Goal: Information Seeking & Learning: Learn about a topic

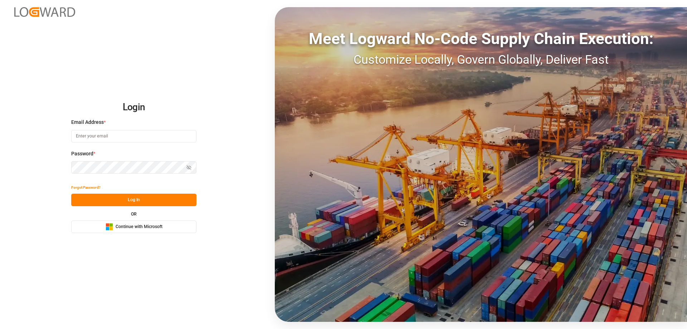
type input "mara-lynn.tan@leschaco.com"
drag, startPoint x: 137, startPoint y: 200, endPoint x: 128, endPoint y: 197, distance: 9.2
click at [137, 200] on button "Log In" at bounding box center [133, 200] width 125 height 13
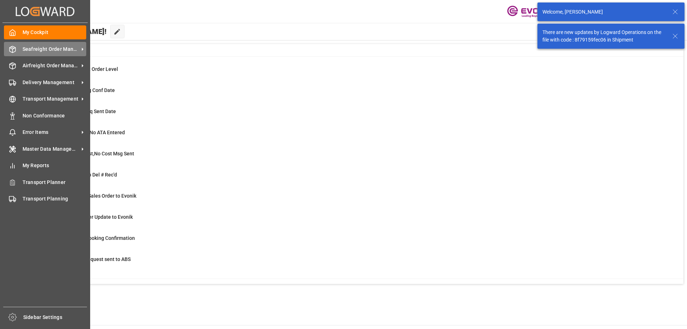
click at [33, 44] on div "Seafreight Order Management Seafreight Order Management" at bounding box center [45, 49] width 82 height 14
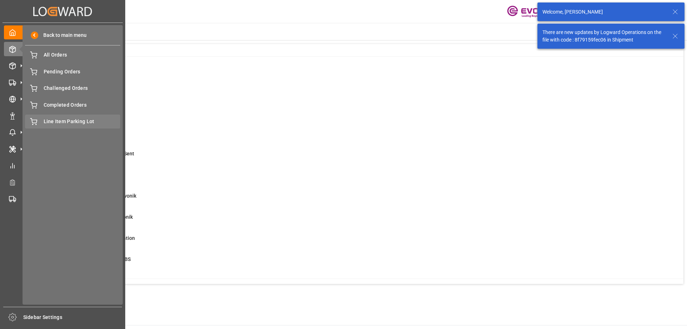
click at [58, 117] on div "Line Item Parking Lot Line Item Parking Lot" at bounding box center [72, 122] width 95 height 14
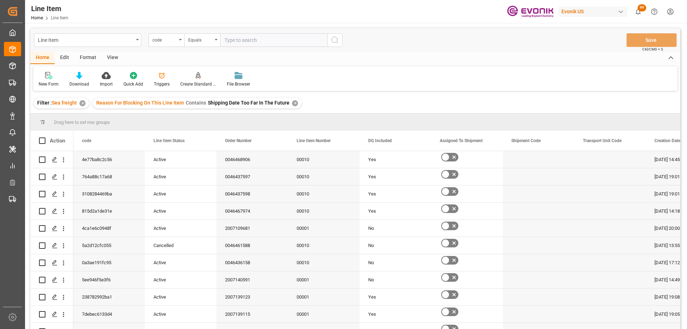
click at [292, 105] on div "✕" at bounding box center [295, 103] width 6 height 6
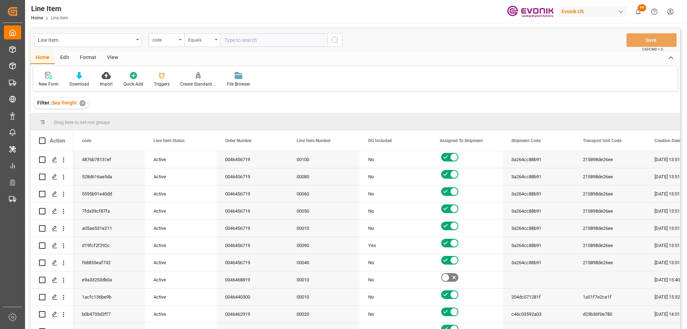
click at [252, 37] on input "text" at bounding box center [273, 40] width 107 height 14
click at [168, 39] on div "code" at bounding box center [164, 39] width 24 height 8
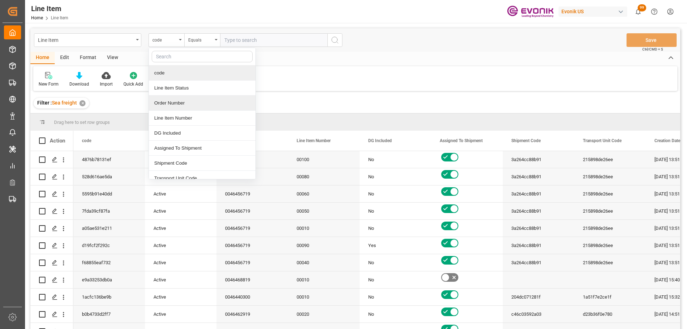
click at [179, 103] on div "Order Number" at bounding box center [202, 103] width 107 height 15
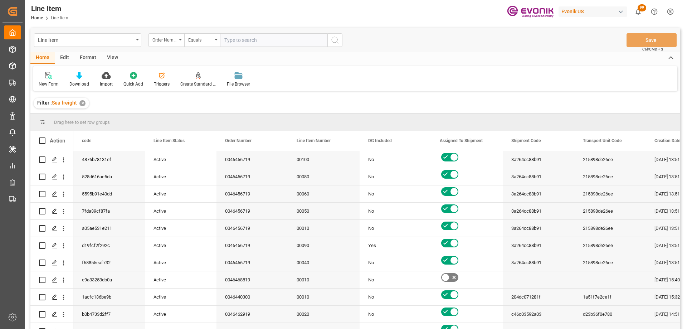
click at [255, 40] on input "text" at bounding box center [273, 40] width 107 height 14
paste input "2007086919"
type input "2007086919"
click at [334, 37] on icon "search button" at bounding box center [335, 40] width 9 height 9
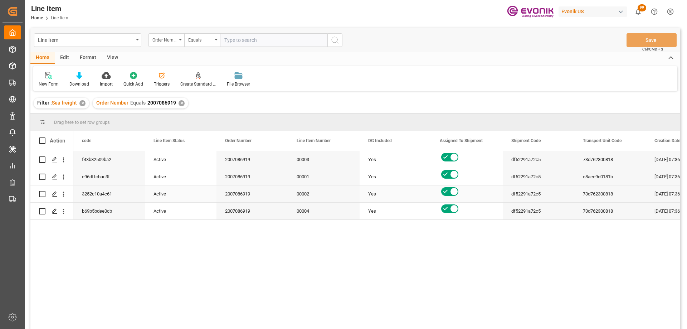
click at [366, 188] on div "Yes" at bounding box center [396, 193] width 72 height 17
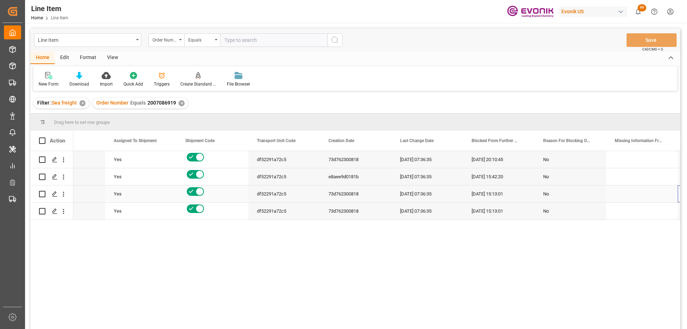
scroll to position [0, 326]
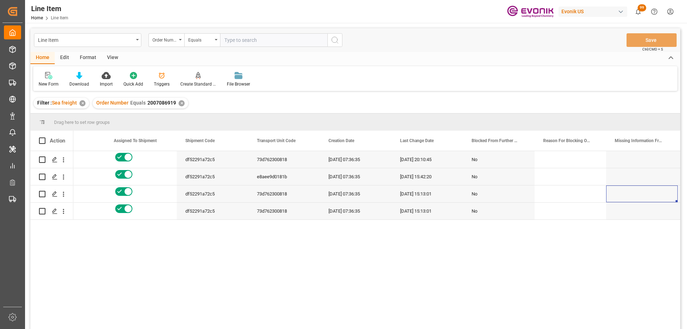
click at [117, 55] on div "View" at bounding box center [113, 58] width 22 height 12
click at [89, 75] on div at bounding box center [81, 76] width 36 height 8
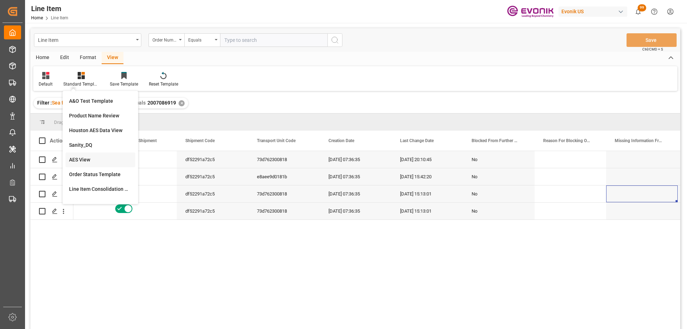
click at [89, 156] on div "AES View" at bounding box center [100, 160] width 63 height 8
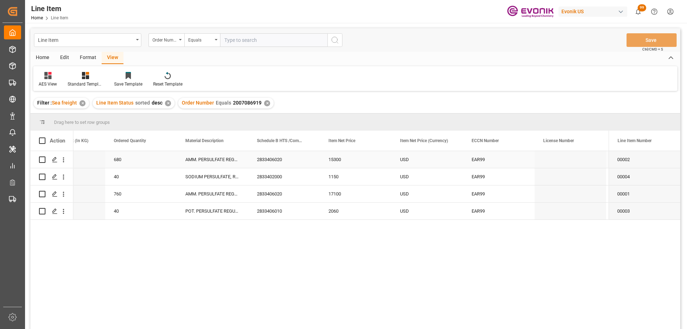
click at [203, 163] on div "AMM. PERSULFATE REGULAR 55.1 LB BG" at bounding box center [213, 159] width 72 height 17
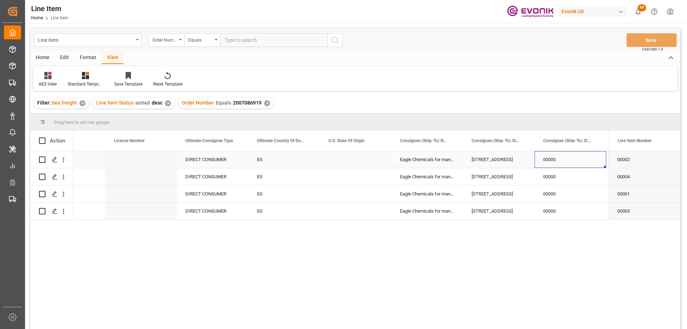
scroll to position [0, 825]
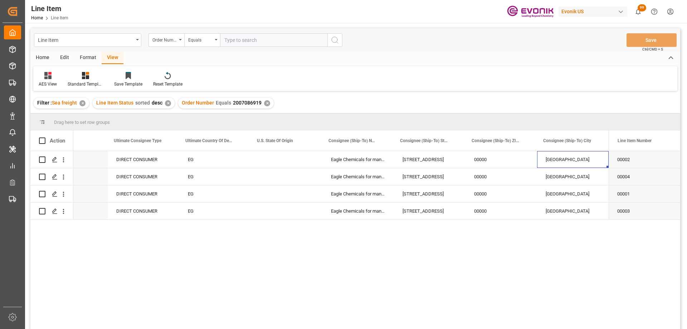
click at [85, 59] on div "Format" at bounding box center [87, 58] width 27 height 12
click at [72, 57] on div "Edit" at bounding box center [65, 58] width 20 height 12
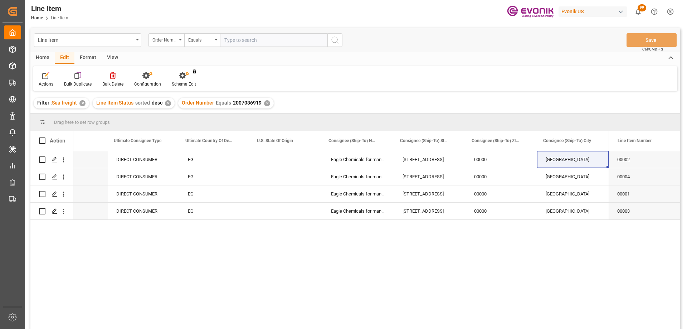
click at [46, 55] on div "Home" at bounding box center [42, 58] width 24 height 12
click at [80, 78] on icon at bounding box center [79, 75] width 6 height 7
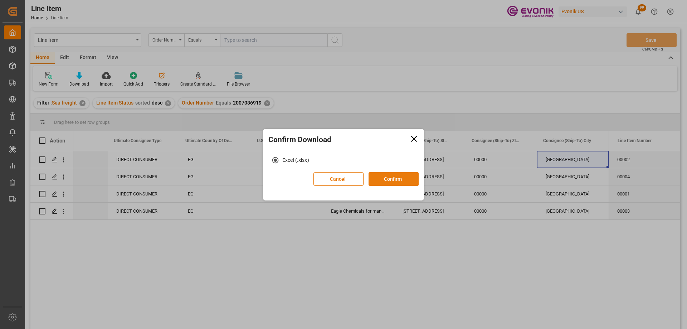
click at [389, 177] on button "Confirm" at bounding box center [394, 179] width 50 height 14
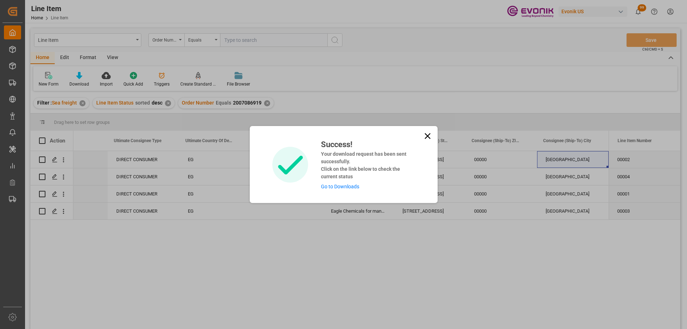
click at [343, 187] on link "Go to Downloads" at bounding box center [340, 187] width 38 height 6
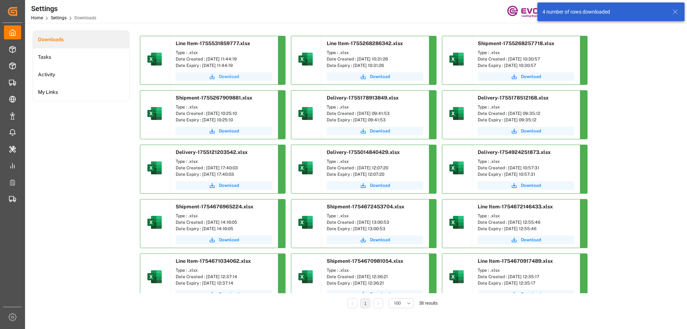
click at [222, 74] on span "Download" at bounding box center [229, 76] width 20 height 6
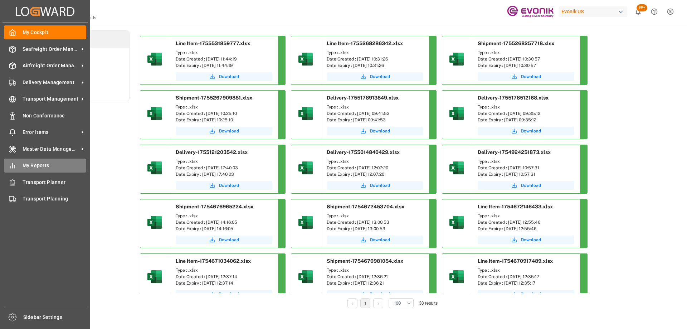
click at [45, 168] on span "My Reports" at bounding box center [55, 166] width 64 height 8
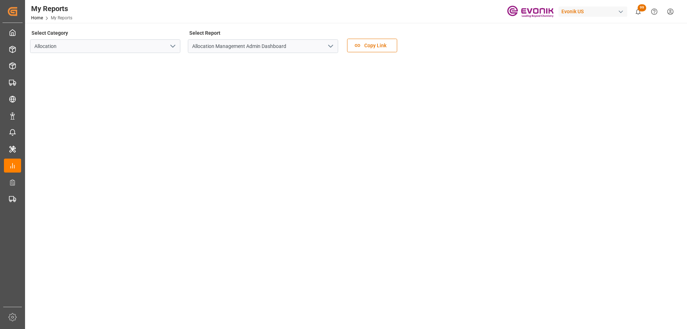
click at [176, 51] on button "open menu" at bounding box center [172, 46] width 11 height 11
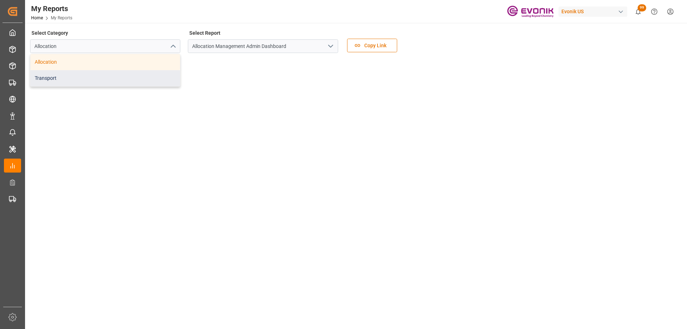
click at [117, 74] on div "Transport" at bounding box center [105, 78] width 150 height 16
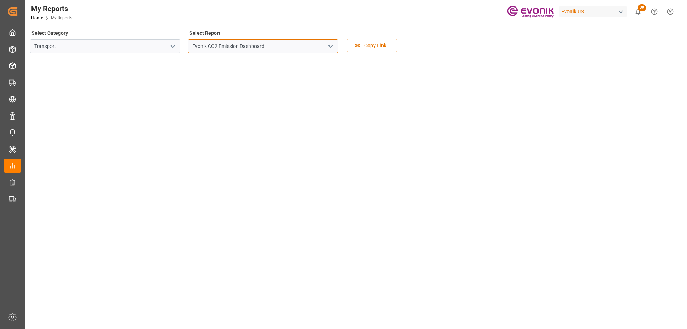
click at [337, 47] on input "Evonik CO2 Emission Dashboard" at bounding box center [263, 46] width 150 height 14
click at [330, 47] on polyline "open menu" at bounding box center [331, 46] width 4 height 2
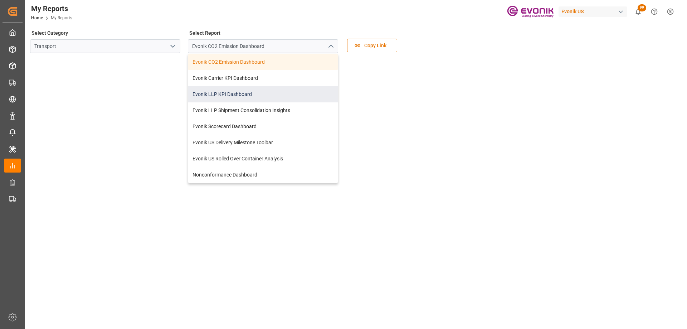
click at [238, 92] on div "Evonik LLP KPI Dashboard" at bounding box center [263, 94] width 150 height 16
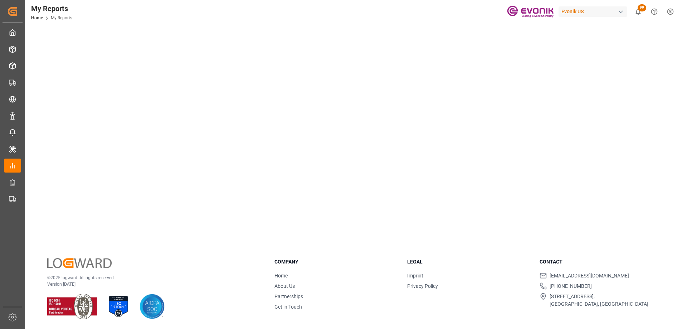
scroll to position [178, 0]
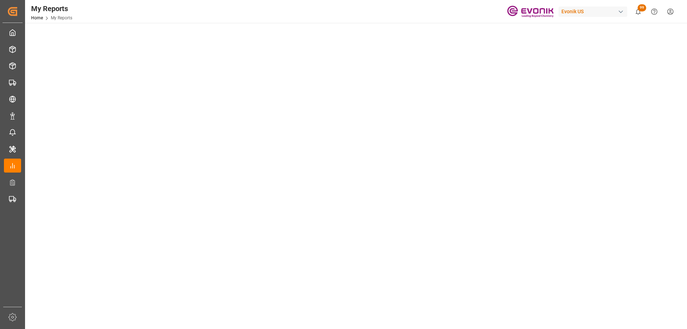
click at [589, 97] on tableau-viz at bounding box center [355, 157] width 649 height 555
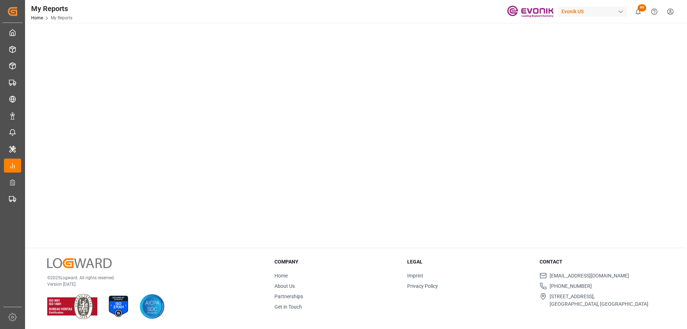
scroll to position [178, 0]
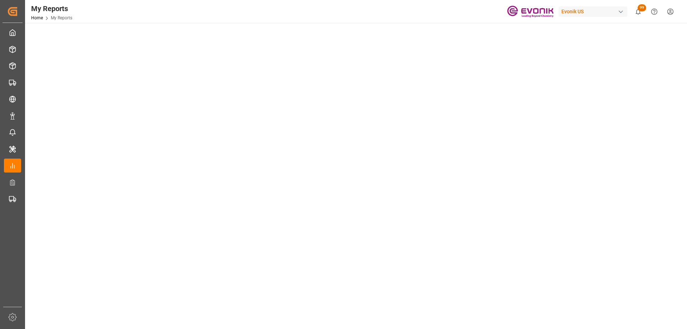
click at [592, 107] on tableau-viz at bounding box center [355, 157] width 649 height 555
click at [615, 157] on tableau-viz at bounding box center [355, 157] width 649 height 555
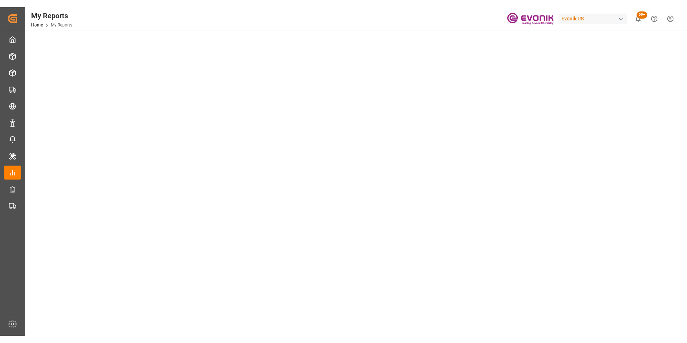
scroll to position [35, 0]
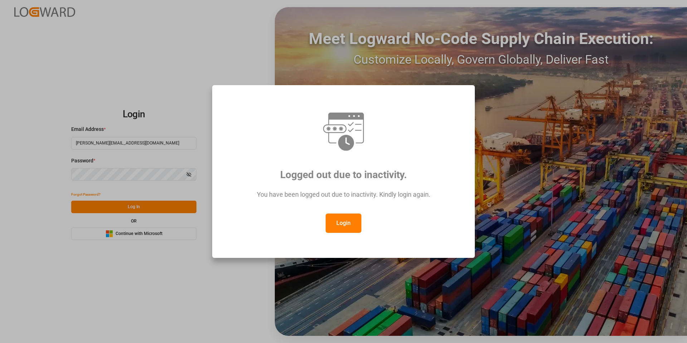
click at [350, 227] on button "Login" at bounding box center [344, 223] width 36 height 19
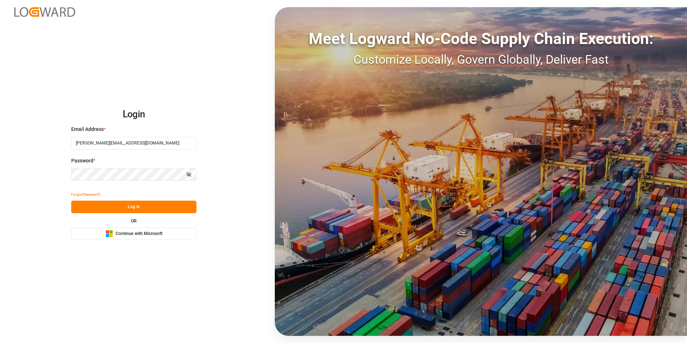
click at [135, 208] on button "Log In" at bounding box center [133, 207] width 125 height 13
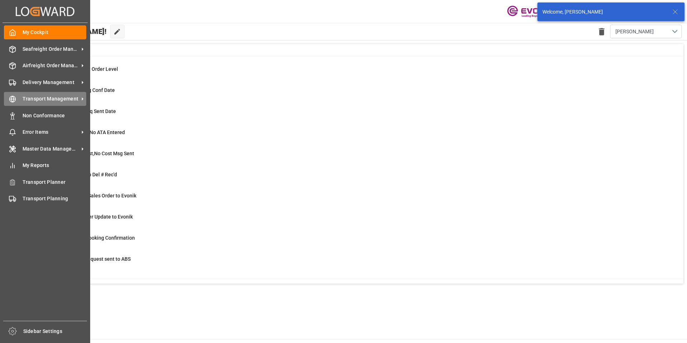
click at [40, 95] on div "Transport Management Transport Management" at bounding box center [45, 99] width 82 height 14
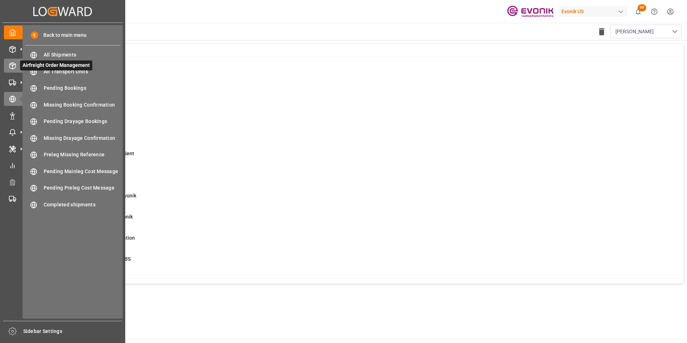
click at [11, 67] on icon at bounding box center [12, 65] width 7 height 7
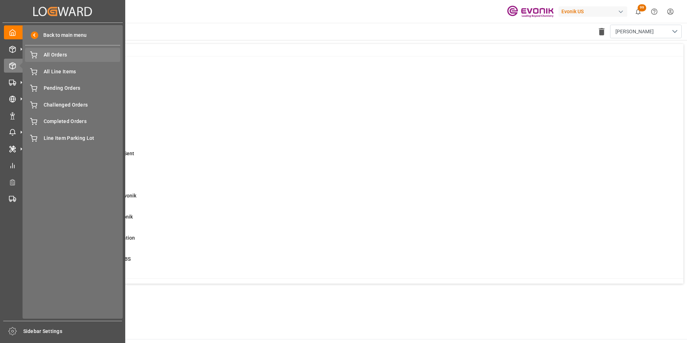
click at [60, 60] on div "All Orders All Orders" at bounding box center [72, 55] width 95 height 14
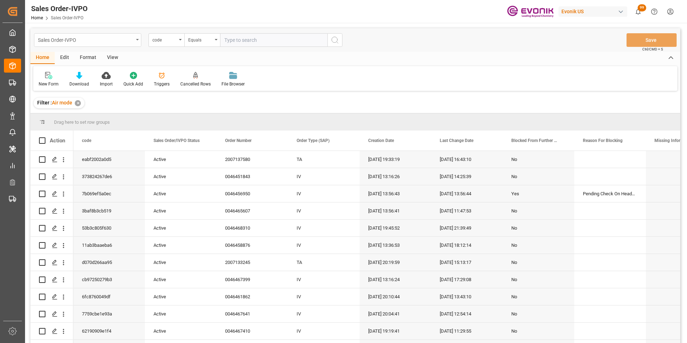
click at [113, 42] on div "Sales Order-IVPO" at bounding box center [86, 39] width 96 height 9
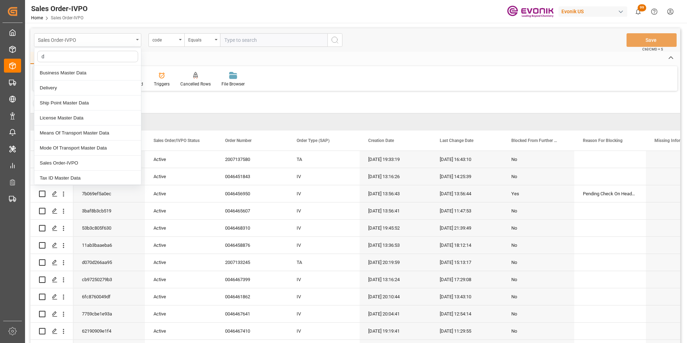
type input "de"
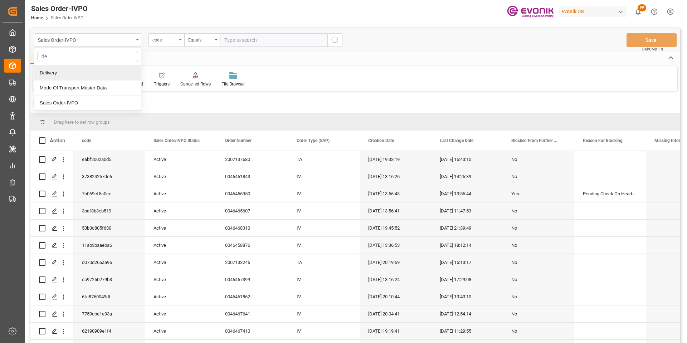
drag, startPoint x: 69, startPoint y: 72, endPoint x: 80, endPoint y: 64, distance: 13.3
click at [69, 72] on div "Delivery" at bounding box center [87, 72] width 107 height 15
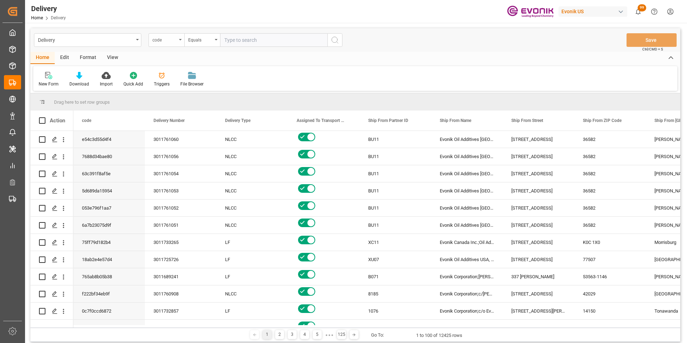
click at [164, 40] on div "code" at bounding box center [164, 39] width 24 height 8
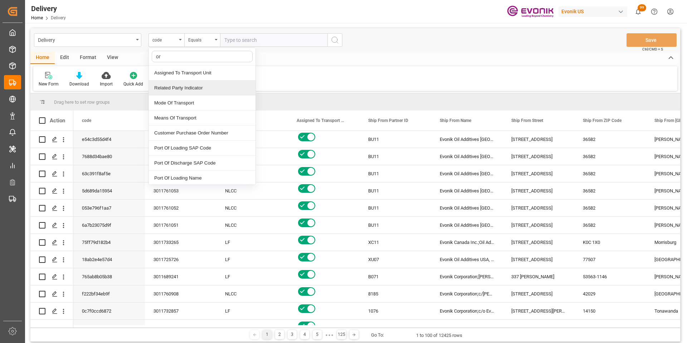
type input "ord"
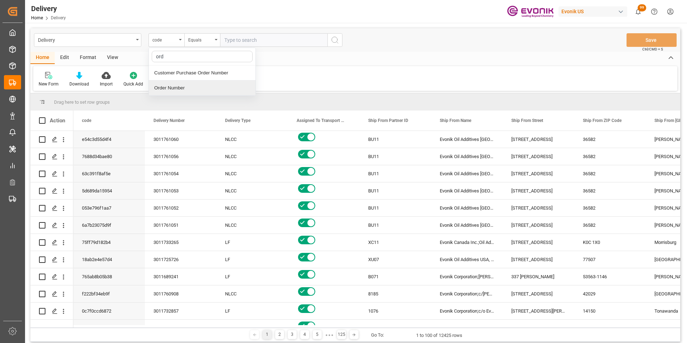
click at [173, 89] on div "Order Number" at bounding box center [202, 88] width 107 height 15
click at [233, 43] on input "text" at bounding box center [273, 40] width 107 height 14
paste input "2006904486"
type input "2006904486"
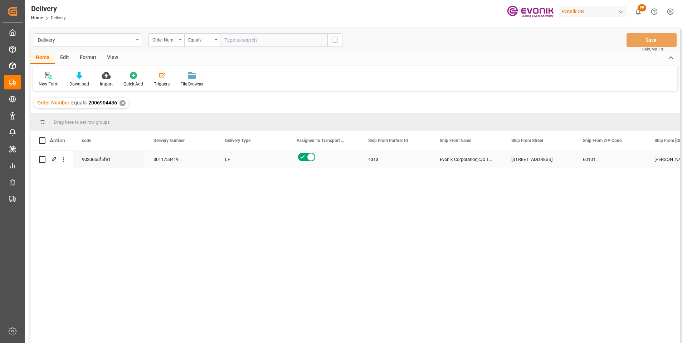
click at [68, 162] on div "Press SPACE to select this row." at bounding box center [63, 160] width 18 height 14
click at [65, 161] on icon "open menu" at bounding box center [64, 160] width 8 height 8
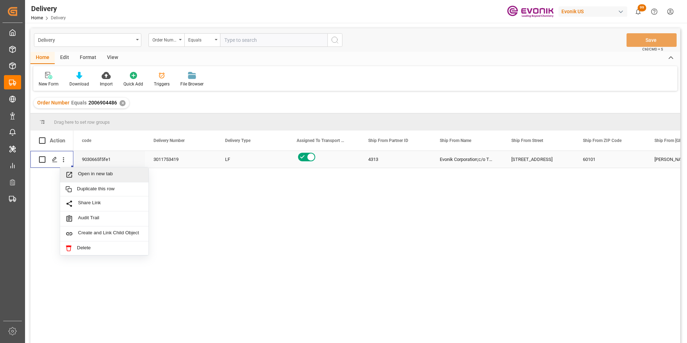
click at [92, 176] on span "Open in new tab" at bounding box center [110, 175] width 65 height 8
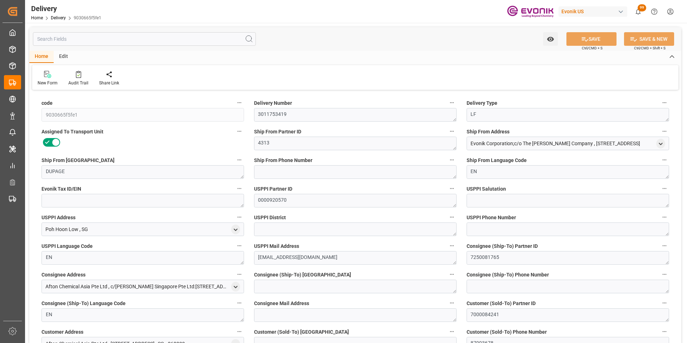
type input "[DATE]"
type input "08-15-2025"
type input "08-15-2025 00:00"
type input "08-14-2025 15:05"
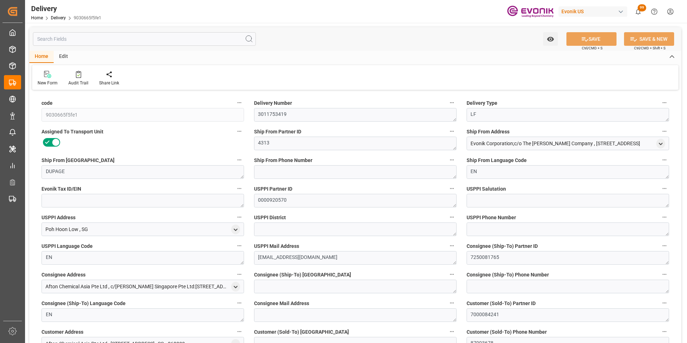
type input "08-18-2025 14:42"
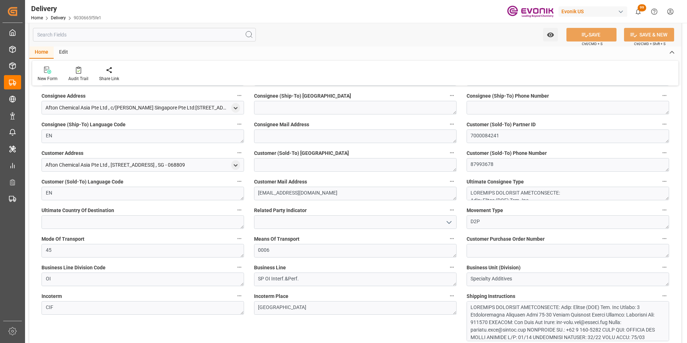
click at [93, 32] on input "text" at bounding box center [144, 35] width 223 height 14
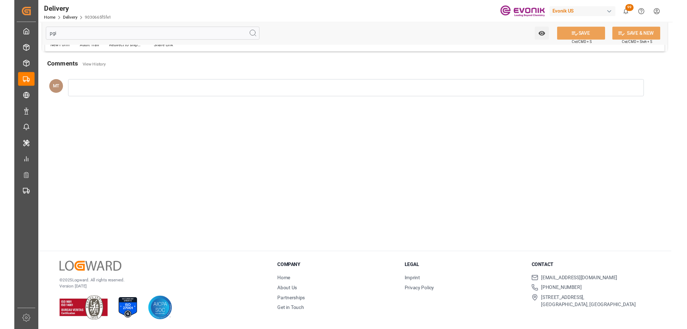
scroll to position [0, 0]
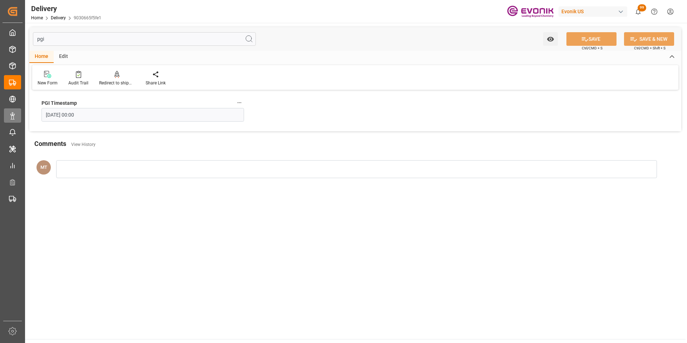
type input "pgi"
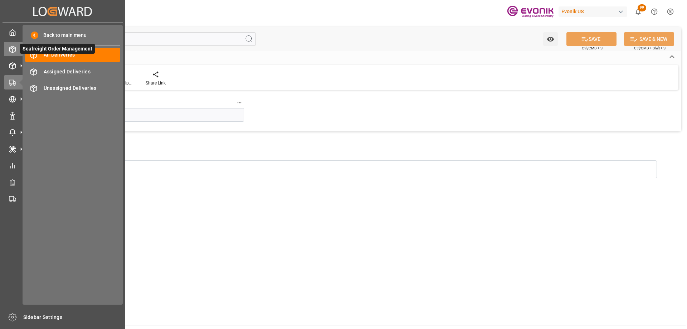
click at [18, 50] on icon at bounding box center [22, 49] width 8 height 8
click at [61, 55] on span "All Deliveries" at bounding box center [82, 55] width 77 height 8
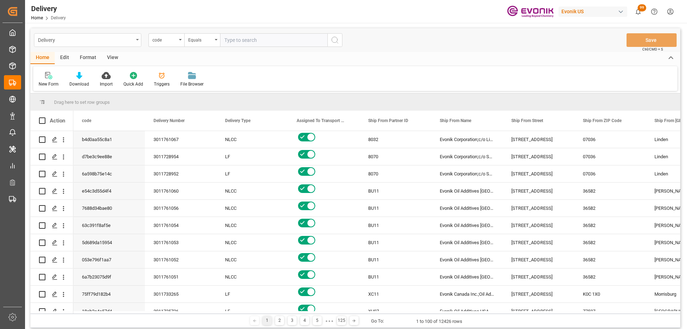
click at [139, 38] on div "Delivery" at bounding box center [87, 40] width 107 height 14
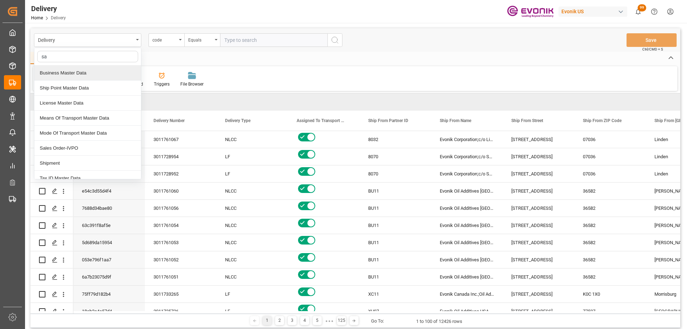
type input "sal"
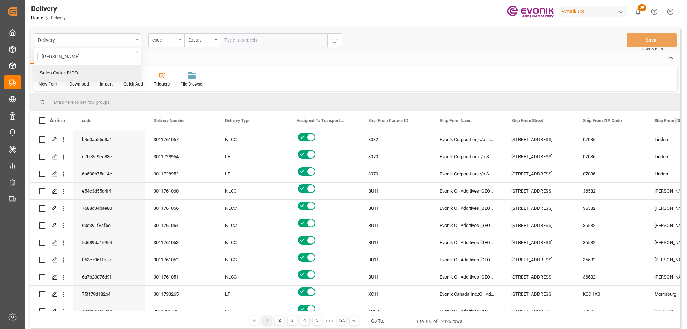
click at [91, 73] on div "Sales Order-IVPO" at bounding box center [87, 72] width 107 height 15
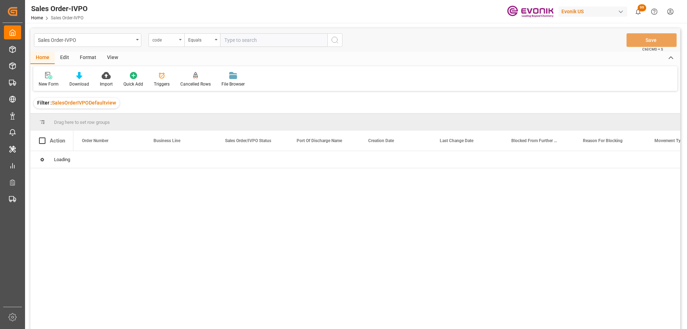
click at [166, 40] on div "code" at bounding box center [164, 39] width 24 height 8
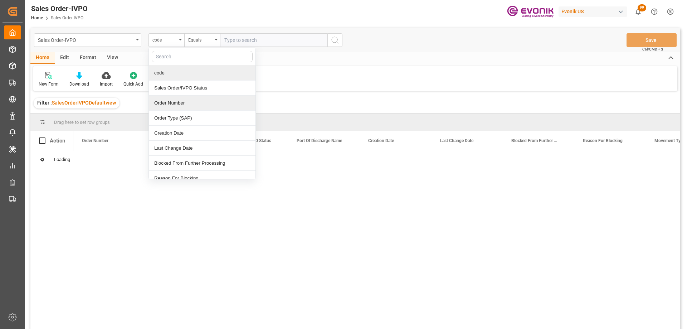
click at [185, 103] on div "Order Number" at bounding box center [202, 103] width 107 height 15
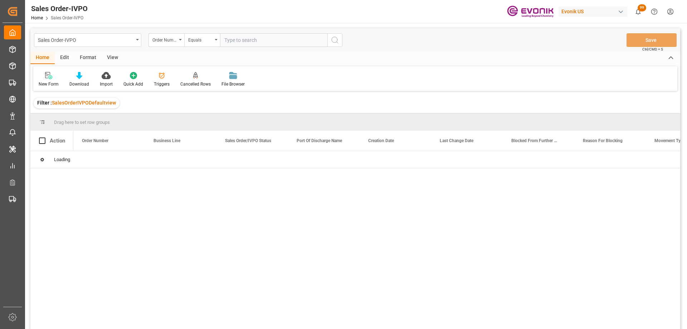
click at [242, 37] on input "text" at bounding box center [273, 40] width 107 height 14
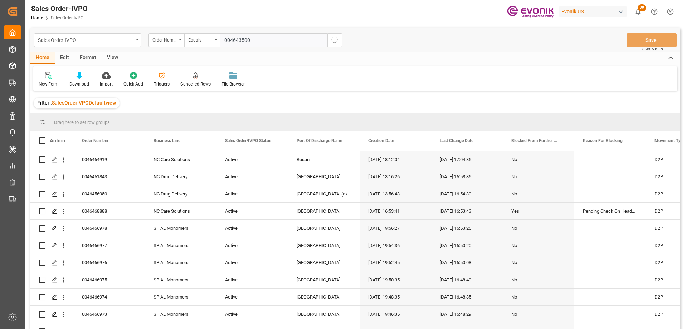
type input "0046435006"
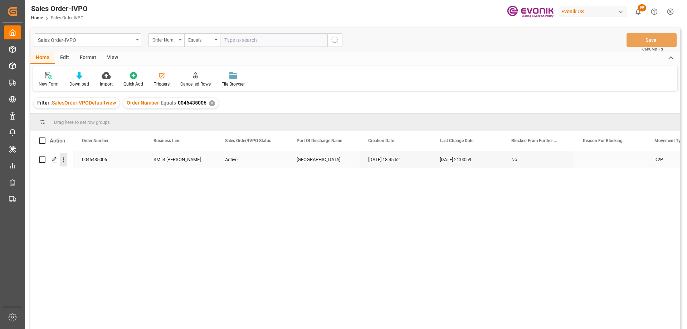
click at [62, 161] on icon "open menu" at bounding box center [64, 160] width 8 height 8
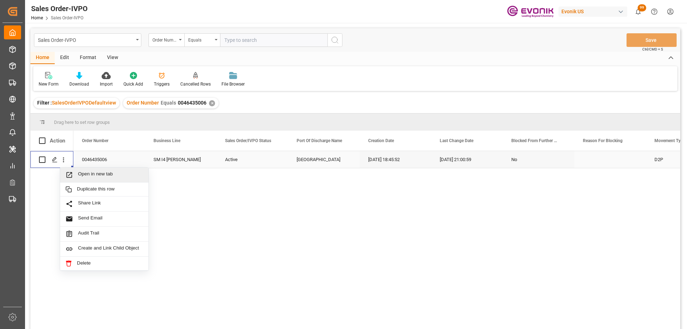
click at [85, 176] on span "Open in new tab" at bounding box center [110, 175] width 65 height 8
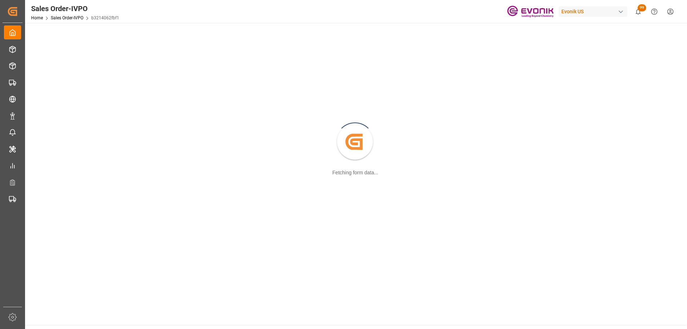
scroll to position [78, 0]
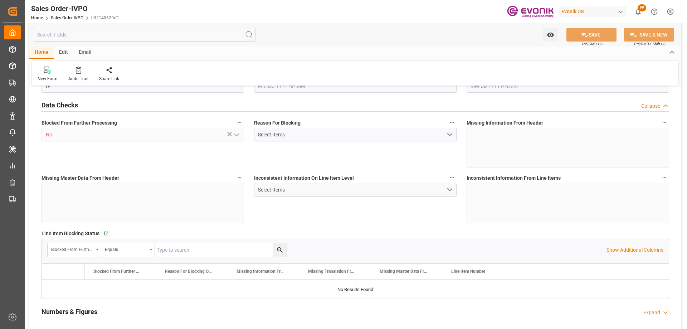
type input "BEANR"
type input "0"
type input "1"
type input "20000"
type input "0"
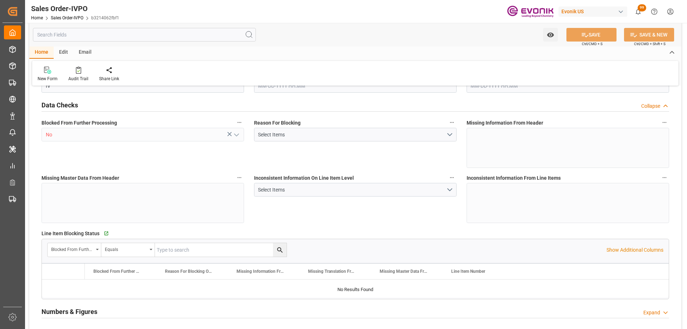
type input "0"
type input "[DATE] 18:45"
type input "[DATE] 21:00"
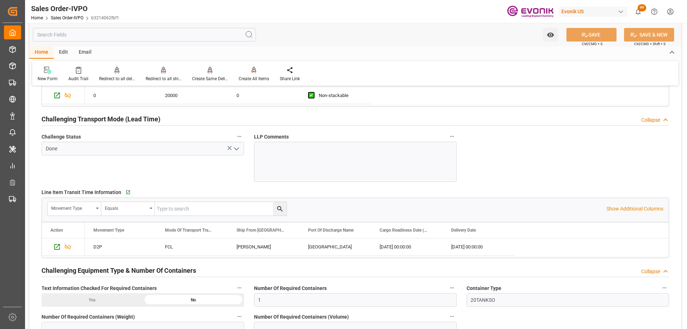
scroll to position [1223, 0]
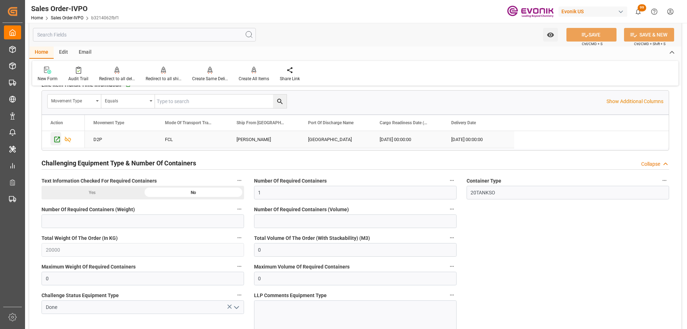
click at [56, 137] on icon "Press SPACE to select this row." at bounding box center [57, 140] width 8 height 8
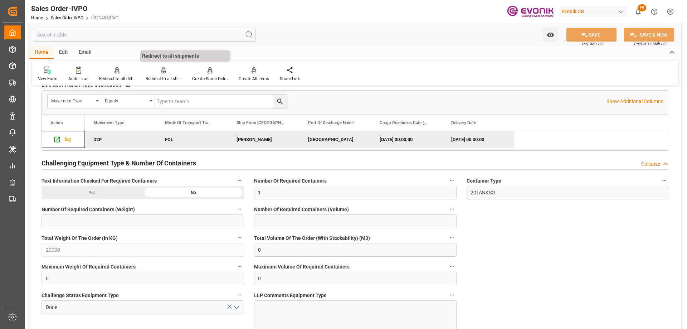
click at [158, 77] on div "Redirect to all shipments" at bounding box center [164, 79] width 36 height 6
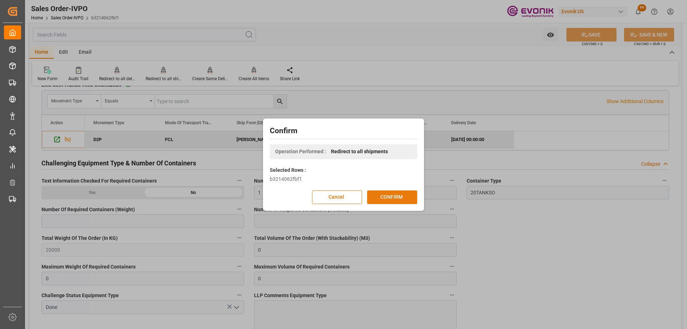
click at [394, 196] on button "CONFIRM" at bounding box center [392, 197] width 50 height 14
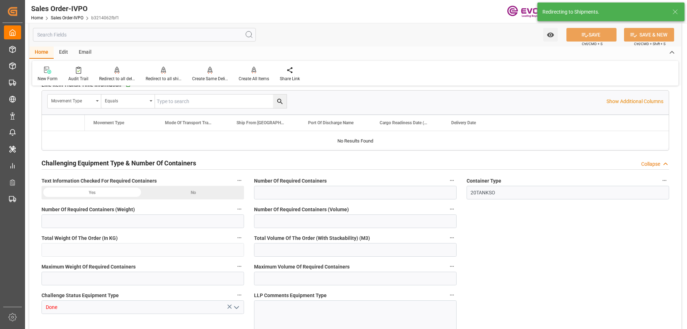
type input "BEANR"
type input "0"
type input "1"
type input "20000"
type input "0"
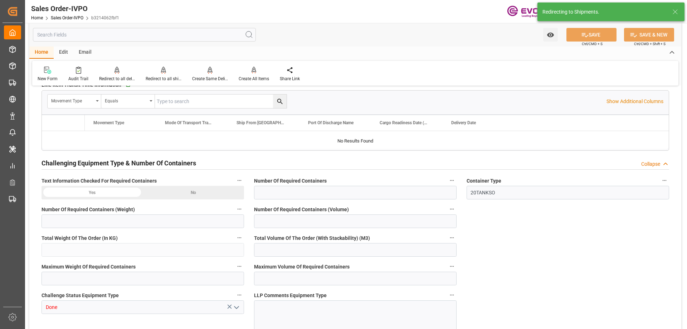
type input "0"
type input "[DATE] 18:45"
type input "08-13-2025 21:00"
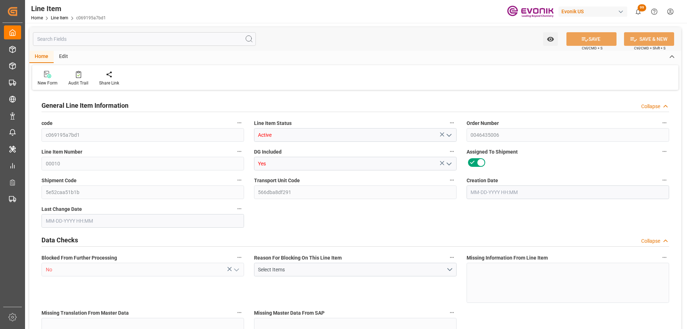
type input "0"
type input "20000"
type input "0"
type input "20000"
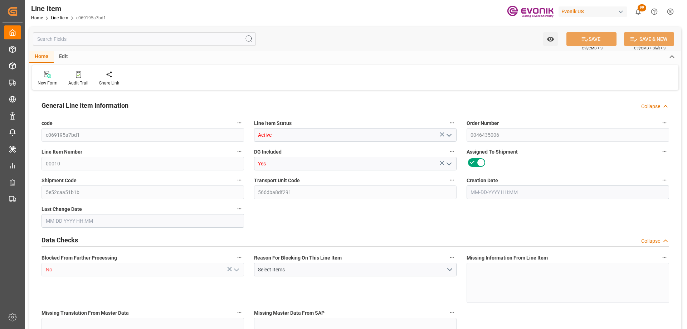
type input "160000"
type input "20000"
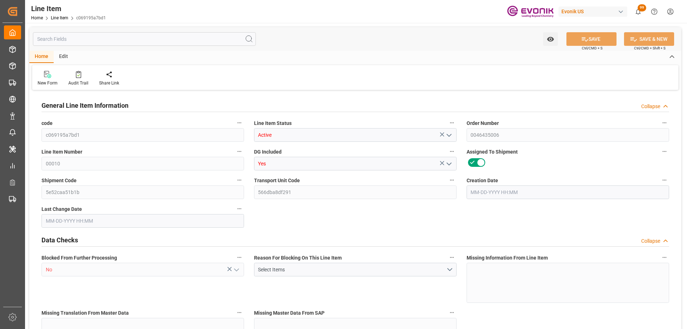
type input "20000"
type input "0"
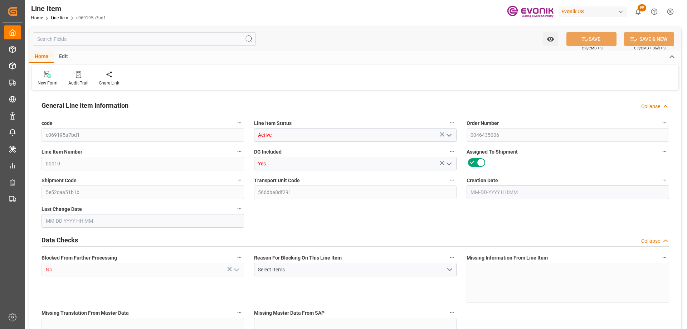
type input "0"
type input "02-19-2025 18:45"
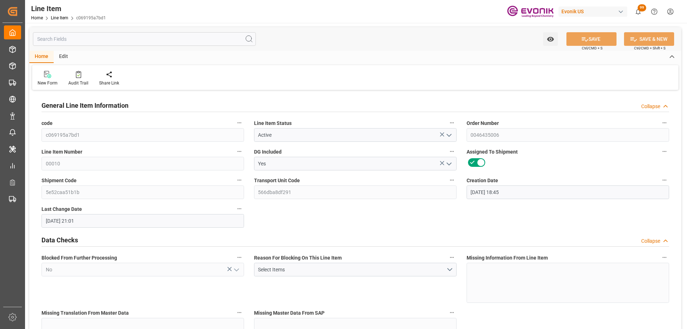
type input "08-13-2025 21:01"
type input "[DATE]"
type input "09-11-2025"
type input "09-04-2025"
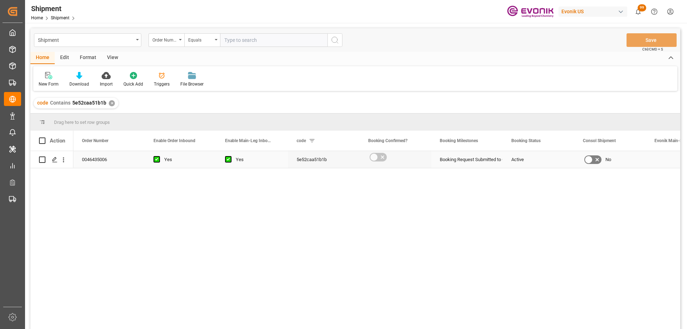
click at [102, 163] on div "0046435006" at bounding box center [109, 159] width 72 height 17
click at [63, 161] on icon "open menu" at bounding box center [64, 160] width 8 height 8
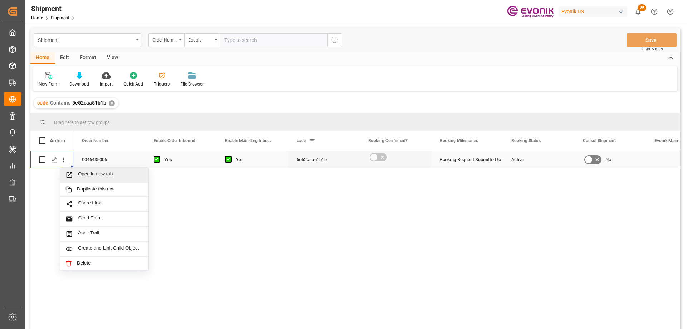
click at [77, 173] on span "Press SPACE to select this row." at bounding box center [71, 175] width 13 height 8
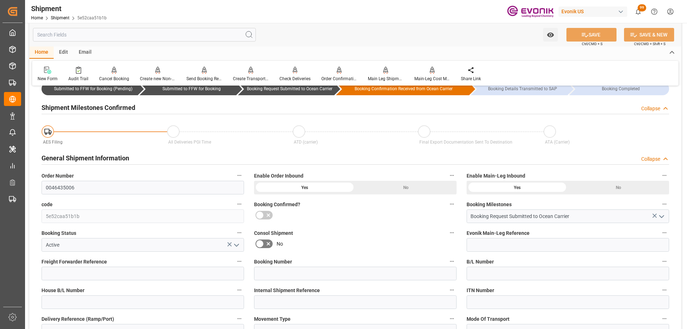
scroll to position [107, 0]
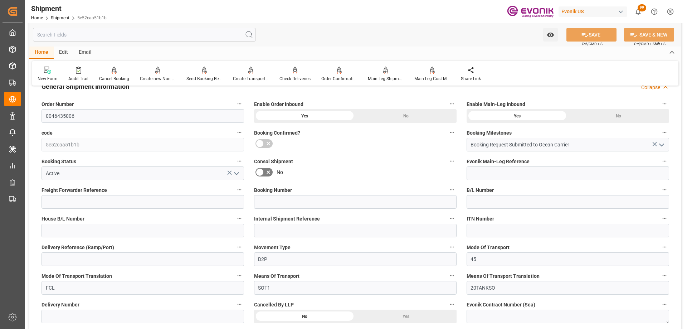
click at [339, 24] on div "Shipment Home Shipment 5e52caa51b1b Evonik [GEOGRAPHIC_DATA] 99 Notifications O…" at bounding box center [355, 164] width 661 height 329
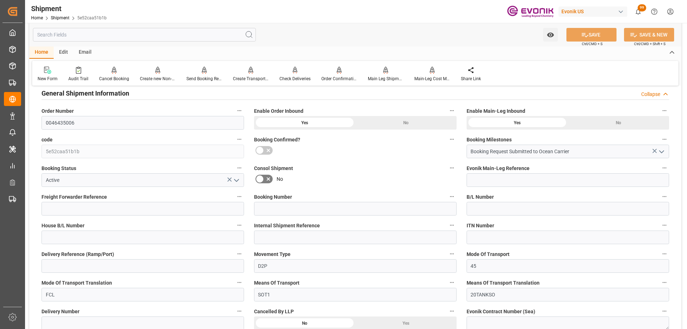
click at [377, 158] on div "Booking Confirmed?" at bounding box center [355, 146] width 213 height 29
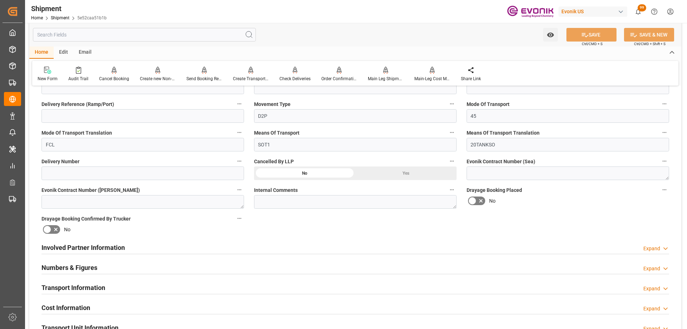
scroll to position [322, 0]
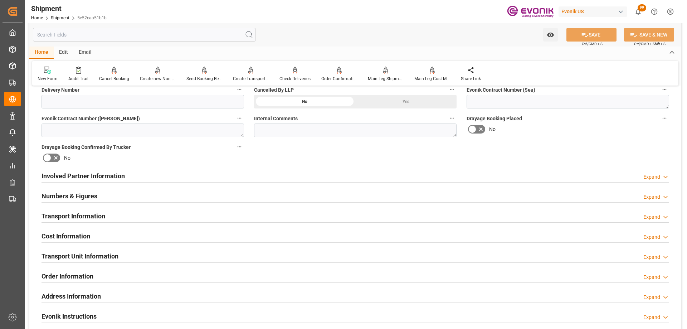
click at [115, 218] on div "Transport Information Expand" at bounding box center [356, 216] width 628 height 14
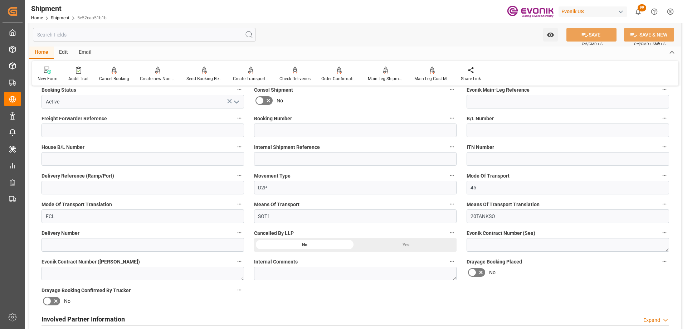
scroll to position [0, 0]
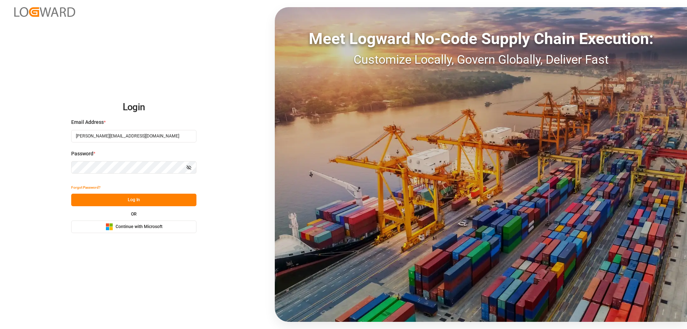
click at [141, 199] on button "Log In" at bounding box center [133, 200] width 125 height 13
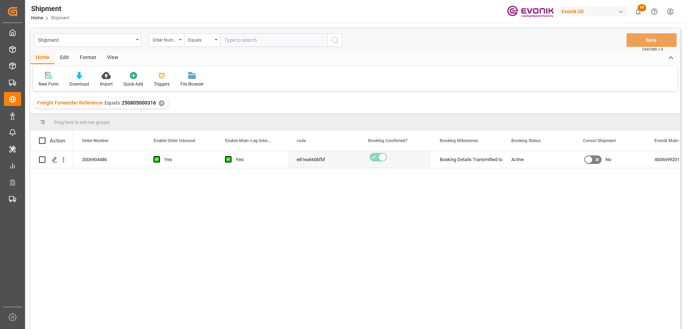
click at [236, 41] on input "text" at bounding box center [273, 40] width 107 height 14
paste input "2006949491"
type input "2006949491"
click at [339, 42] on button "search button" at bounding box center [334, 40] width 15 height 14
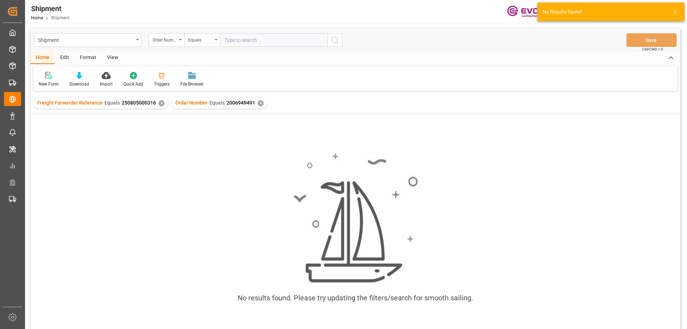
click at [159, 104] on div "✕" at bounding box center [162, 103] width 6 height 6
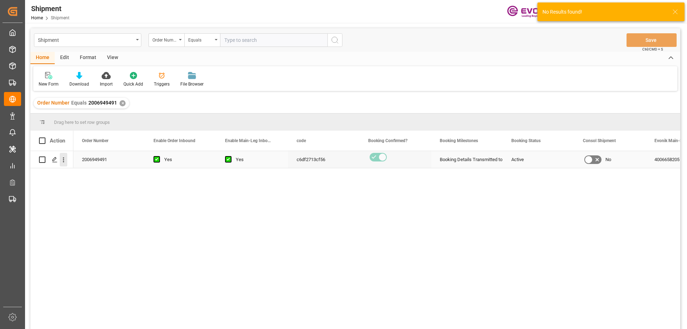
click at [64, 160] on icon "open menu" at bounding box center [64, 160] width 8 height 8
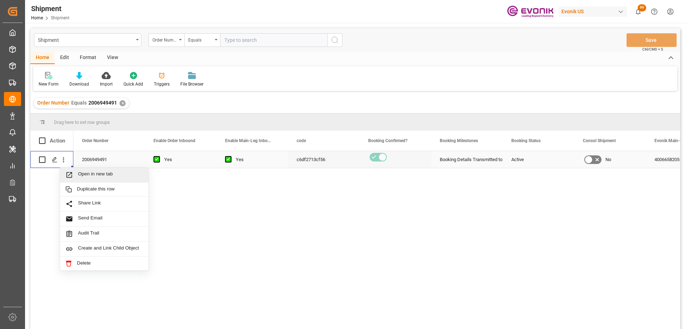
click at [97, 173] on span "Open in new tab" at bounding box center [110, 175] width 65 height 8
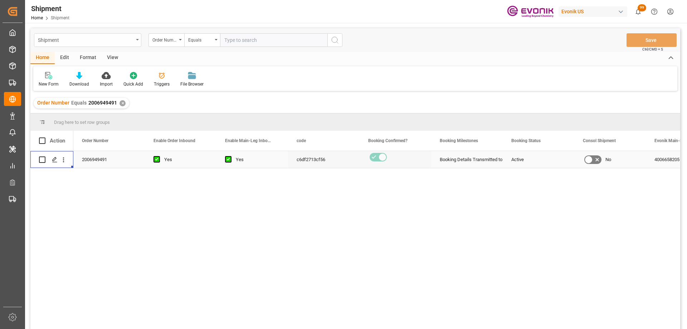
click at [134, 40] on div "Shipment" at bounding box center [87, 40] width 107 height 14
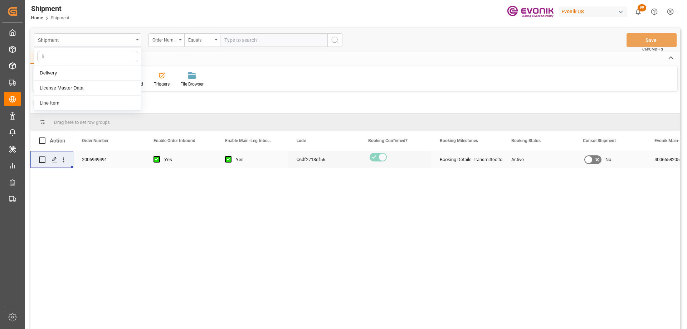
type input "lin"
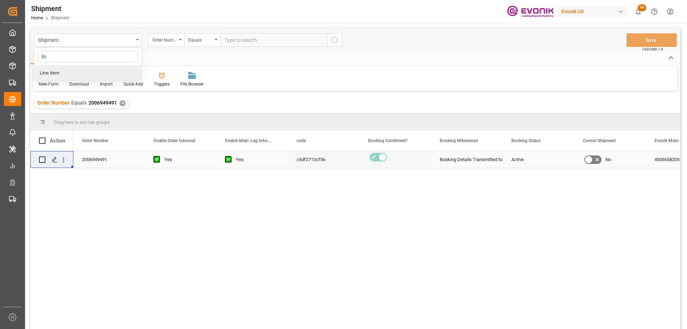
click at [109, 70] on div "Line Item" at bounding box center [87, 72] width 107 height 15
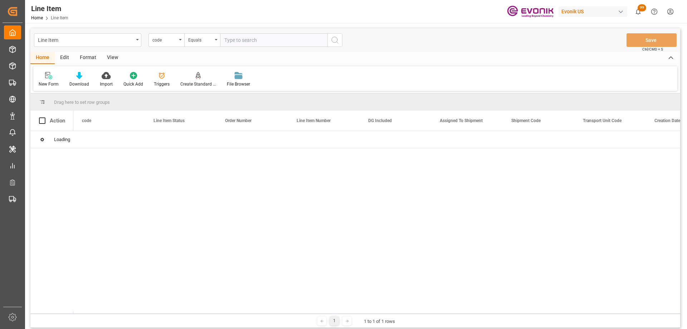
click at [177, 41] on div "code" at bounding box center [167, 40] width 36 height 14
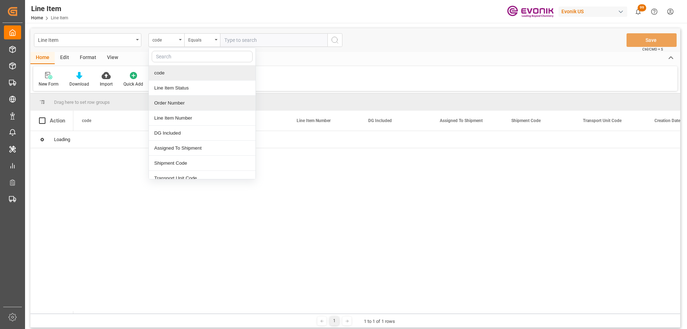
click at [188, 102] on div "Order Number" at bounding box center [202, 103] width 107 height 15
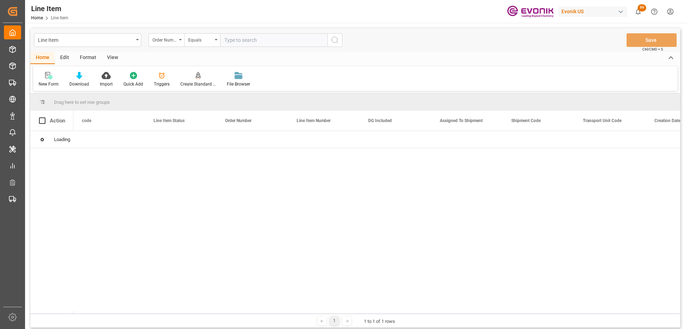
click at [230, 46] on input "text" at bounding box center [273, 40] width 107 height 14
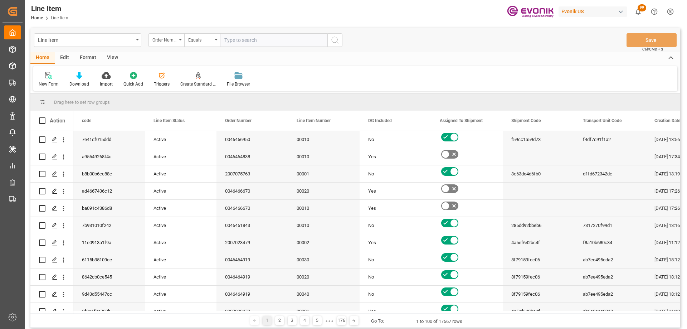
click at [229, 40] on input "text" at bounding box center [273, 40] width 107 height 14
paste input "2006949491"
type input "2006949491"
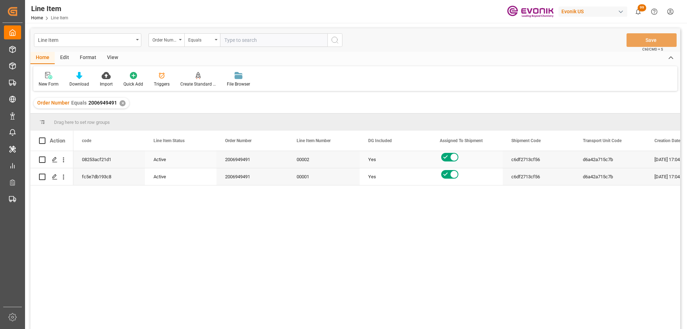
click at [369, 164] on div "Yes" at bounding box center [395, 159] width 54 height 16
click at [113, 51] on div "Line Item Order Number Equals Save Ctrl/CMD + S" at bounding box center [355, 40] width 650 height 24
click at [112, 61] on div "View" at bounding box center [113, 58] width 22 height 12
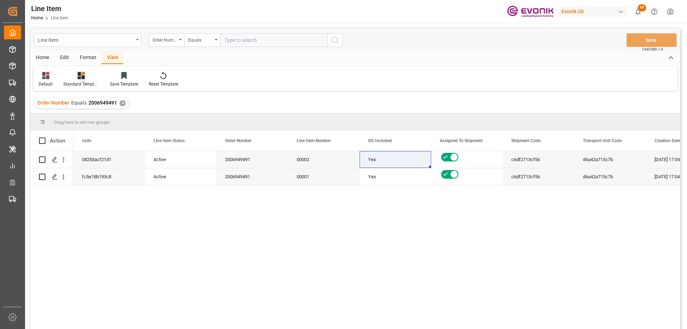
click at [83, 82] on div "Standard Templates" at bounding box center [81, 84] width 36 height 6
click at [96, 154] on div "AES View" at bounding box center [100, 159] width 70 height 15
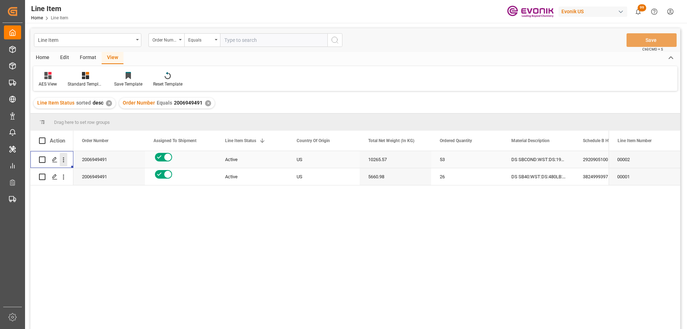
click at [66, 160] on icon "open menu" at bounding box center [64, 160] width 8 height 8
click at [71, 172] on icon "Press SPACE to select this row." at bounding box center [69, 175] width 8 height 8
click at [131, 42] on div "Line Item" at bounding box center [86, 39] width 96 height 9
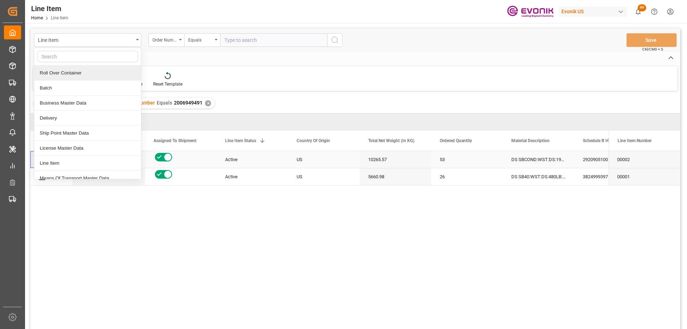
type input "o"
type input "sal"
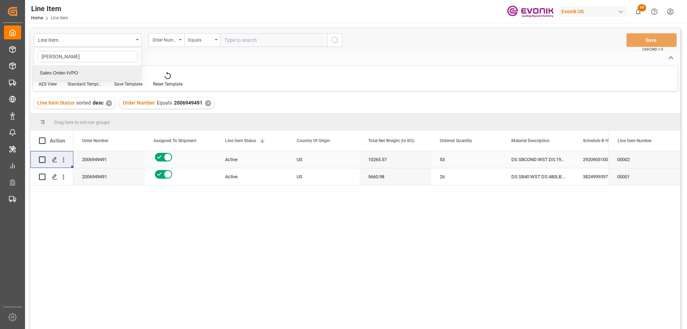
click at [102, 72] on div "Sales Order-IVPO" at bounding box center [87, 72] width 107 height 15
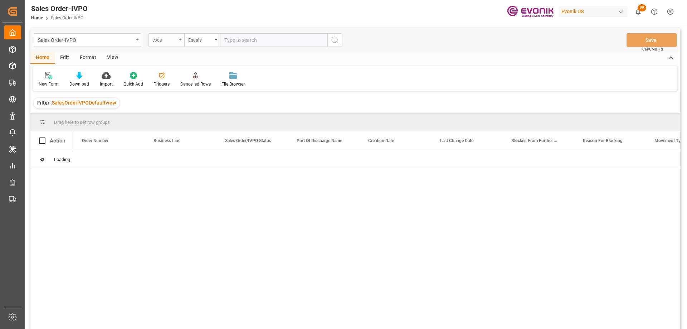
click at [164, 38] on div "code" at bounding box center [164, 39] width 24 height 8
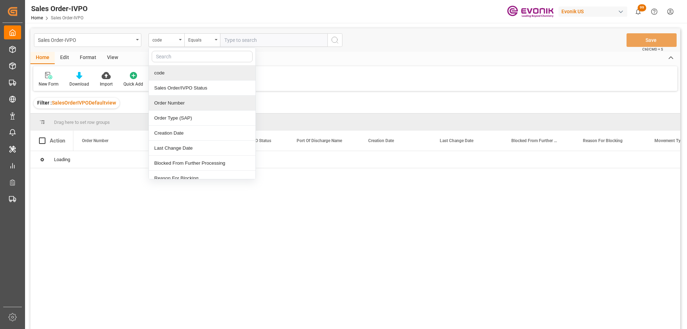
click at [183, 98] on div "Order Number" at bounding box center [202, 103] width 107 height 15
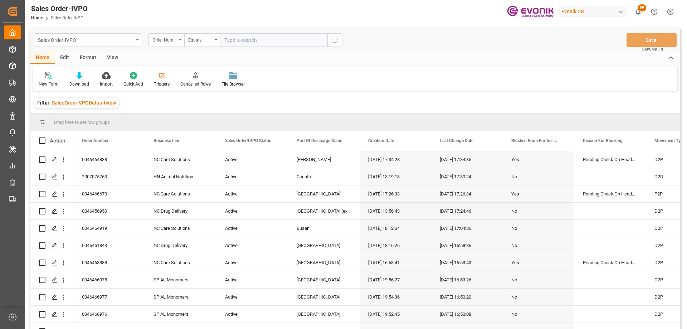
click at [242, 37] on input "text" at bounding box center [273, 40] width 107 height 14
paste input "2006761302"
type input "2006761302"
click at [338, 39] on circle "search button" at bounding box center [335, 40] width 6 height 6
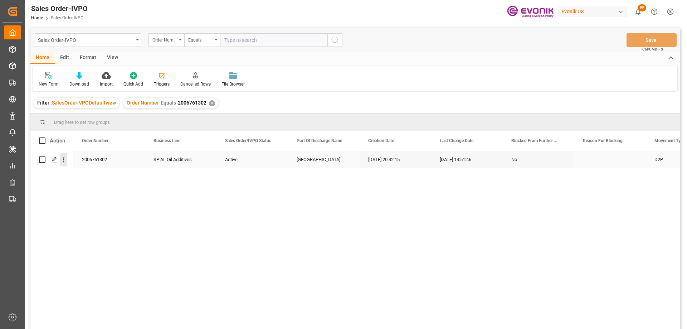
click at [63, 154] on button "open menu" at bounding box center [64, 160] width 8 height 14
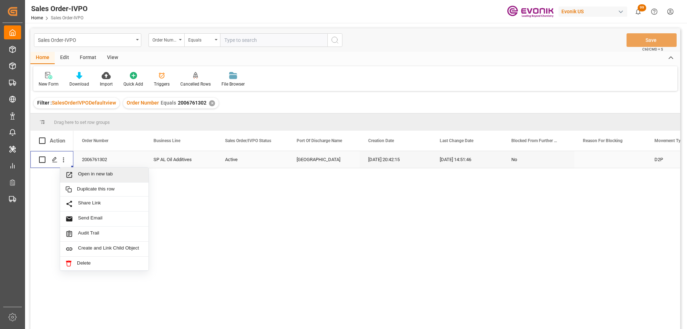
click at [75, 174] on span "Press SPACE to select this row." at bounding box center [71, 175] width 13 height 8
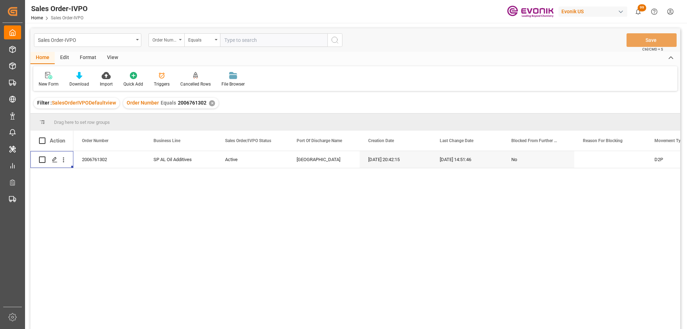
click at [173, 37] on div "Order Number" at bounding box center [164, 39] width 24 height 8
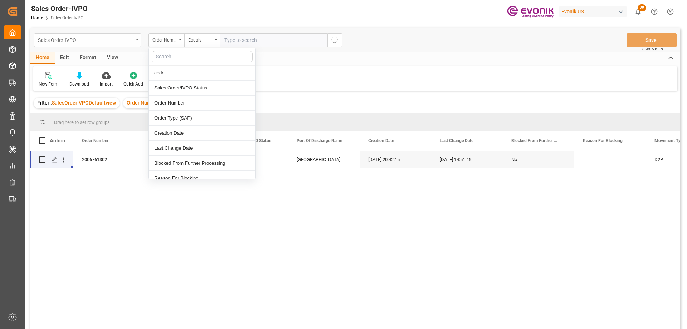
click at [78, 41] on div "Sales Order-IVPO" at bounding box center [86, 39] width 96 height 9
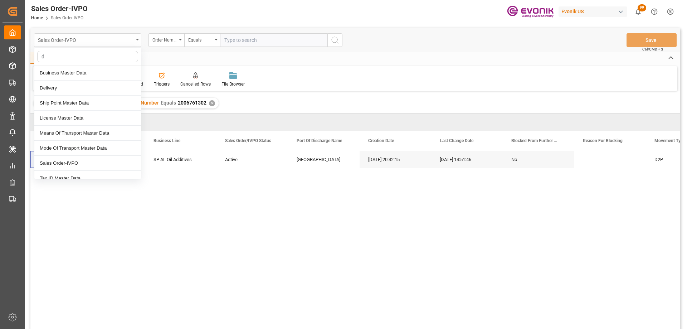
type input "de"
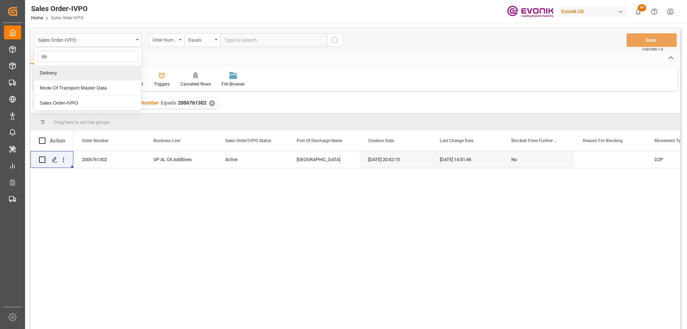
click at [79, 73] on div "Delivery" at bounding box center [87, 72] width 107 height 15
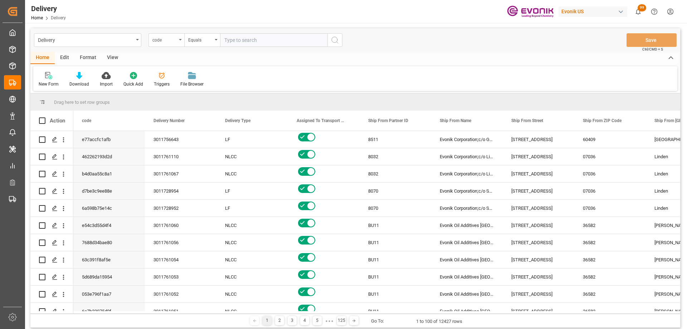
click at [165, 38] on div "code" at bounding box center [164, 39] width 24 height 8
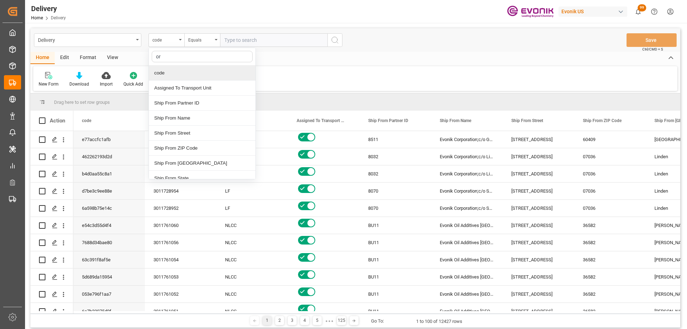
type input "ord"
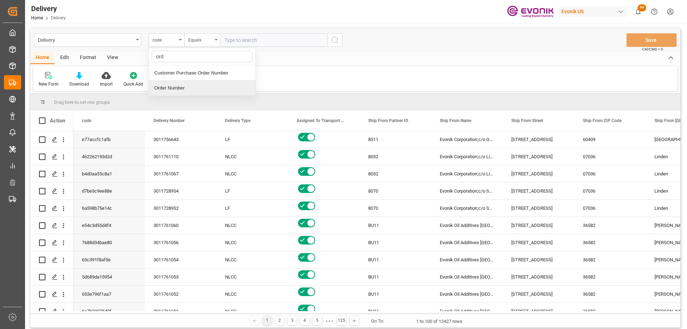
click at [182, 90] on div "Order Number" at bounding box center [202, 88] width 107 height 15
click at [246, 46] on input "text" at bounding box center [273, 40] width 107 height 14
paste input "0046456325"
type input "0046456325"
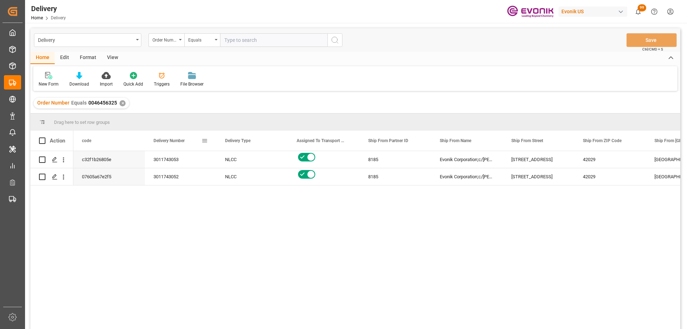
click at [203, 140] on span at bounding box center [205, 140] width 6 height 6
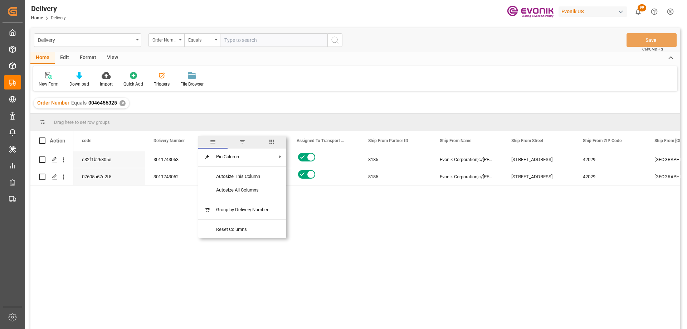
click at [277, 144] on span "columns" at bounding box center [271, 142] width 29 height 13
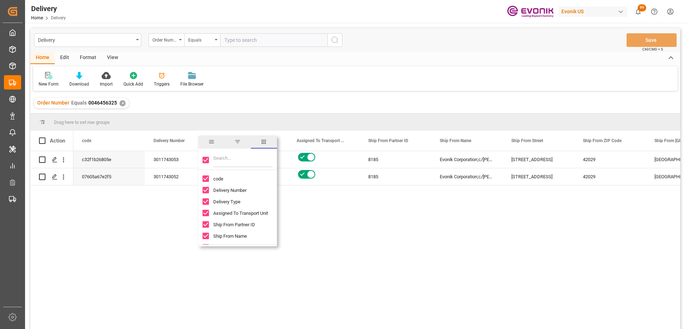
click at [206, 160] on input "Toggle Select All Columns" at bounding box center [206, 160] width 6 height 6
checkbox input "false"
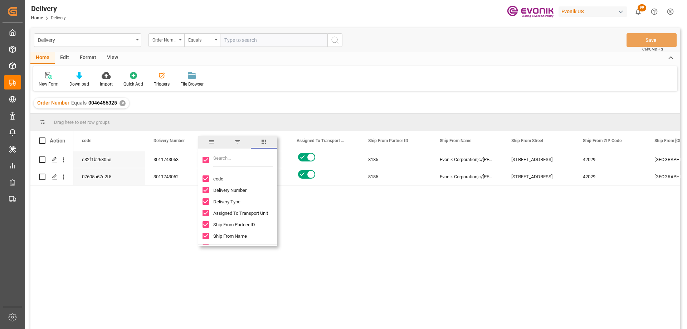
checkbox input "false"
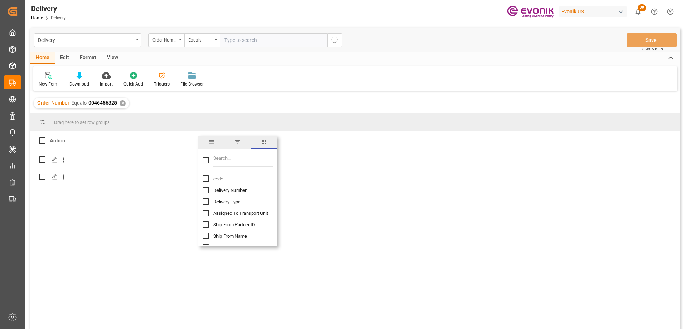
click at [207, 190] on input "Delivery Number column toggle visibility (hidden)" at bounding box center [206, 190] width 6 height 6
checkbox input "true"
checkbox input "false"
click at [224, 160] on input "Filter Columns Input" at bounding box center [242, 160] width 59 height 14
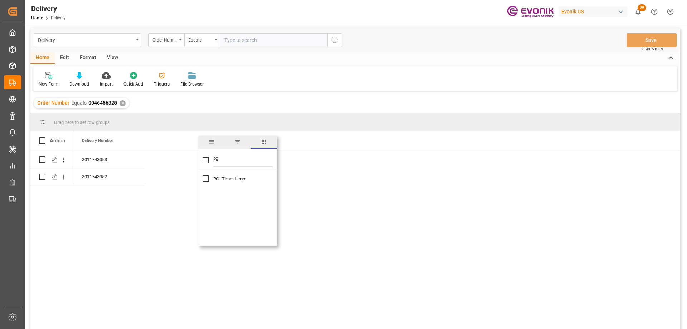
type input "pg"
click at [206, 178] on input "PGI Timestamp column toggle visibility (hidden)" at bounding box center [206, 178] width 6 height 6
checkbox input "true"
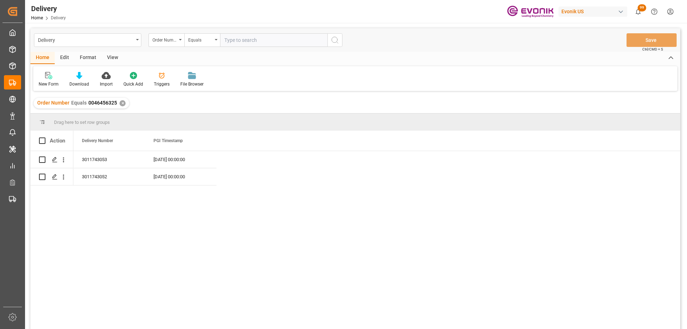
click at [120, 246] on div "3011743053 08-14-2025 00:00:00 3011743052 08-14-2025 00:00:00" at bounding box center [376, 242] width 607 height 183
click at [201, 140] on div "PGI Timestamp" at bounding box center [178, 141] width 48 height 20
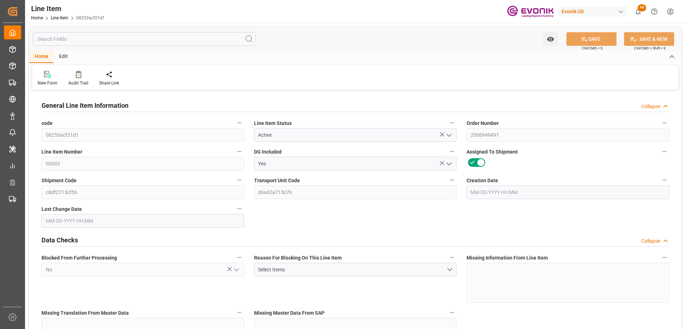
type input "14"
type input "11082.83"
type input "10265.57"
type input "17.3657"
type input "53"
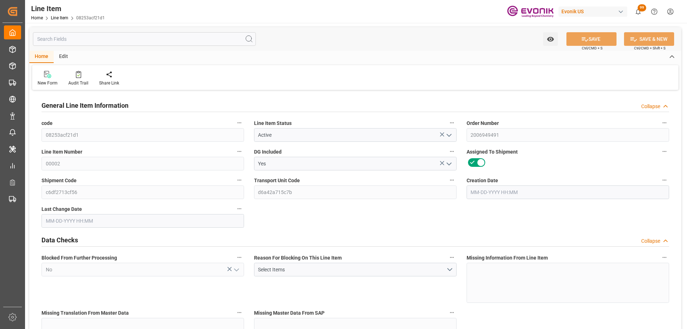
type input "43628.67"
type input "53"
type input "11082.83"
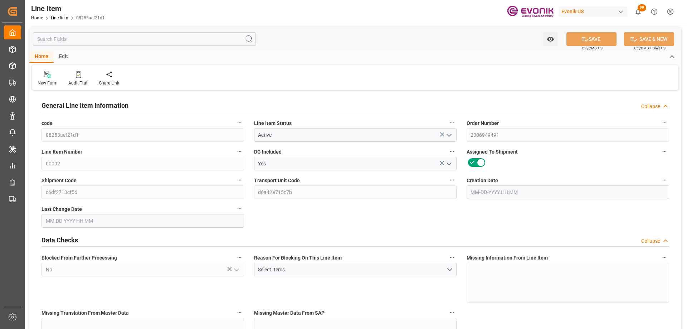
type input "11432.83"
type input "10265.57"
type input "17.3657"
type input "17365.662"
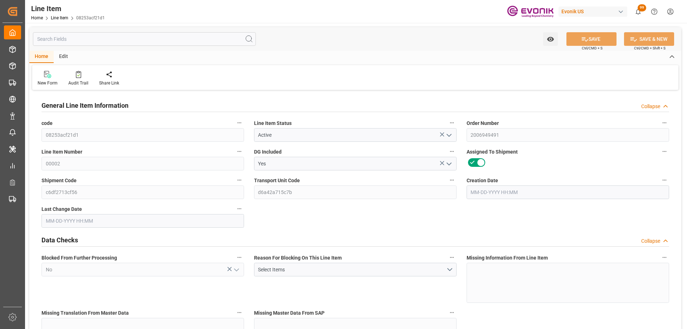
type input "53"
type input "11082.83"
type input "10265.57"
type input "17.3657"
type input "06-24-2025 17:04"
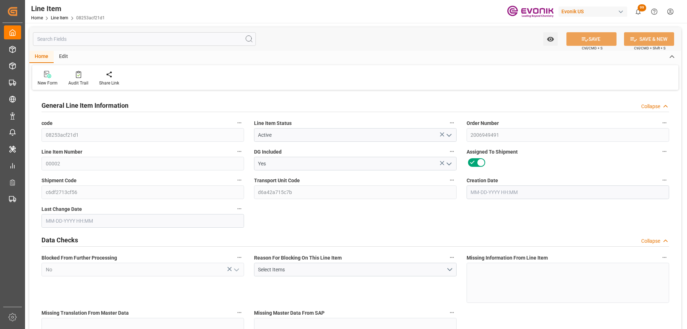
type input "07-03-2025 14:58"
type input "09-03-2025"
type input "07-08-2025"
click at [140, 42] on input "text" at bounding box center [144, 39] width 223 height 14
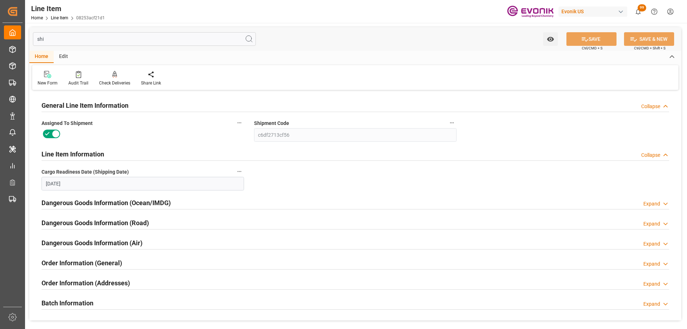
type input "shi"
click at [205, 263] on div "Order Information (General) Expand" at bounding box center [356, 263] width 628 height 14
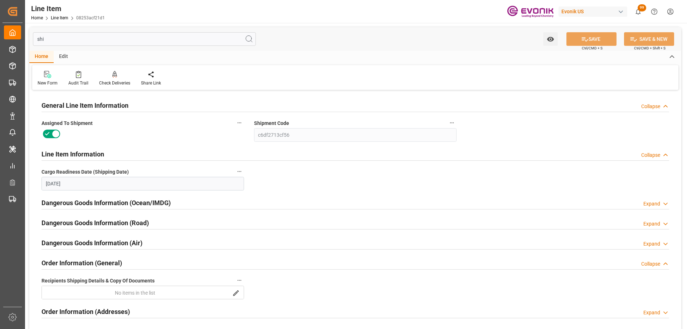
scroll to position [143, 0]
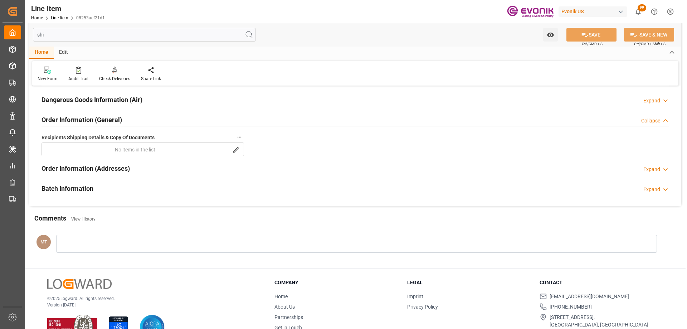
click at [237, 170] on div "Order Information (Addresses) Expand" at bounding box center [356, 168] width 628 height 14
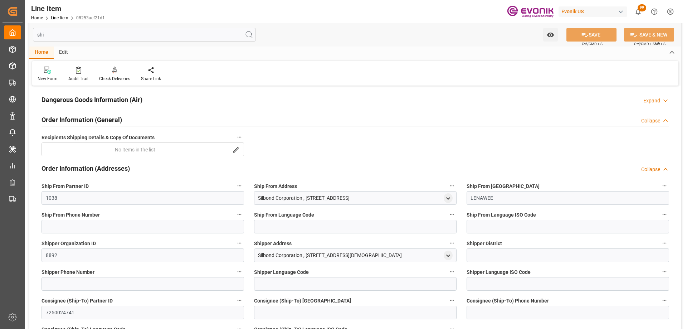
scroll to position [179, 0]
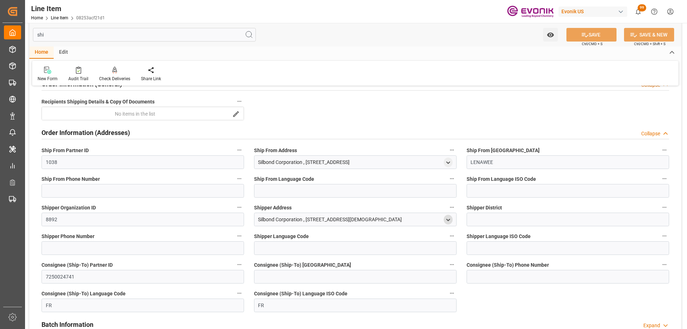
click at [447, 222] on icon "open menu" at bounding box center [448, 220] width 6 height 6
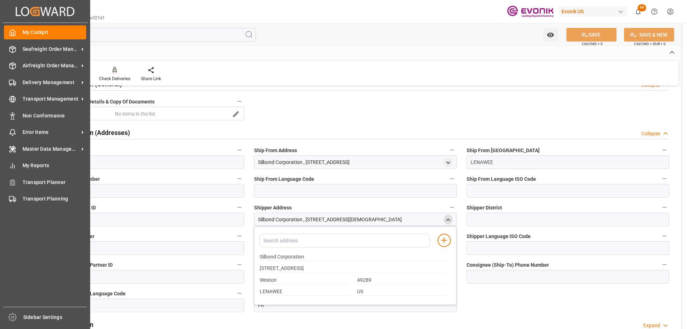
click at [442, 117] on div "General Line Item Information Collapse Assigned To Shipment Shipment Code c6df2…" at bounding box center [355, 127] width 652 height 429
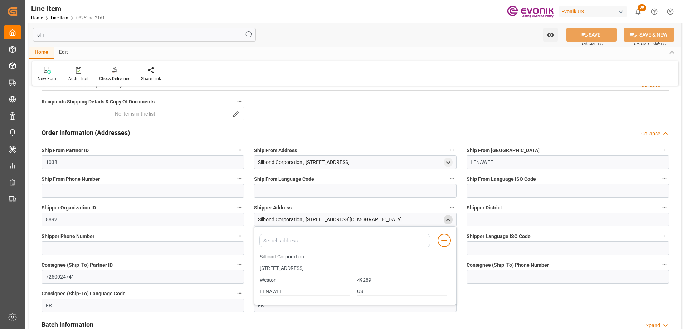
click at [569, 116] on div "General Line Item Information Collapse Assigned To Shipment Shipment Code c6df2…" at bounding box center [355, 127] width 652 height 429
click at [312, 128] on div "Order Information (Addresses) Collapse" at bounding box center [356, 132] width 628 height 14
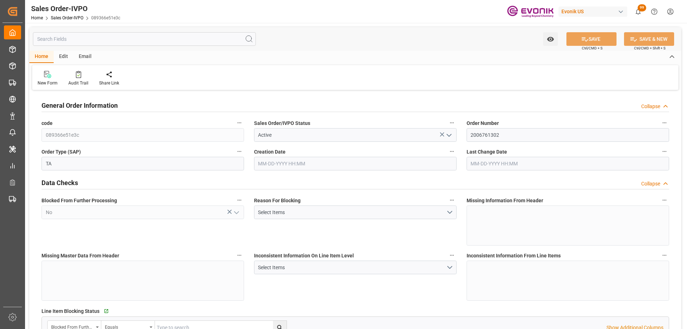
type input "FRLEH"
type input "0"
type input "1"
type input "2"
type input "20000"
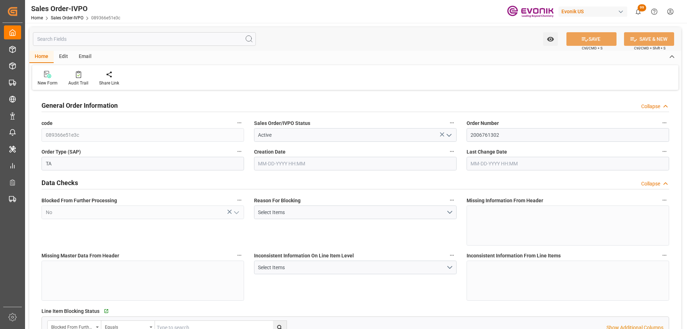
type input "0"
type input "17000"
type input "30"
type input "12-09-2024 20:42"
type input "12-31-2024 14:51"
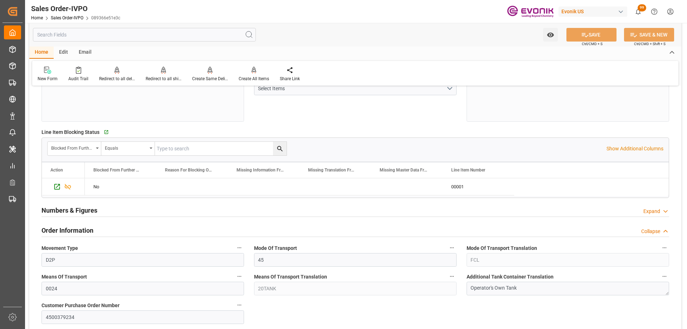
scroll to position [215, 0]
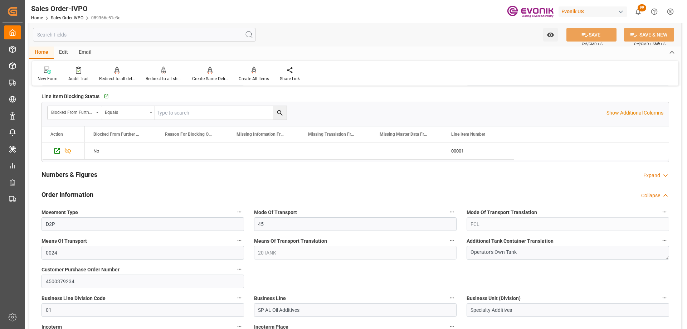
click at [101, 33] on input "text" at bounding box center [144, 35] width 223 height 14
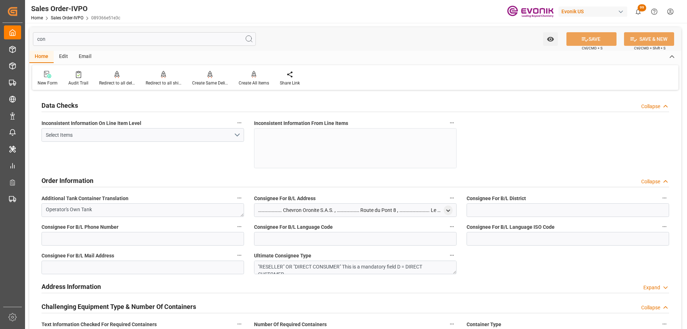
scroll to position [72, 0]
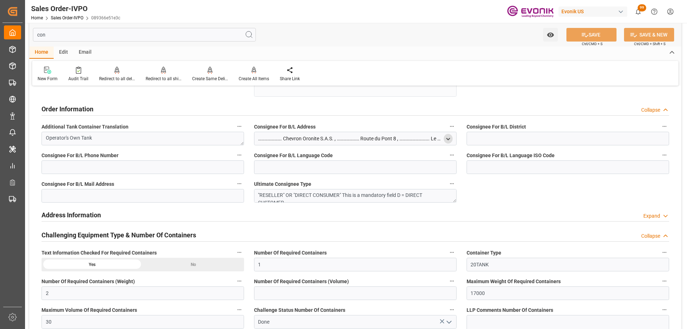
click at [450, 136] on icon "open menu" at bounding box center [448, 139] width 6 height 6
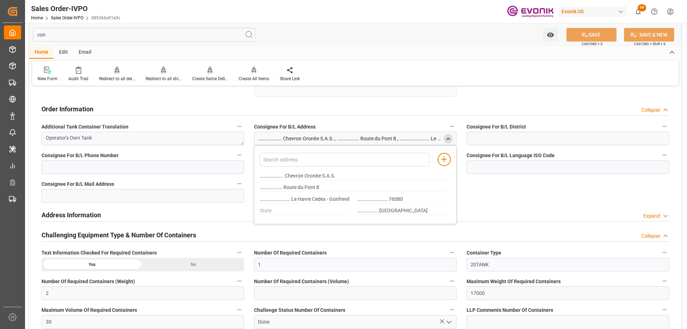
click at [526, 191] on div "Data Checks Collapse Inconsistent Information On Line Item Level Select Items I…" at bounding box center [355, 202] width 652 height 364
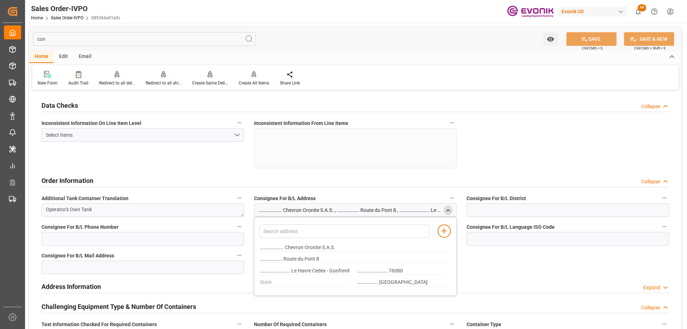
click at [508, 161] on div "Data Checks Collapse Inconsistent Information On Line Item Level Select Items I…" at bounding box center [355, 274] width 652 height 364
click at [534, 145] on div "Data Checks Collapse Inconsistent Information On Line Item Level Select Items I…" at bounding box center [355, 274] width 652 height 364
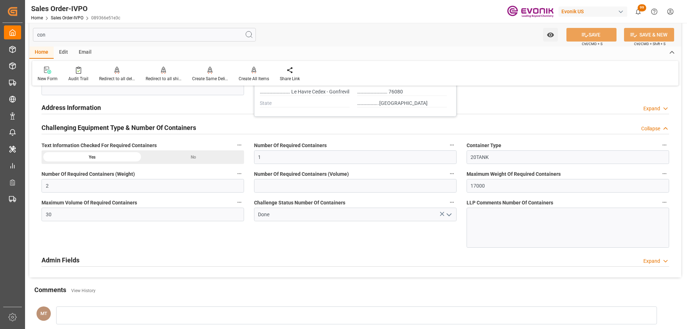
scroll to position [215, 0]
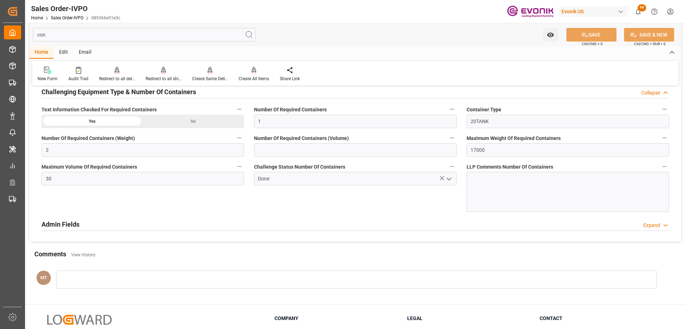
click at [224, 232] on div "Admin Fields Expand" at bounding box center [356, 224] width 638 height 20
click at [223, 225] on div "Admin Fields Expand" at bounding box center [356, 224] width 628 height 14
click at [407, 211] on div "Challenge Status Number Of Containers Done" at bounding box center [355, 186] width 213 height 55
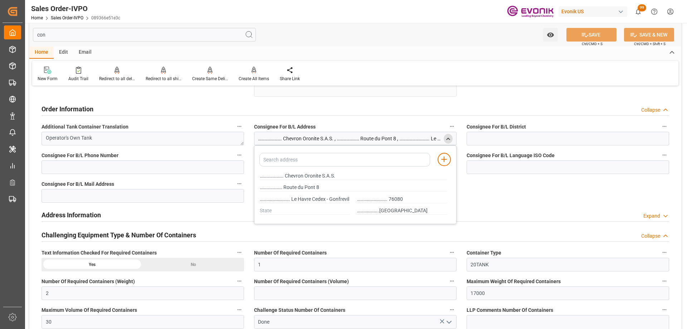
scroll to position [0, 0]
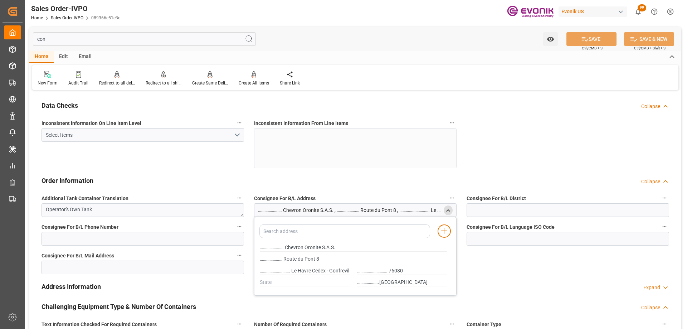
click at [124, 41] on input "con" at bounding box center [144, 39] width 223 height 14
type input "c"
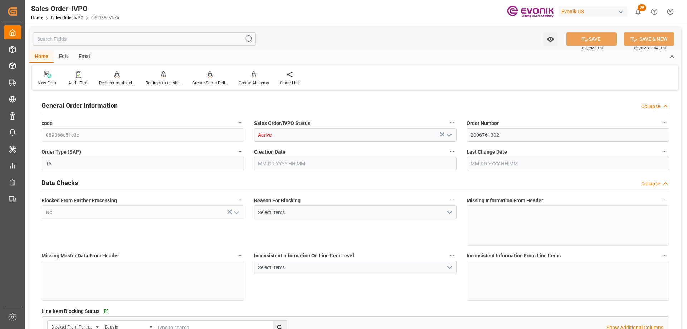
type input "Active"
type input "2006761302"
type input "TA"
type input "D2P"
type input "45"
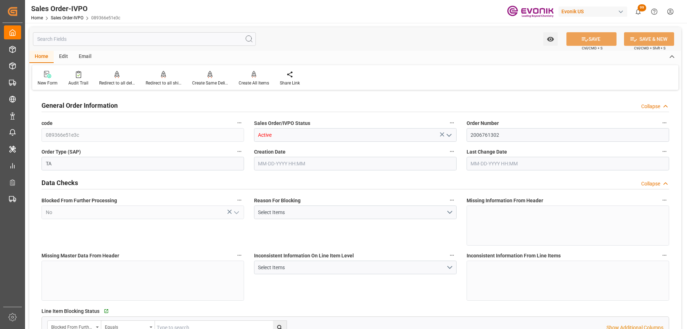
type input "FCL"
type input "0024"
type input "20TANK"
type input "SP AL Oil Additives"
type input "Specialty Additives"
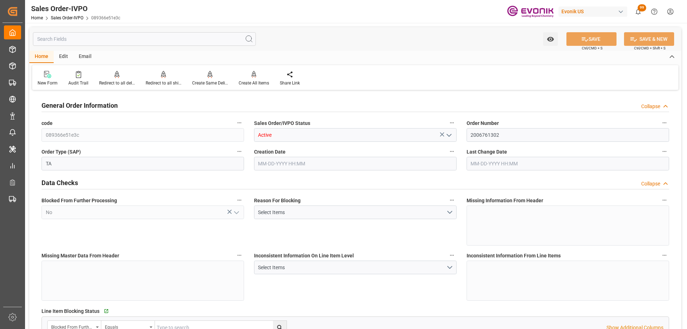
type input "0"
type input "12-09-2024 20:42"
type input "12-31-2024 14:51"
type input "20000"
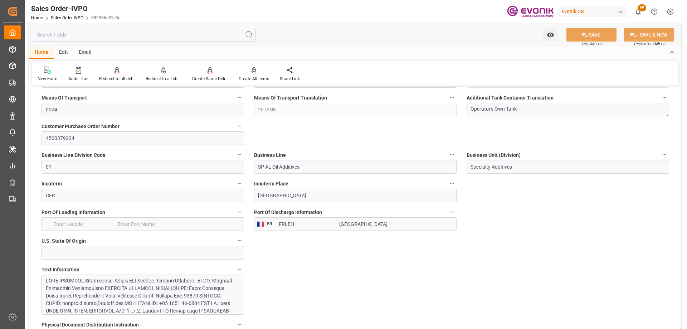
scroll to position [501, 0]
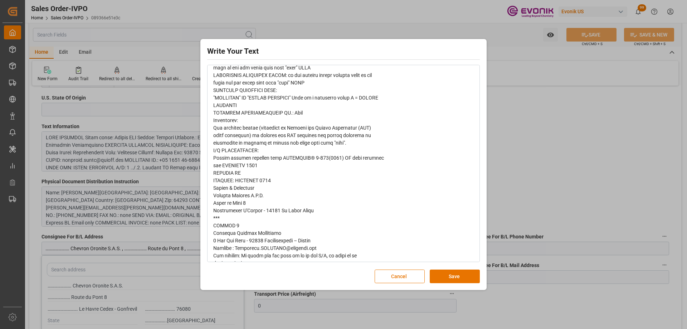
scroll to position [716, 0]
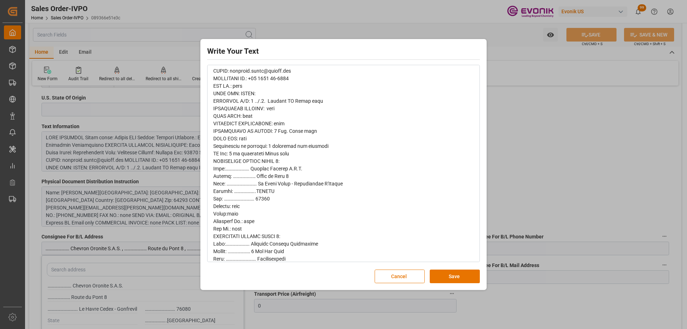
scroll to position [143, 0]
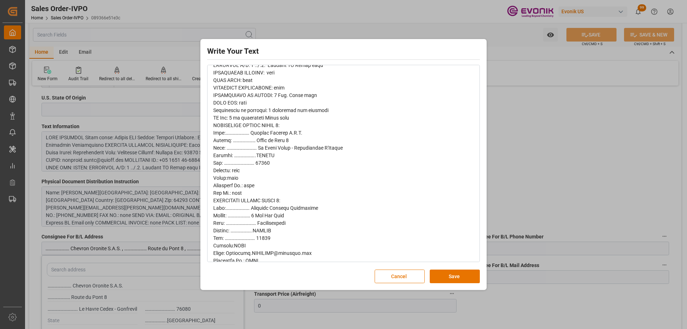
drag, startPoint x: 212, startPoint y: 125, endPoint x: 254, endPoint y: 138, distance: 44.2
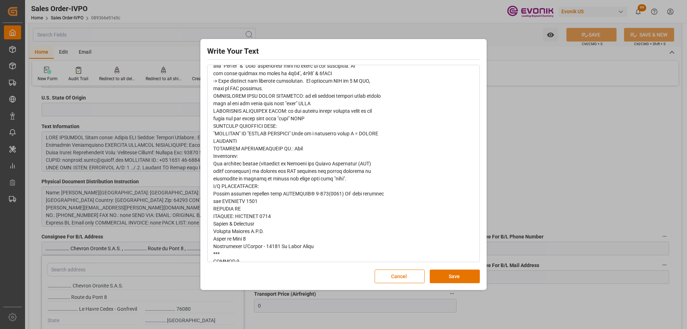
scroll to position [680, 0]
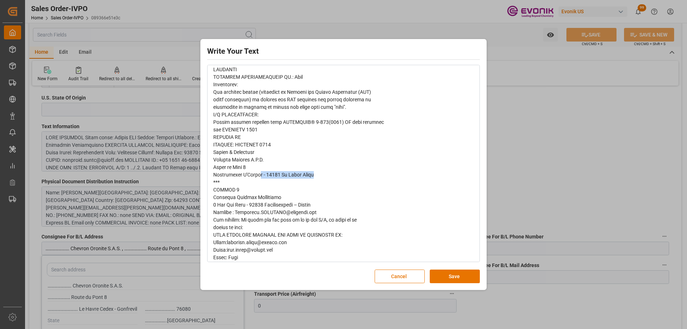
drag, startPoint x: 314, startPoint y: 176, endPoint x: 256, endPoint y: 171, distance: 58.1
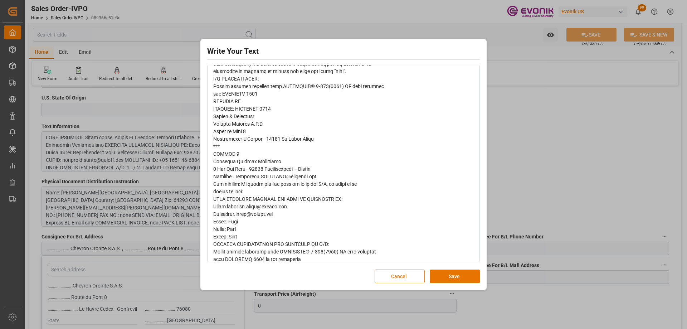
click at [389, 276] on button "Cancel" at bounding box center [400, 277] width 50 height 14
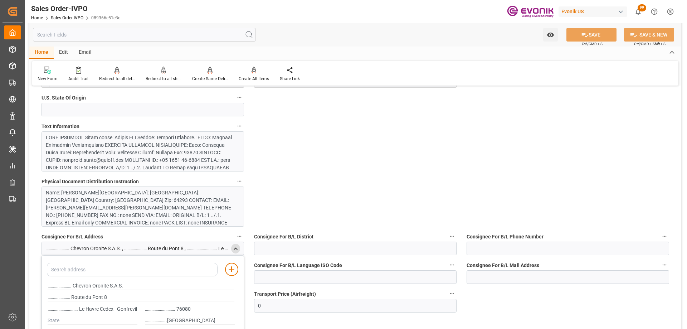
click at [111, 37] on input "text" at bounding box center [144, 35] width 223 height 14
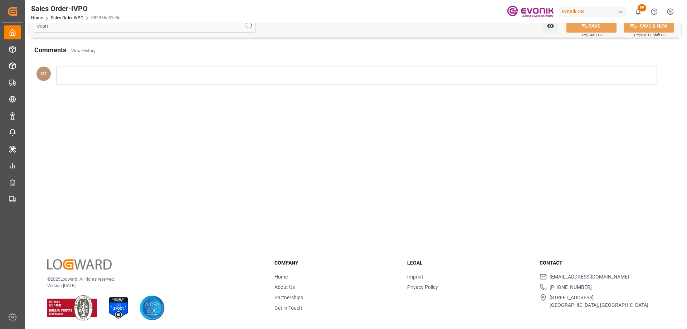
scroll to position [0, 0]
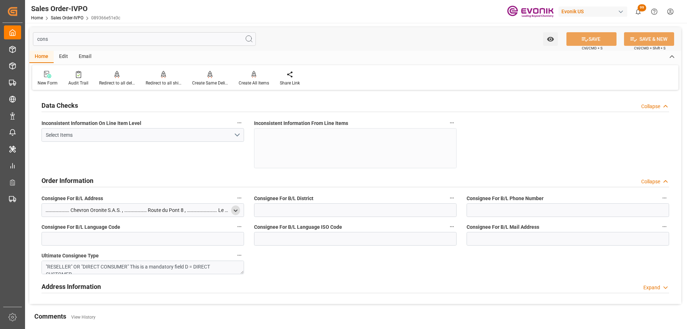
type input "cons"
click at [233, 213] on icon "open menu" at bounding box center [236, 211] width 6 height 6
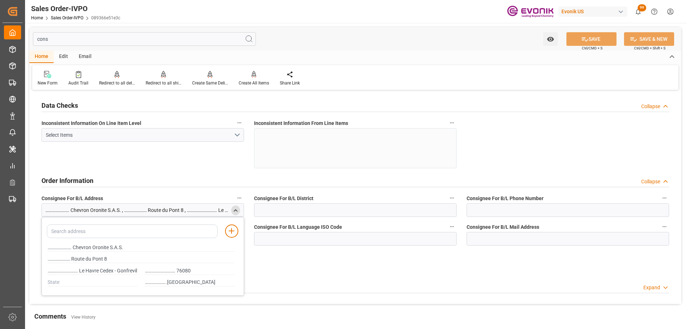
click at [283, 275] on div "Data Checks Collapse Inconsistent Information On Line Item Level Select Items I…" at bounding box center [355, 198] width 652 height 212
click at [215, 174] on div "Order Information Collapse" at bounding box center [356, 180] width 628 height 14
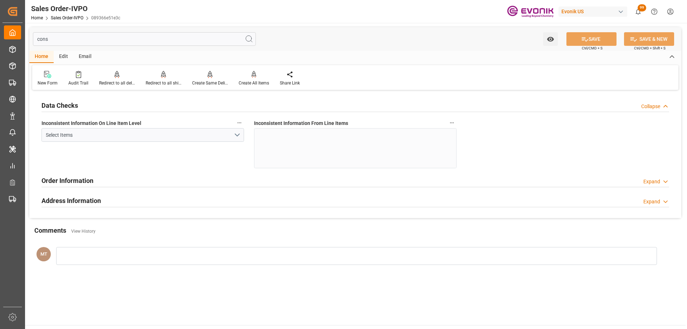
click at [163, 188] on div "Order Information Expand" at bounding box center [356, 181] width 638 height 20
click at [164, 179] on div "Order Information Expand" at bounding box center [356, 180] width 628 height 14
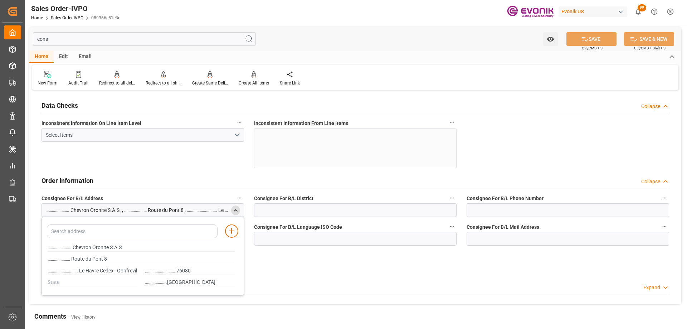
click at [236, 208] on icon "close menu" at bounding box center [236, 211] width 6 height 6
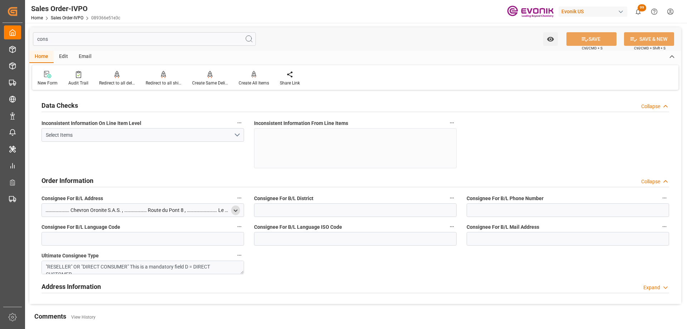
click at [262, 289] on div "Address Information Expand" at bounding box center [356, 286] width 628 height 14
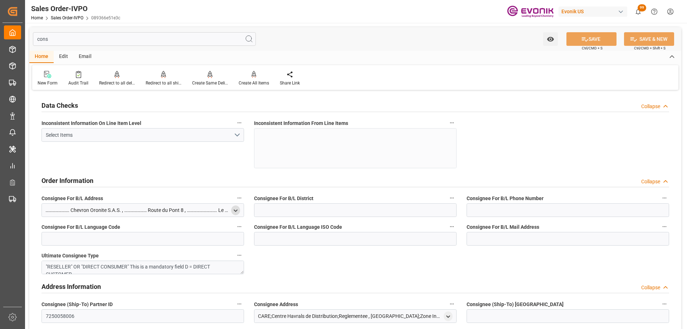
scroll to position [107, 0]
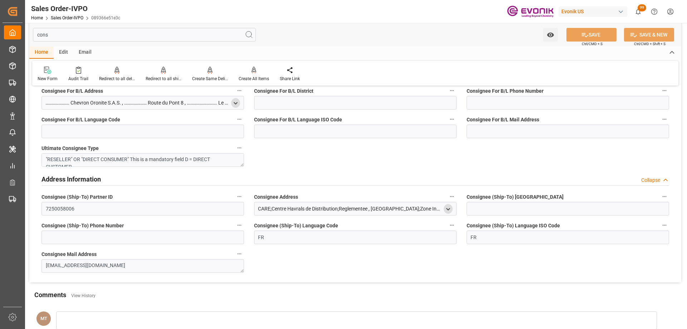
click at [450, 210] on icon "open menu" at bounding box center [448, 209] width 6 height 6
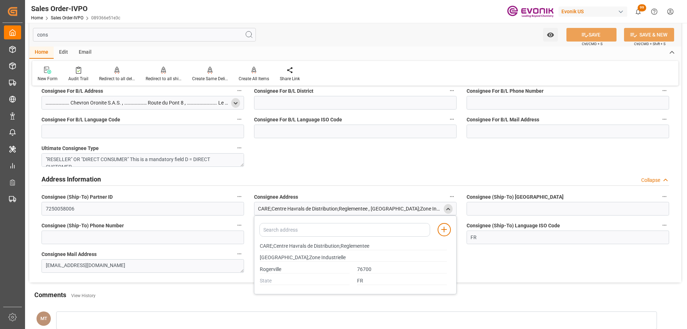
click at [238, 102] on icon "open menu" at bounding box center [236, 103] width 6 height 6
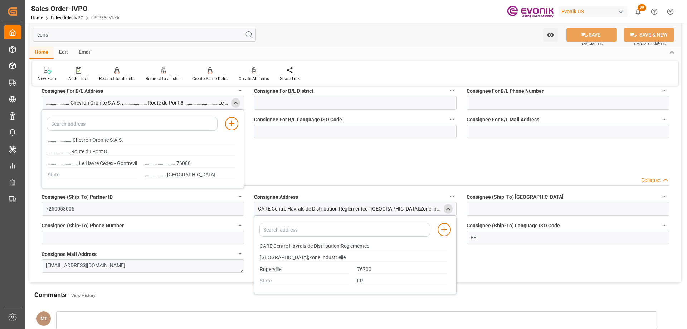
click at [418, 163] on div "Data Checks Collapse Inconsistent Information On Line Item Level Select Items I…" at bounding box center [355, 134] width 652 height 298
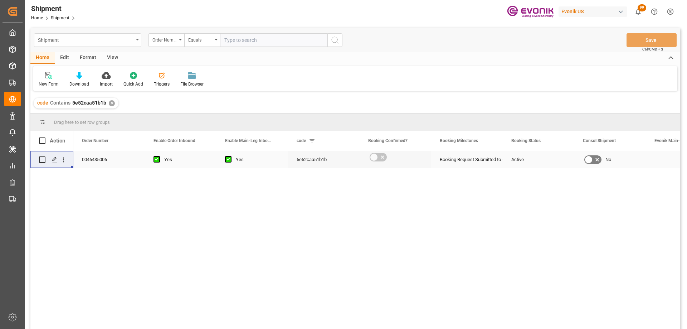
click at [104, 39] on div "Shipment" at bounding box center [86, 39] width 96 height 9
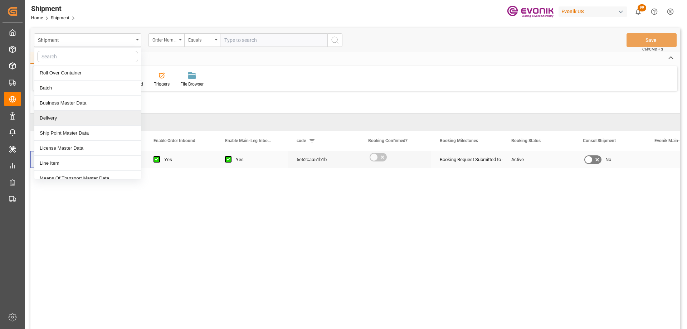
click at [77, 121] on div "Delivery" at bounding box center [87, 118] width 107 height 15
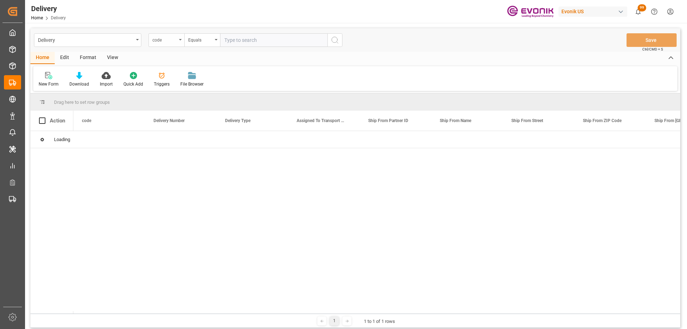
click at [175, 40] on div "code" at bounding box center [164, 39] width 24 height 8
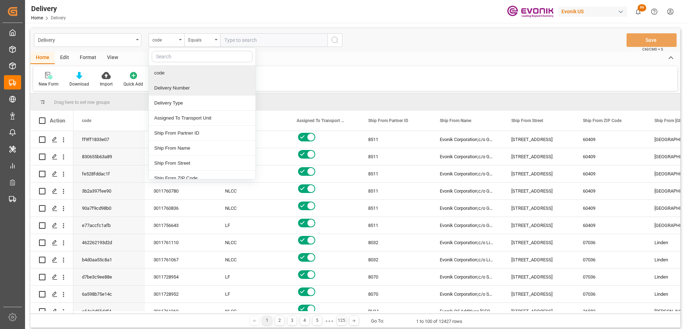
click at [171, 87] on div "Delivery Number" at bounding box center [202, 88] width 107 height 15
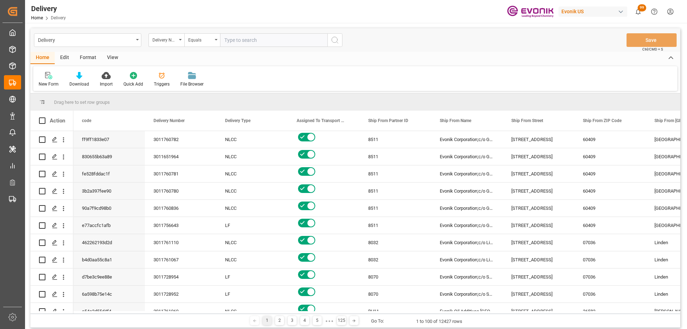
click at [252, 40] on input "text" at bounding box center [273, 40] width 107 height 14
paste input "3011760360"
type input "3011760360"
click at [335, 38] on icon "search button" at bounding box center [335, 40] width 9 height 9
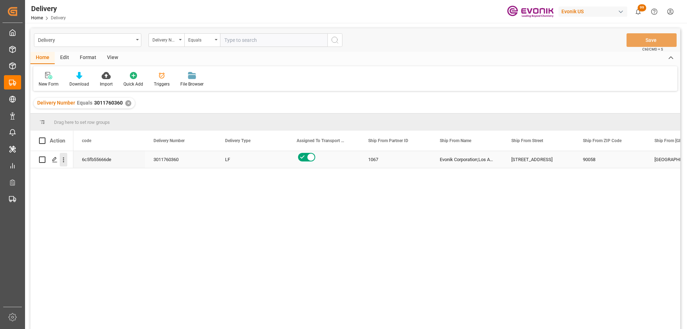
click at [65, 160] on icon "open menu" at bounding box center [64, 160] width 8 height 8
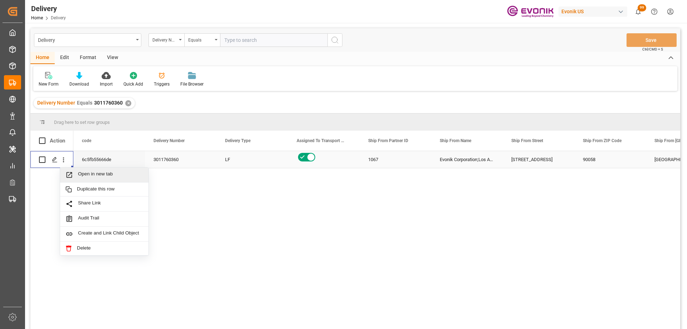
click at [76, 172] on span "Press SPACE to select this row." at bounding box center [71, 175] width 13 height 8
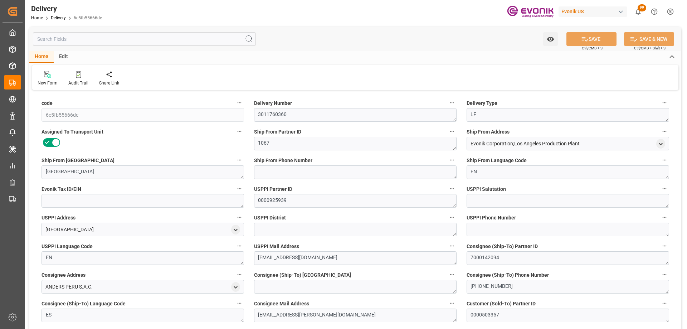
type input "USLAX"
type input "PECLL"
type input "0"
type input "2.3777"
type input "294.84"
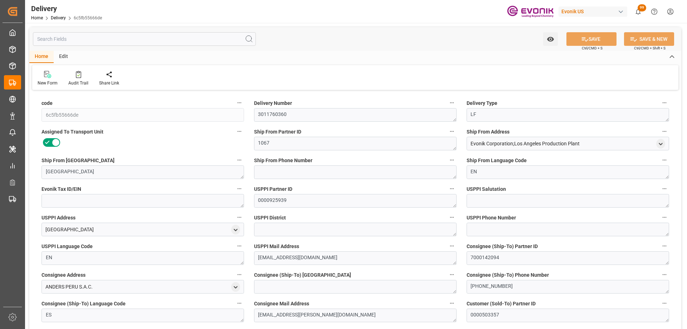
type input "13"
type input "2377.739"
type input "294.84"
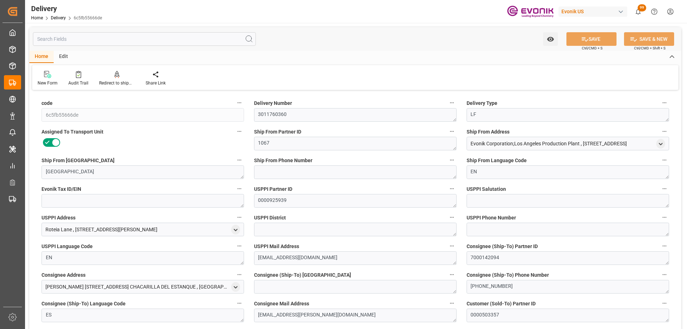
type input "[DATE]"
type input "[DATE] 13:00"
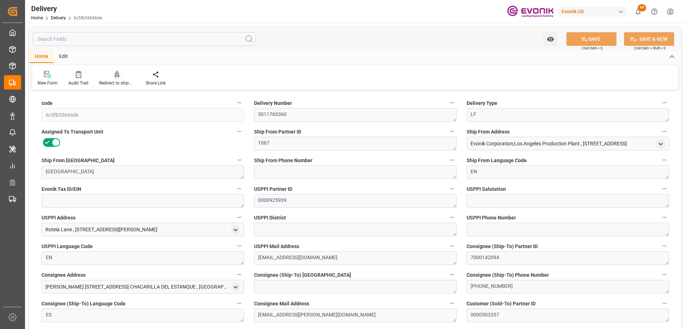
click at [113, 80] on div "Redirect to shipment" at bounding box center [117, 83] width 36 height 6
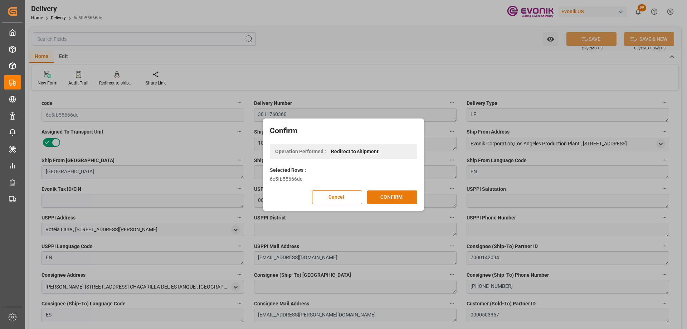
click at [390, 195] on button "CONFIRM" at bounding box center [392, 197] width 50 height 14
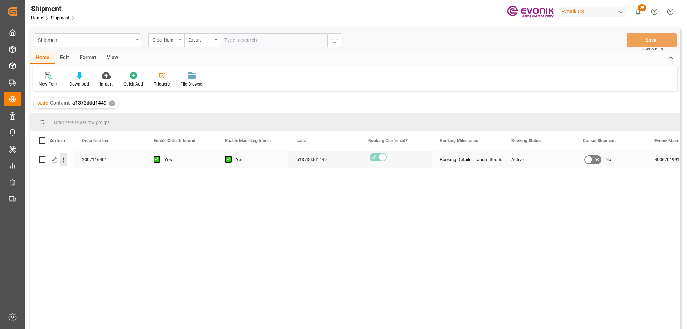
click at [64, 157] on icon "open menu" at bounding box center [64, 160] width 8 height 8
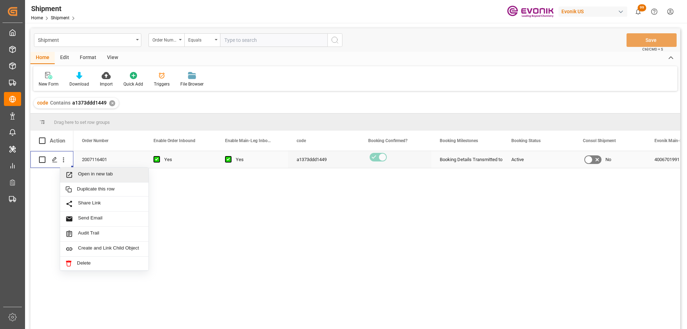
click at [76, 168] on div "Open in new tab" at bounding box center [104, 175] width 88 height 15
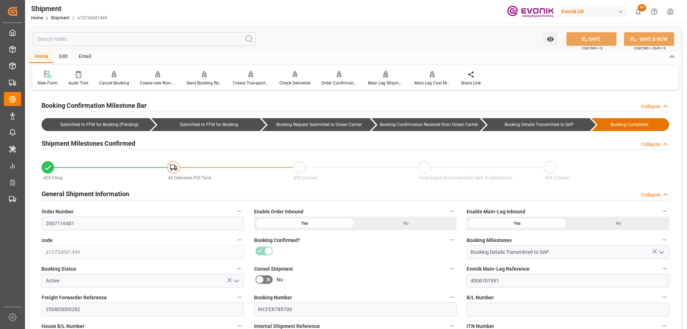
click at [382, 82] on div "Main Leg Shipment" at bounding box center [386, 83] width 36 height 6
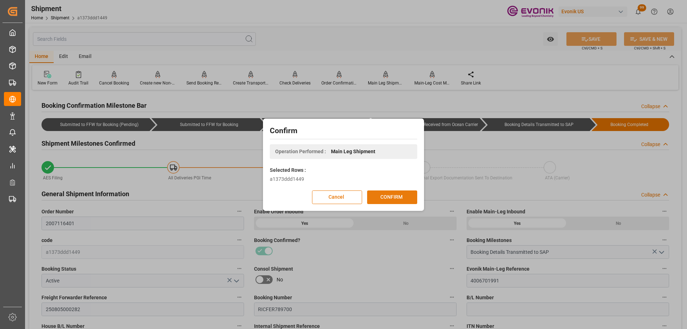
click at [388, 196] on button "CONFIRM" at bounding box center [392, 197] width 50 height 14
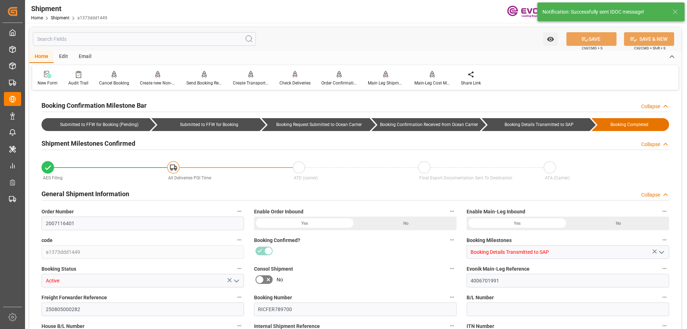
type input "USLAX"
type input "PECLL"
type input "9387449"
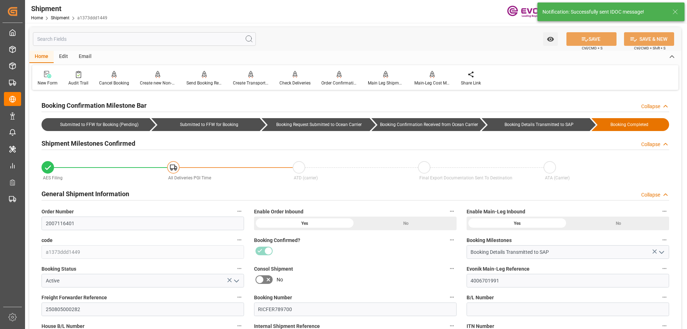
type input "[DATE] 00:00"
type input "08-25-2025 12:00"
type input "[DATE] 12:00"
type input "08-19-2025 00:00"
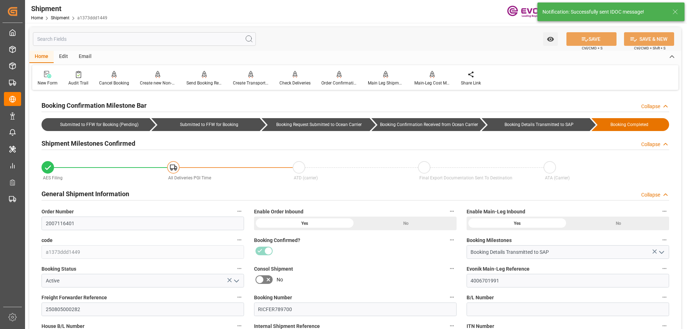
type input "08-25-2025 12:00"
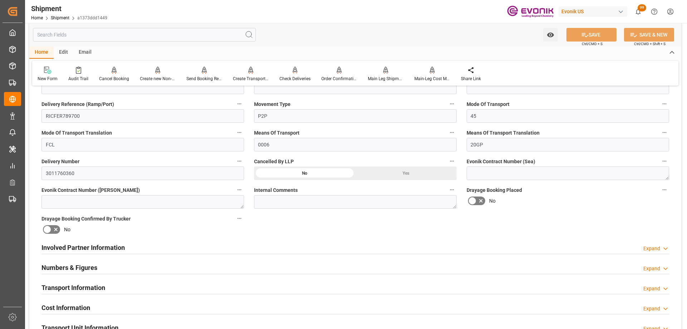
scroll to position [286, 0]
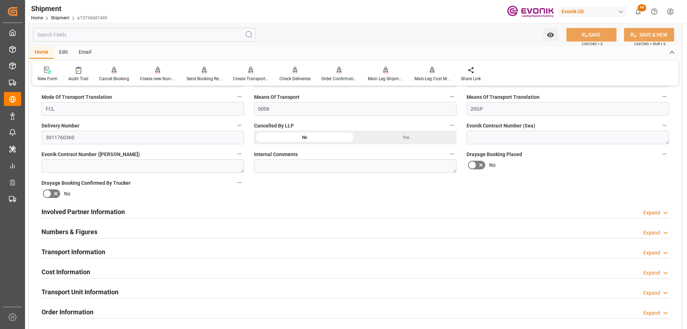
click at [103, 250] on h2 "Transport Information" at bounding box center [74, 252] width 64 height 10
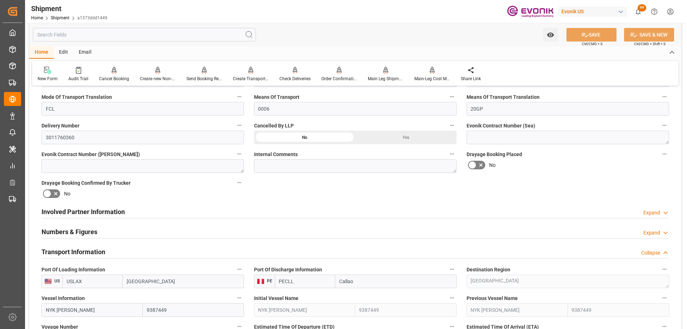
scroll to position [358, 0]
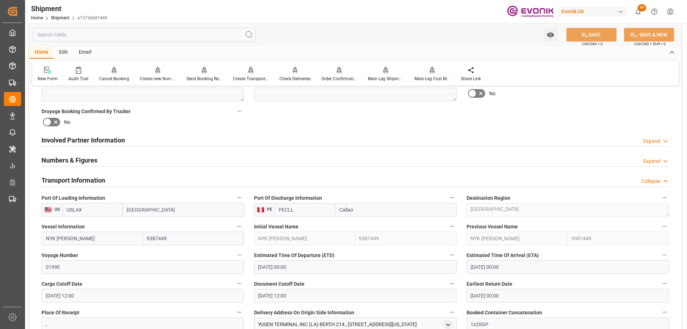
click at [145, 183] on div "Transport Information Collapse" at bounding box center [356, 180] width 628 height 14
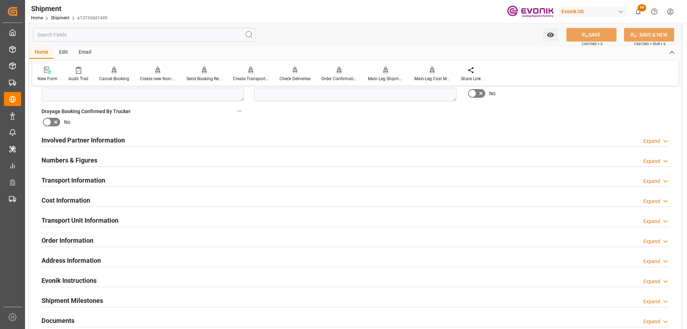
click at [163, 199] on div "Cost Information Expand" at bounding box center [356, 200] width 628 height 14
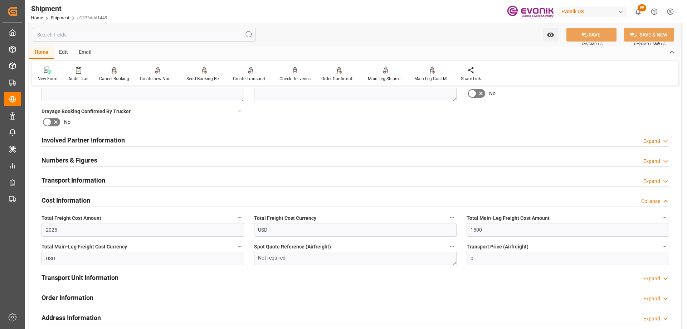
click at [163, 199] on div "Cost Information Collapse" at bounding box center [356, 200] width 628 height 14
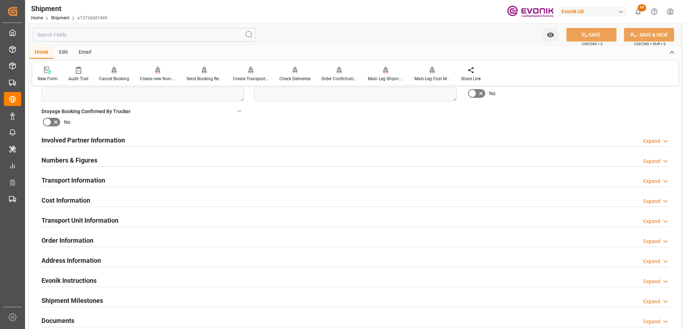
click at [144, 224] on div "Transport Unit Information Expand" at bounding box center [356, 220] width 628 height 14
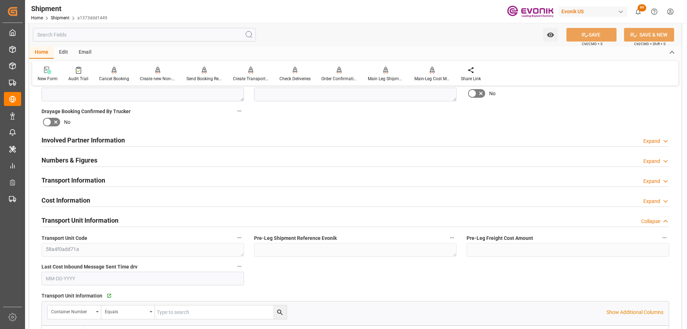
scroll to position [429, 0]
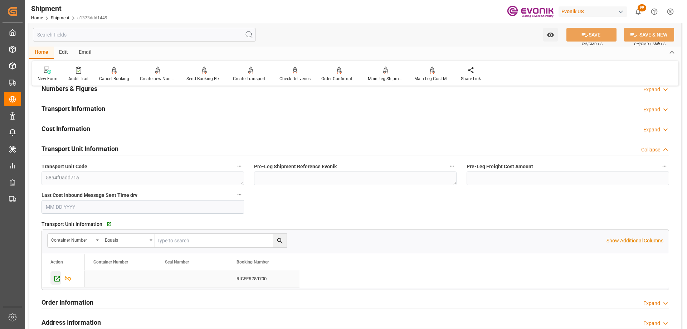
click at [59, 277] on icon "Press SPACE to select this row." at bounding box center [57, 279] width 6 height 6
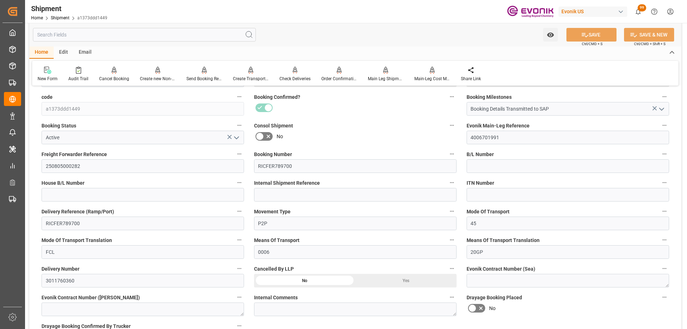
scroll to position [107, 0]
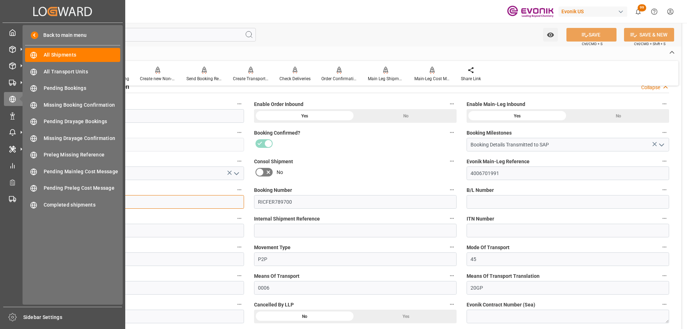
drag, startPoint x: 105, startPoint y: 200, endPoint x: 0, endPoint y: 181, distance: 106.9
click at [0, 181] on div "Created by potrace 1.15, written by Peter Selinger 2001-2017 Created by potrace…" at bounding box center [343, 164] width 687 height 329
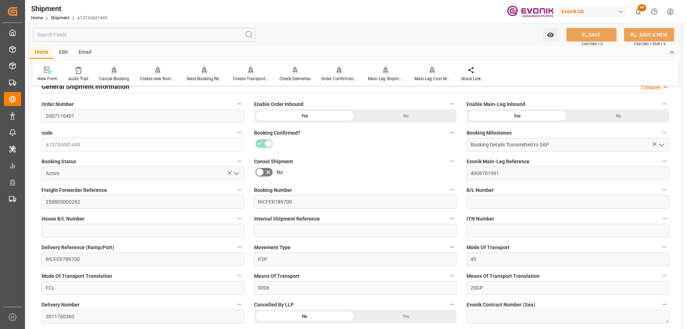
click at [363, 174] on div "No" at bounding box center [355, 171] width 203 height 11
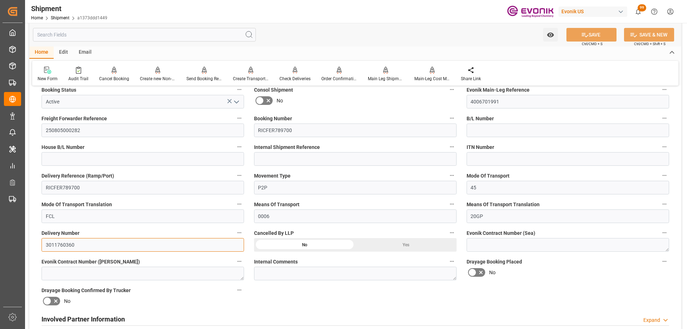
drag, startPoint x: 89, startPoint y: 247, endPoint x: 64, endPoint y: 247, distance: 25.4
click at [64, 247] on input "3011760360" at bounding box center [143, 245] width 203 height 14
drag, startPoint x: 470, startPoint y: 102, endPoint x: 440, endPoint y: 101, distance: 30.1
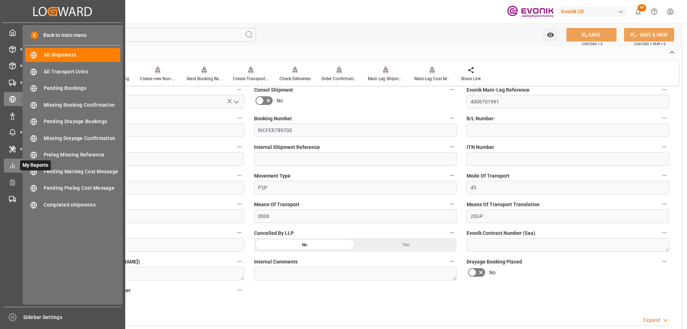
click at [16, 164] on div "My Reports My Reports" at bounding box center [62, 166] width 117 height 14
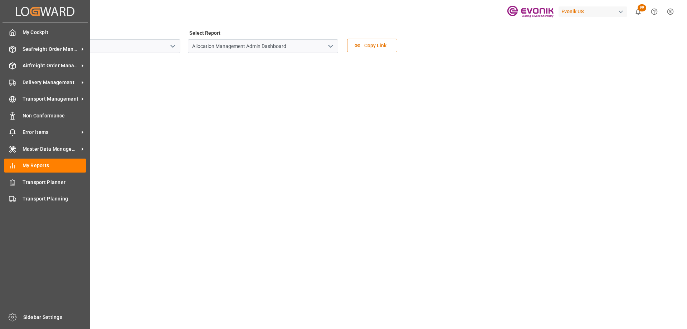
click at [43, 7] on icon "Created by potrace 1.15, written by [PERSON_NAME] [DATE]-[DATE]" at bounding box center [45, 11] width 59 height 11
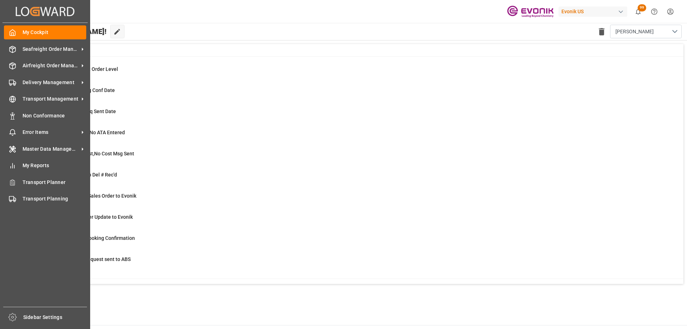
click at [19, 13] on icon "Created by potrace 1.15, written by [PERSON_NAME] [DATE]-[DATE]" at bounding box center [45, 11] width 59 height 11
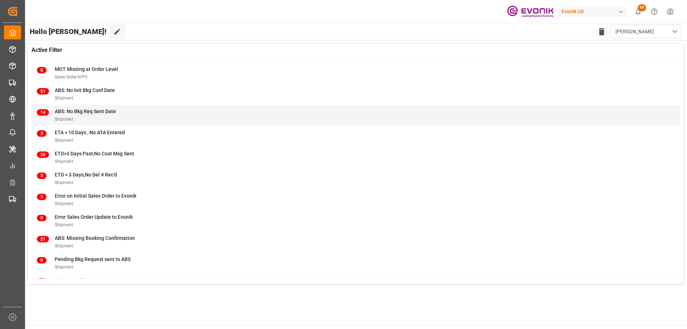
scroll to position [71, 0]
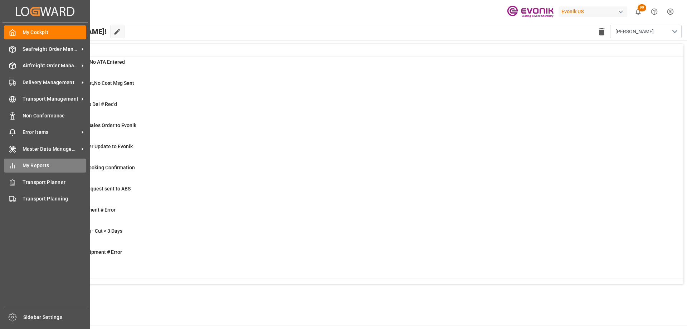
click at [20, 166] on div "My Reports My Reports" at bounding box center [45, 166] width 82 height 14
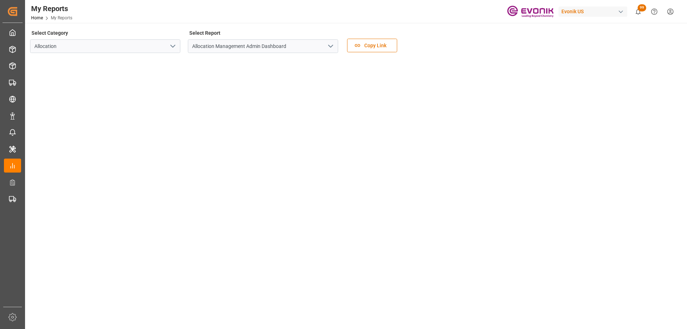
click at [172, 47] on polyline "open menu" at bounding box center [173, 46] width 4 height 2
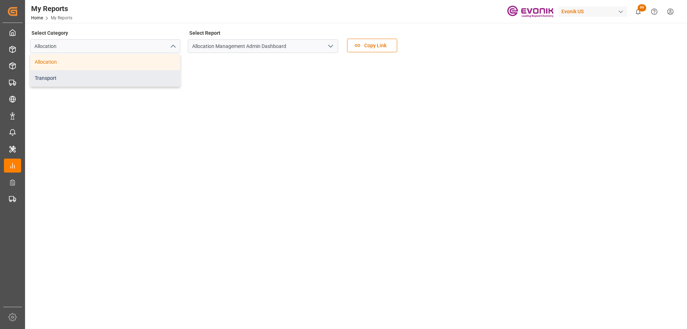
click at [85, 77] on div "Transport" at bounding box center [105, 78] width 150 height 16
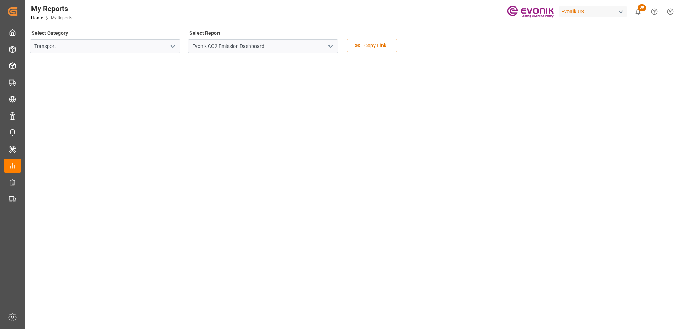
click at [329, 44] on icon "open menu" at bounding box center [330, 46] width 9 height 9
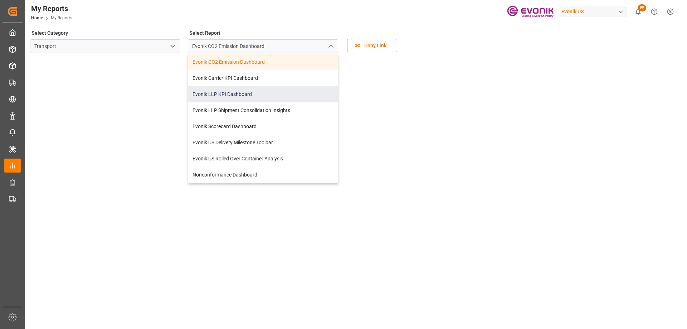
click at [217, 97] on div "Evonik LLP KPI Dashboard" at bounding box center [263, 94] width 150 height 16
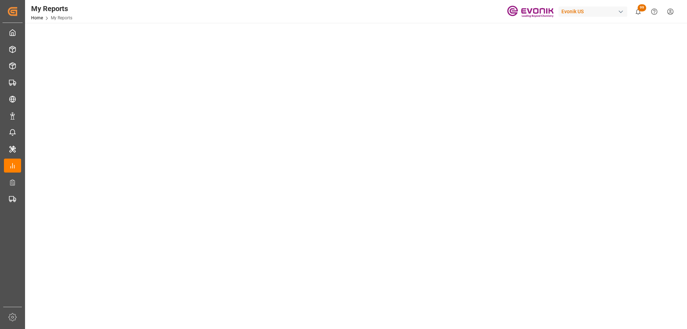
scroll to position [372, 0]
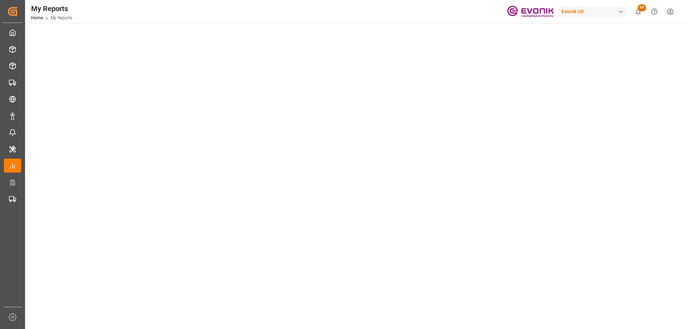
scroll to position [0, 0]
click at [445, 49] on div "Select Category Transport Select Report Evonik LLP KPI Dashboard Copy Link" at bounding box center [355, 43] width 651 height 30
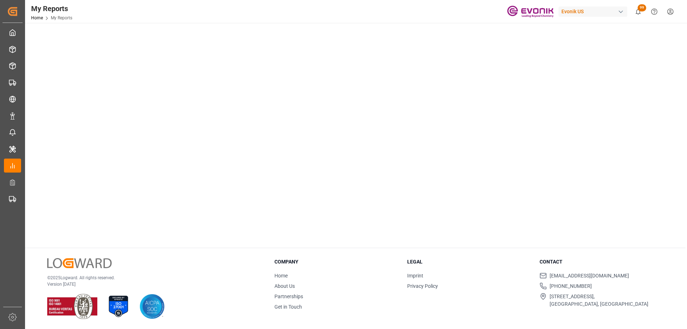
drag, startPoint x: 605, startPoint y: 122, endPoint x: 651, endPoint y: 135, distance: 48.3
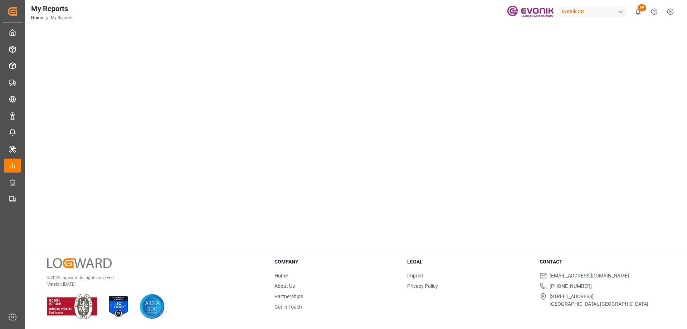
drag, startPoint x: 606, startPoint y: 179, endPoint x: 607, endPoint y: 174, distance: 4.7
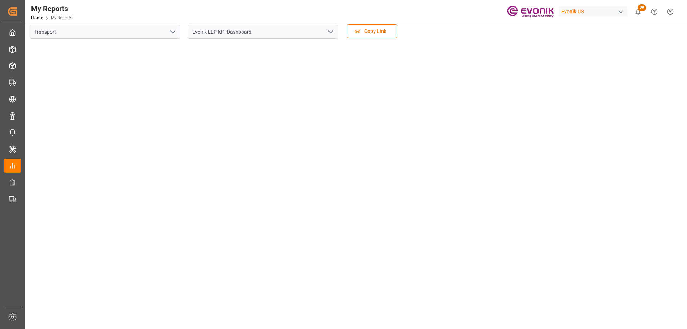
scroll to position [0, 0]
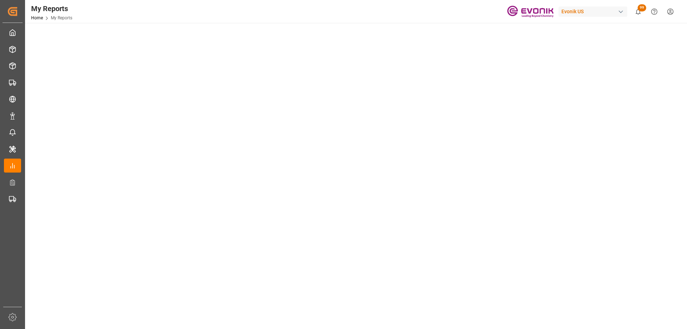
scroll to position [143, 0]
click at [683, 176] on main "Select Category Transport Select Report Evonik LLP KPI Dashboard Copy Link" at bounding box center [355, 178] width 661 height 587
click at [569, 134] on tableau-viz at bounding box center [355, 228] width 649 height 555
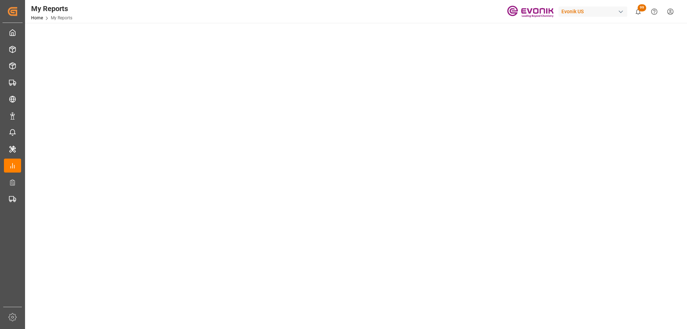
click at [613, 166] on tableau-viz at bounding box center [355, 161] width 649 height 555
click at [598, 114] on tableau-viz at bounding box center [355, 18] width 649 height 555
drag, startPoint x: 628, startPoint y: 107, endPoint x: 523, endPoint y: 159, distance: 117.3
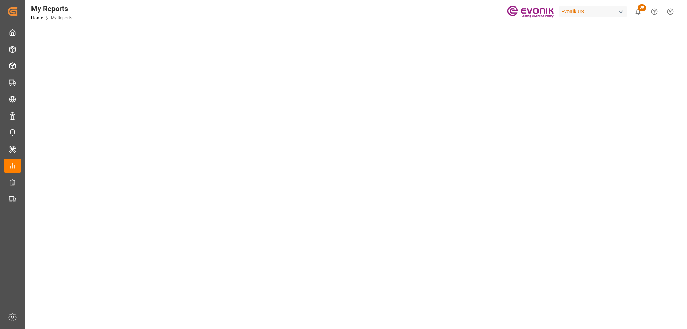
click at [628, 107] on tableau-viz at bounding box center [355, 161] width 649 height 555
click at [560, 137] on tableau-viz at bounding box center [355, 161] width 649 height 555
click at [603, 89] on tableau-viz at bounding box center [355, 161] width 649 height 555
click at [559, 161] on tableau-viz at bounding box center [355, 161] width 649 height 555
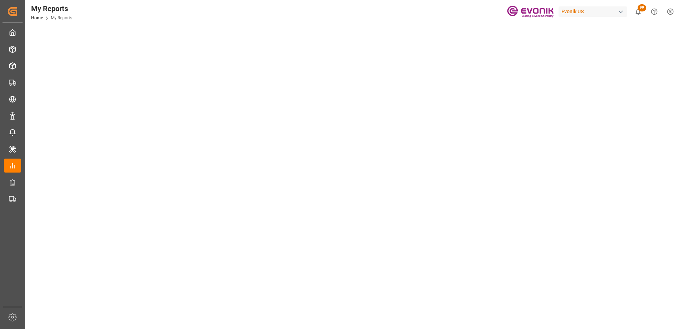
click at [549, 171] on tableau-viz at bounding box center [355, 54] width 649 height 555
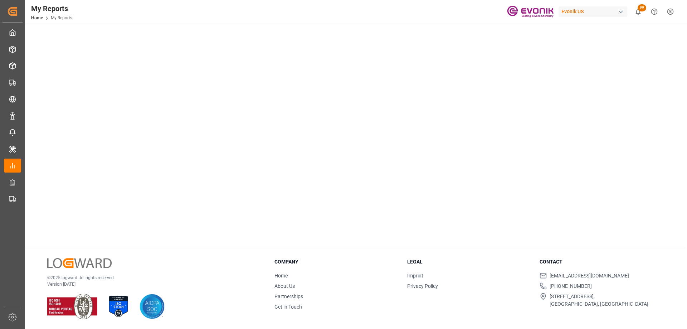
scroll to position [193, 0]
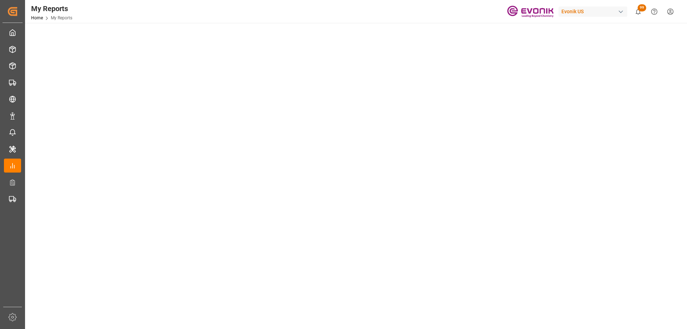
drag, startPoint x: 671, startPoint y: 129, endPoint x: 662, endPoint y: 130, distance: 9.4
click at [671, 129] on tableau-viz at bounding box center [355, 142] width 649 height 555
click at [572, 190] on tableau-viz at bounding box center [355, 142] width 649 height 555
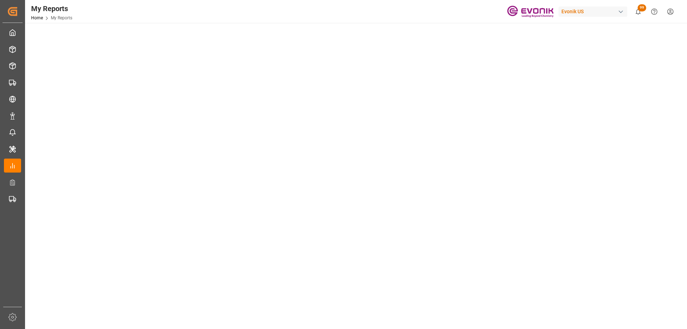
scroll to position [0, 0]
drag, startPoint x: 602, startPoint y: 162, endPoint x: 608, endPoint y: 171, distance: 10.0
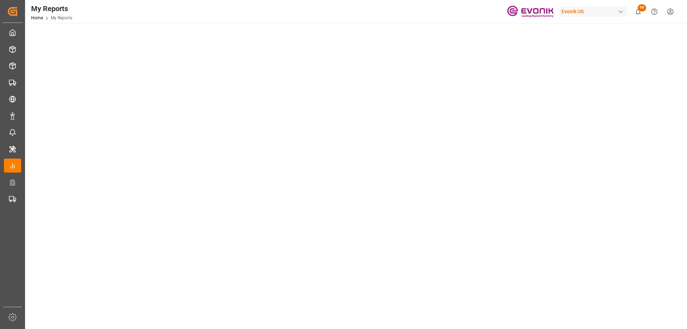
scroll to position [0, 0]
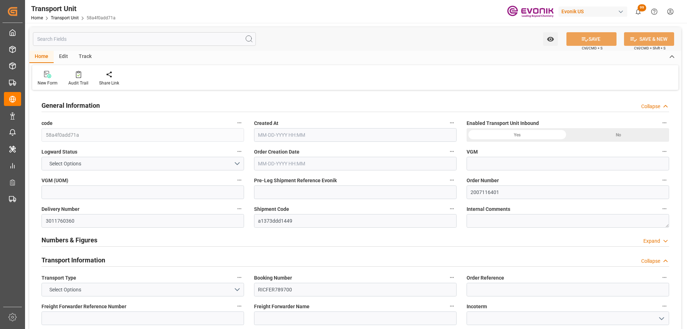
type input "ONE"
type input "Ocean Network Express"
type input "USLAX"
type input "PECLL"
type input "10979.6"
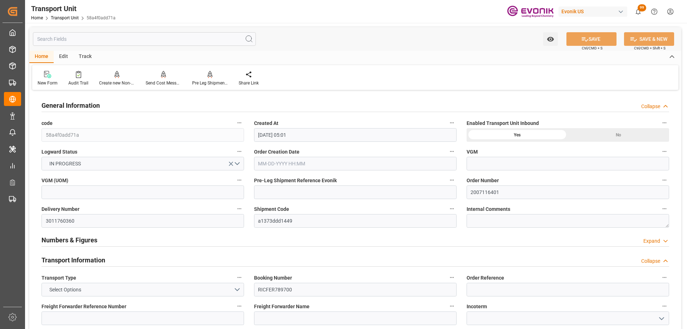
type input "[DATE] 05:01"
type input "[DATE]"
type input "[DATE] 00:00"
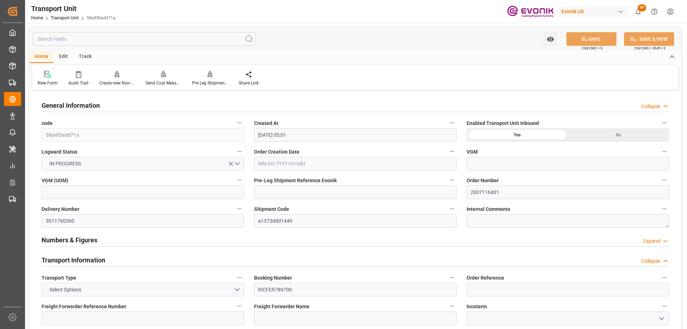
type input "[DATE] 00:00"
type input "[DATE] 12:00"
click at [209, 83] on div "Pre Leg Shipment Inbound" at bounding box center [210, 83] width 36 height 6
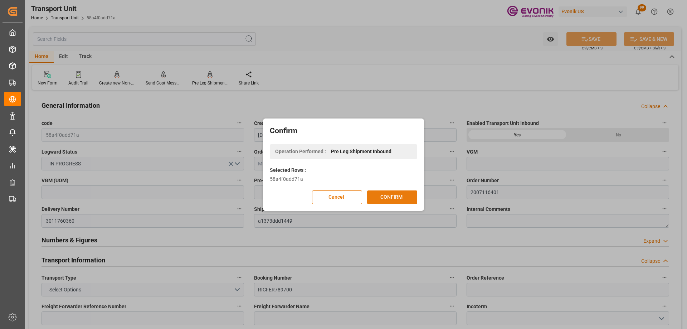
click at [404, 198] on button "CONFIRM" at bounding box center [392, 197] width 50 height 14
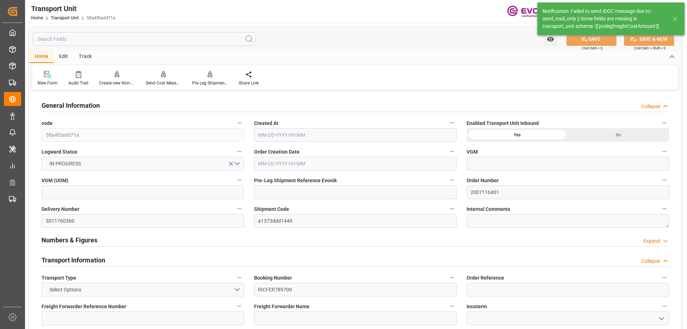
type input "ONE"
type input "Ocean Network Express"
type input "USLAX"
type input "PECLL"
type input "10979.6"
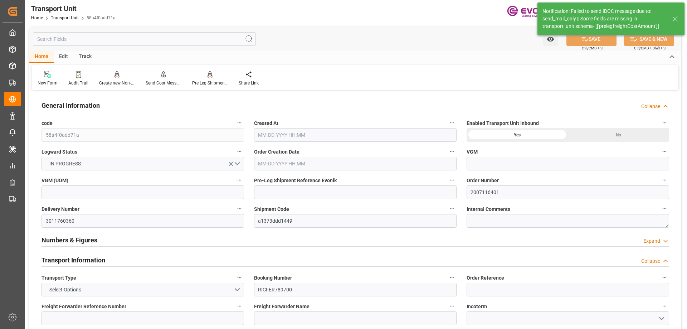
type input "[DATE] 05:01"
type input "[DATE]"
type input "[DATE] 00:00"
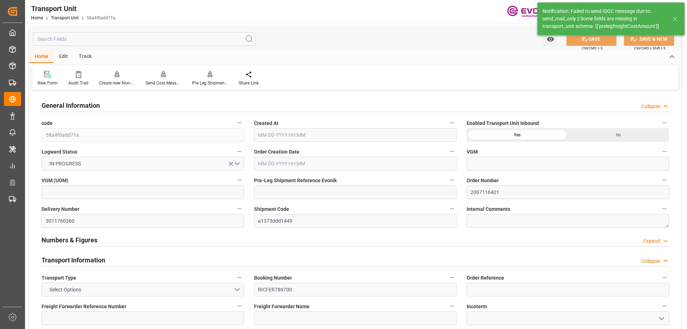
type input "[DATE] 00:00"
type input "[DATE] 12:00"
click at [125, 41] on input "text" at bounding box center [144, 39] width 223 height 14
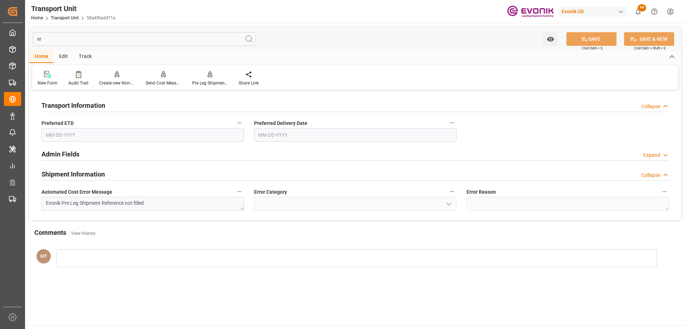
type input "e"
type input "c"
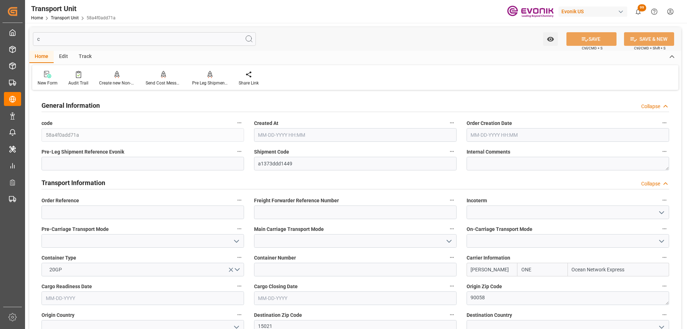
type input "58a4f0add71a"
type input "a1373ddd1449"
type textarea "90058"
type textarea "15021"
type input "USD"
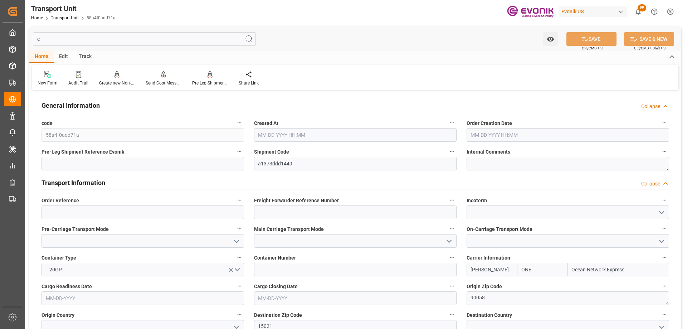
type input "13"
type textarea "KGM"
type input "13"
type input "294.84"
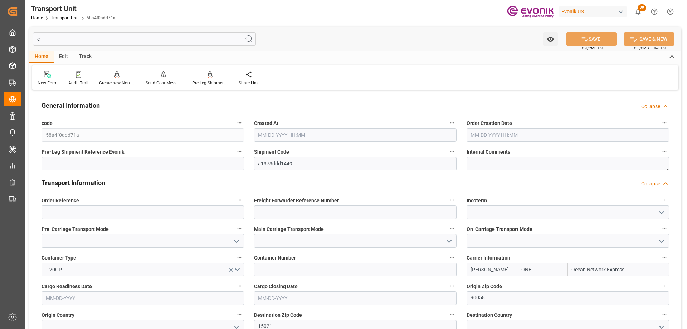
type input "254"
type input "[GEOGRAPHIC_DATA]"
type input "[DATE] 00:00"
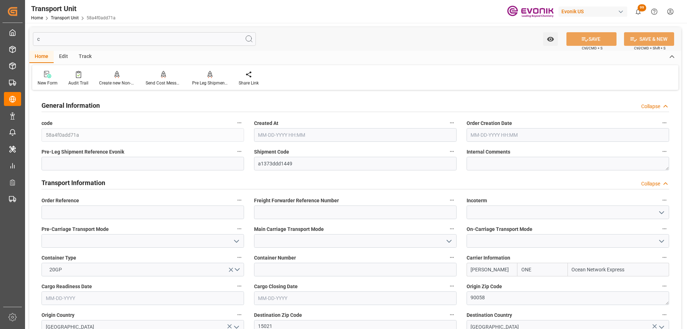
type input "[DATE] 00:00"
type input "254"
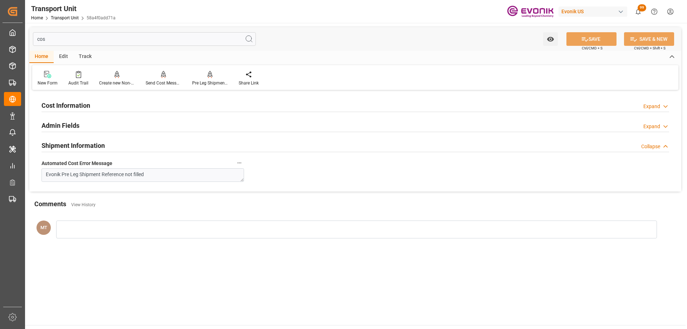
type input "cos"
click at [244, 108] on div "Cost Information Expand" at bounding box center [356, 105] width 628 height 14
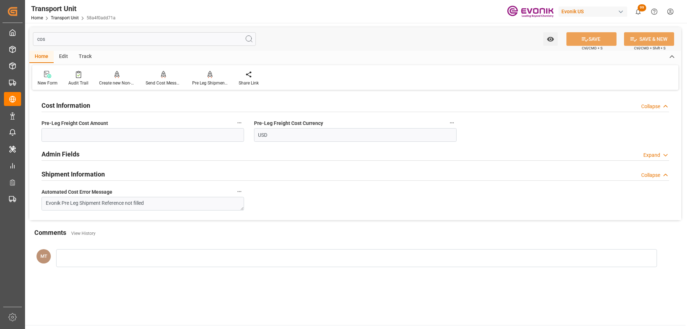
click at [239, 122] on icon "button" at bounding box center [240, 123] width 6 height 6
click at [243, 122] on icon at bounding box center [245, 123] width 8 height 8
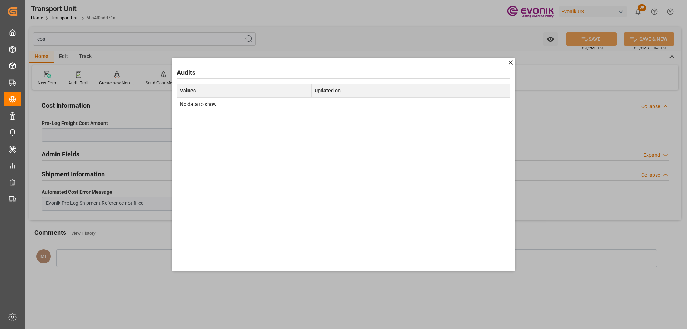
click at [515, 63] on div "Audits Values Updated on No data to show" at bounding box center [343, 164] width 687 height 329
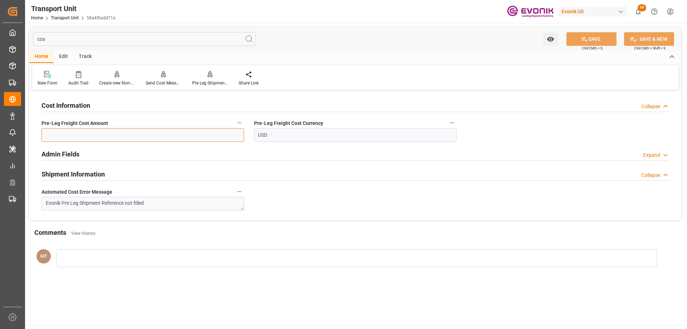
click at [166, 142] on input "text" at bounding box center [143, 135] width 203 height 14
click at [120, 137] on input "text" at bounding box center [143, 135] width 203 height 14
type input "1895"
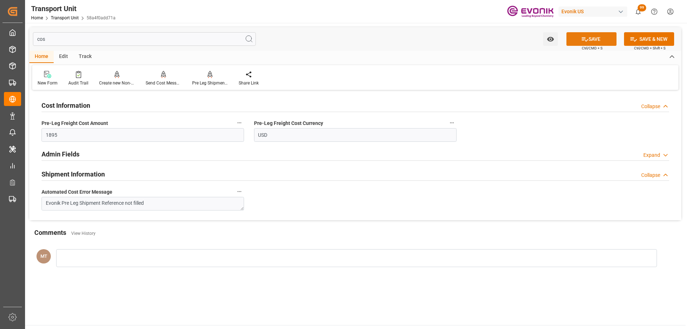
click at [584, 38] on icon at bounding box center [585, 39] width 8 height 8
click at [208, 77] on icon at bounding box center [210, 74] width 5 height 7
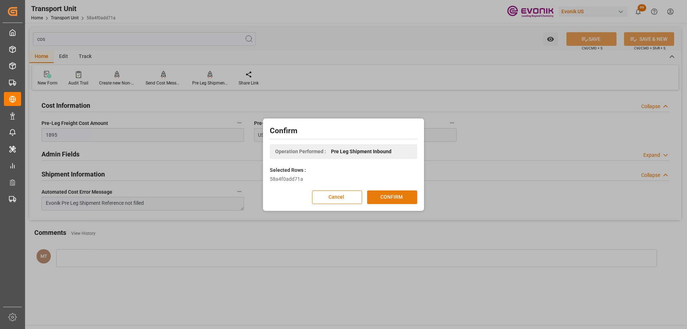
click at [395, 201] on button "CONFIRM" at bounding box center [392, 197] width 50 height 14
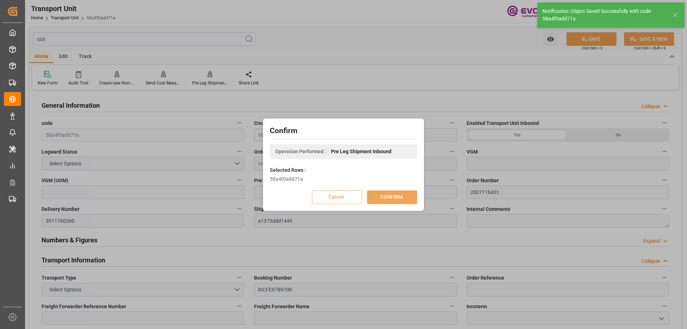
type input "ONE"
type input "Ocean Network Express"
type input "USLAX"
type input "PECLL"
type input "10979.6"
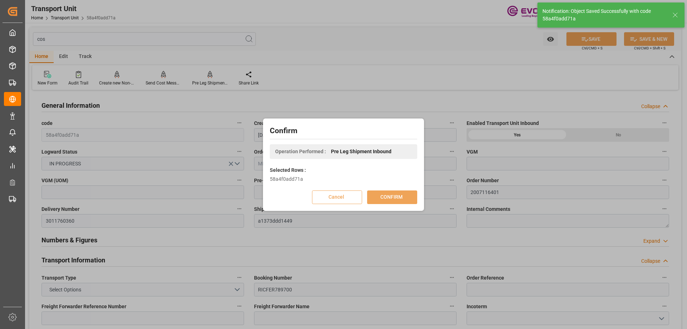
type input "07-31-2025 05:01"
type input "09-14-2025"
type input "08-27-2025 00:00"
type input "09-14-2025 00:00"
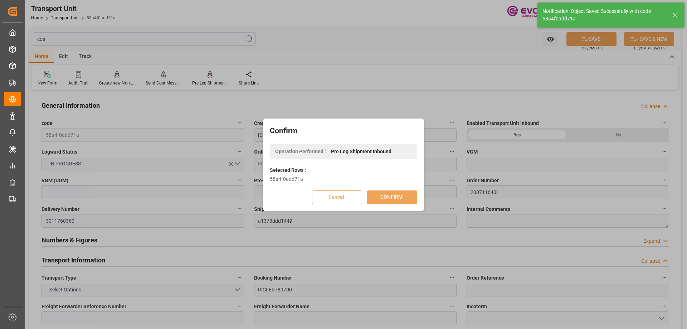
type input "09-14-2025 00:00"
type input "08-22-2025 12:00"
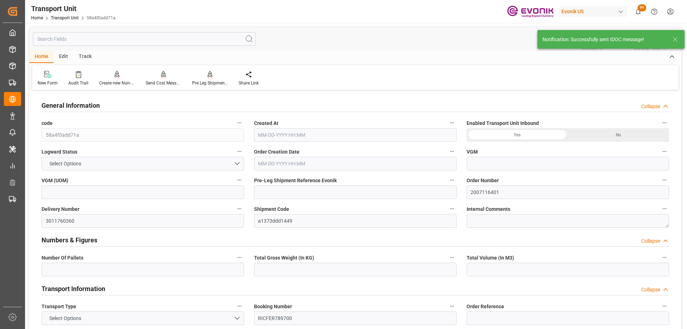
type input "13"
type input "10979.6"
type input "17.509"
type input "ONE"
type input "Ocean Network Express"
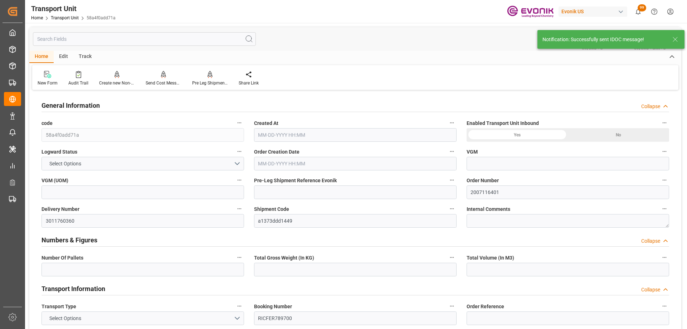
type input "USLAX"
type input "PECLL"
type input "1895"
type input "0"
type input "10979.6"
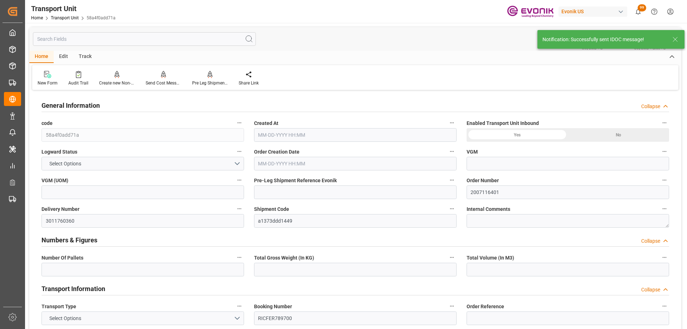
type input "254"
type input "13"
type input "254"
type input "11020.44"
type input "10979.6"
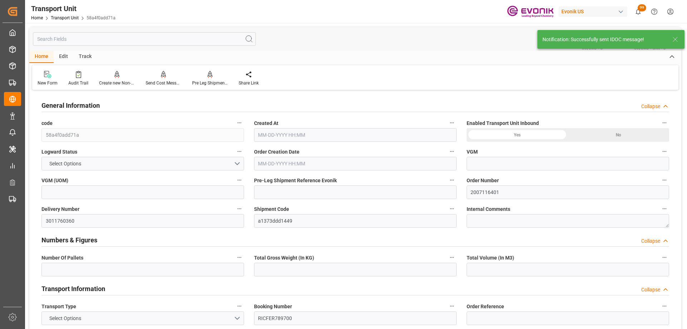
type input "13"
type input "17.3218"
type input "17.509"
type input "294.84"
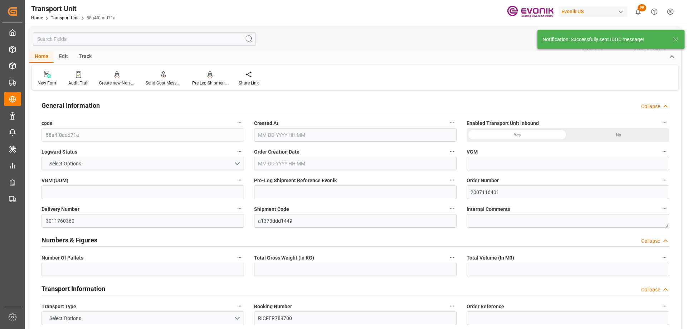
type input "254"
type input "10979.6"
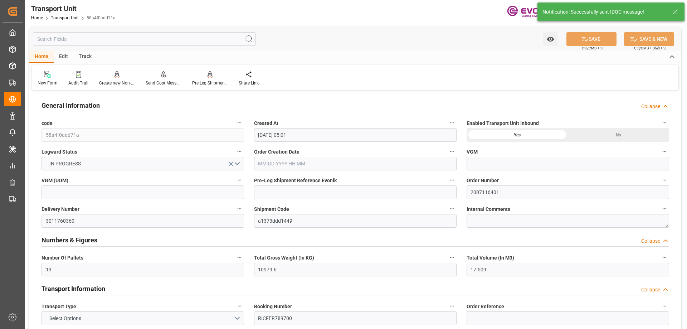
type input "07-31-2025 05:01"
type input "09-14-2025"
type input "08-27-2025 00:00"
type input "09-14-2025 00:00"
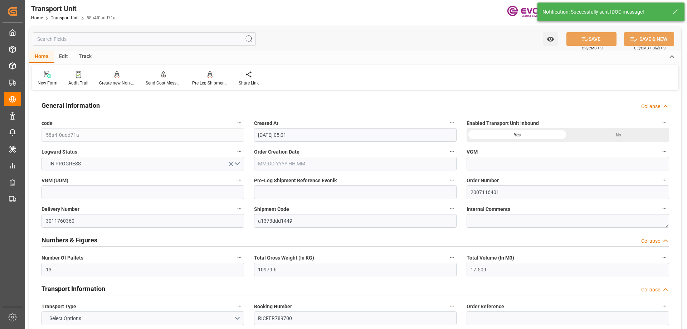
type input "09-14-2025 00:00"
type input "08-22-2025 12:00"
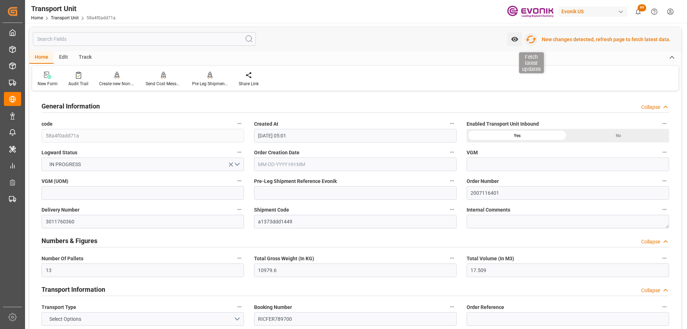
click at [537, 35] on icon "button" at bounding box center [530, 39] width 11 height 11
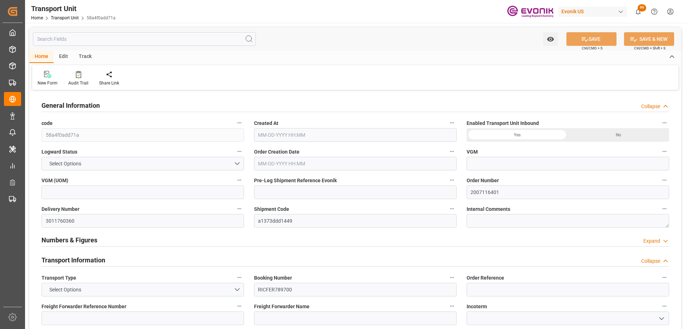
type input "ONE"
type input "Ocean Network Express"
type input "USLAX"
type input "PECLL"
type input "10979.6"
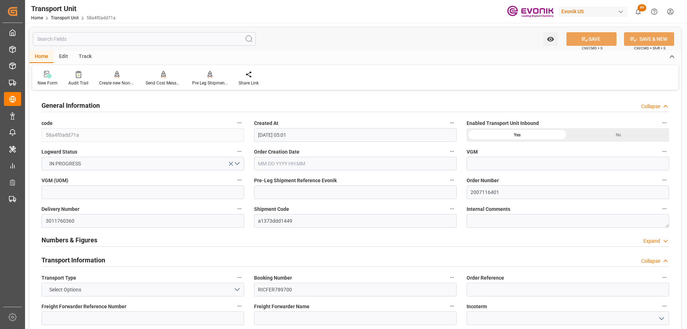
type input "[DATE] 05:01"
type input "[DATE]"
type input "[DATE] 00:00"
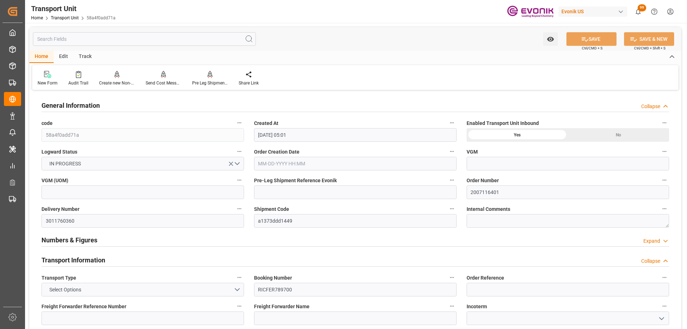
type input "[DATE] 00:00"
type input "[DATE] 12:00"
type input "ONE"
type input "Ocean Network Express"
type input "USLAX"
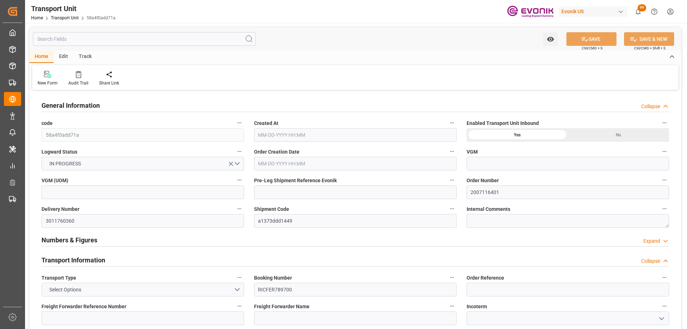
type input "PECLL"
type input "10979.6"
type input "[DATE] 05:01"
type input "[DATE]"
type input "[DATE] 00:00"
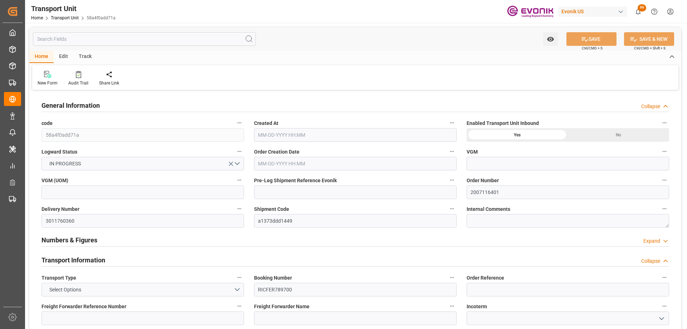
type input "[DATE] 00:00"
type input "[DATE] 12:00"
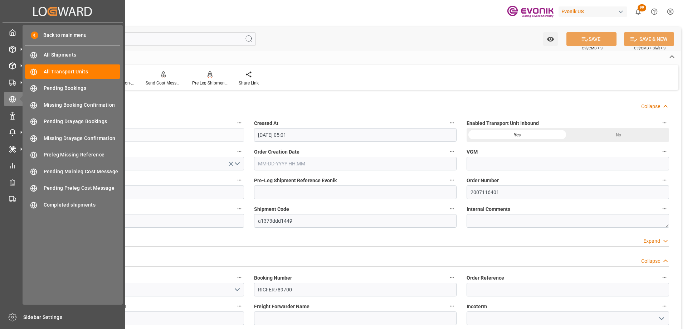
click at [355, 103] on div "General Information Collapse" at bounding box center [356, 105] width 628 height 14
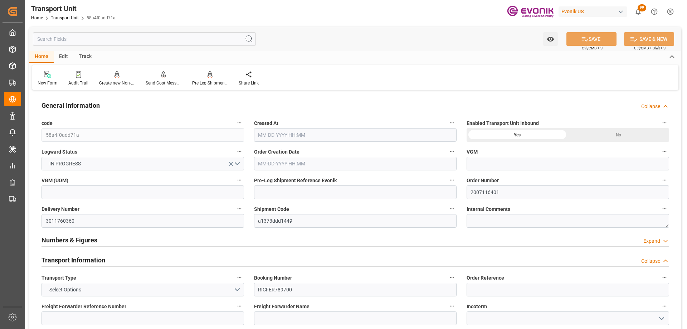
type input "ONE"
type input "Ocean Network Express"
type input "USLAX"
type input "PECLL"
type input "10979.6"
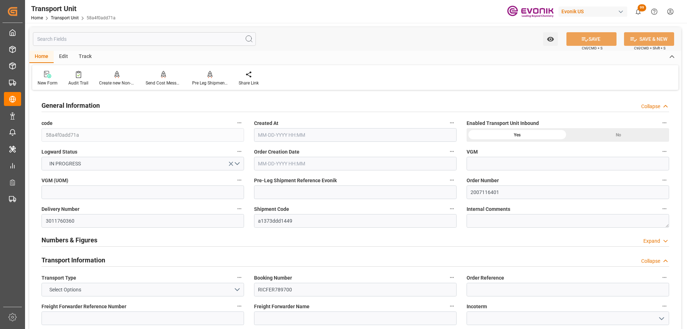
type input "[DATE] 05:01"
type input "[DATE]"
type input "[DATE] 00:00"
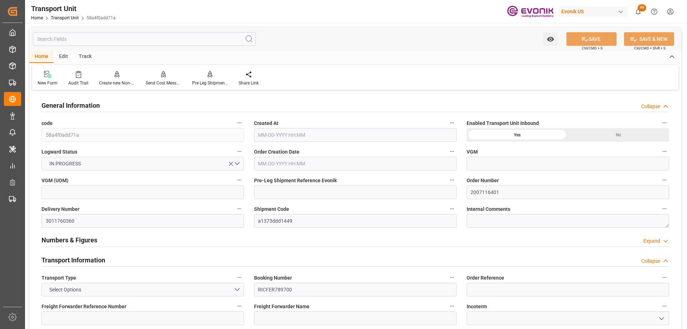
type input "[DATE] 00:00"
type input "[DATE] 12:00"
type input "ONE"
type input "Ocean Network Express"
type input "USLAX"
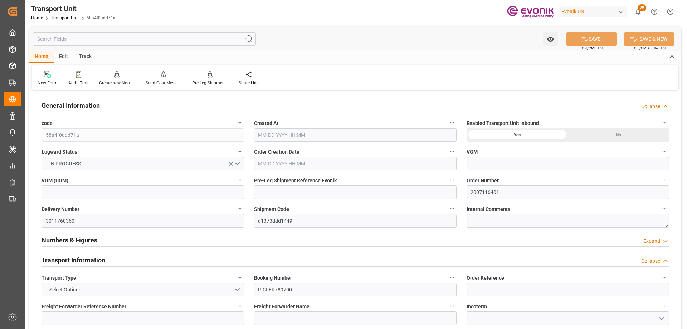
type input "PECLL"
type input "10979.6"
type input "[DATE] 05:01"
type input "[DATE]"
type input "[DATE] 00:00"
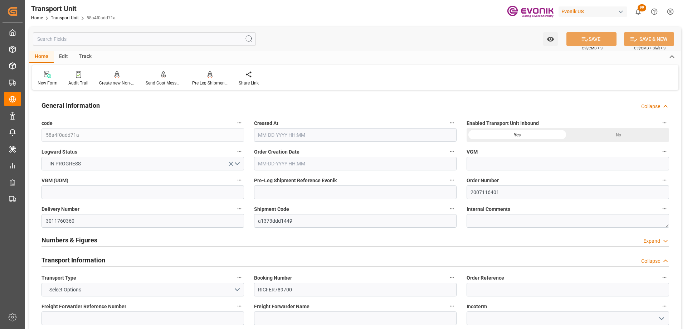
type input "[DATE] 00:00"
type input "[DATE] 12:00"
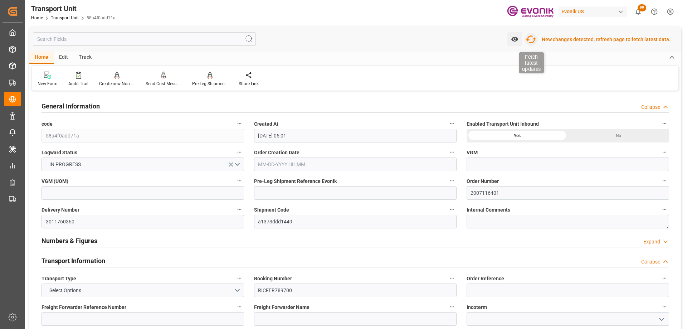
click at [537, 40] on icon "button" at bounding box center [531, 39] width 11 height 8
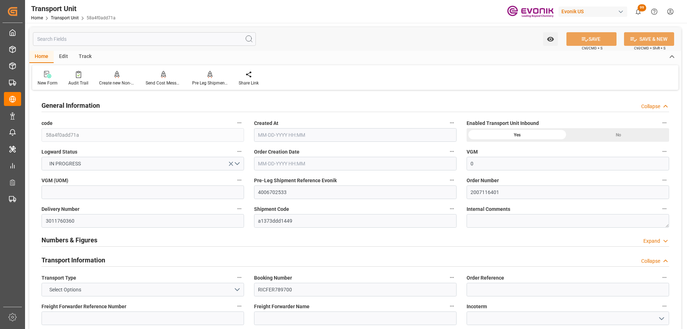
type input "0"
type input "ONE"
type input "Ocean Network Express"
type input "USLAX"
type input "PECLL"
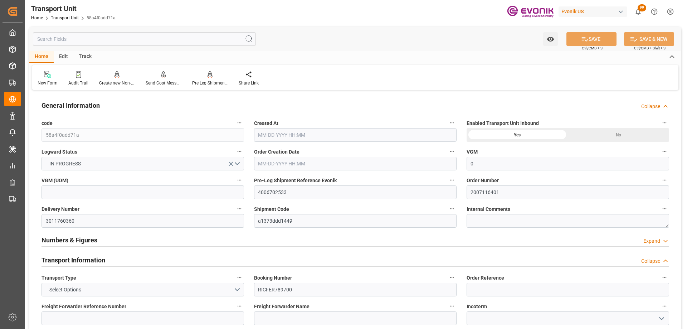
type input "10979.6"
type input "[DATE] 05:01"
type input "[DATE]"
type input "[DATE] 00:00"
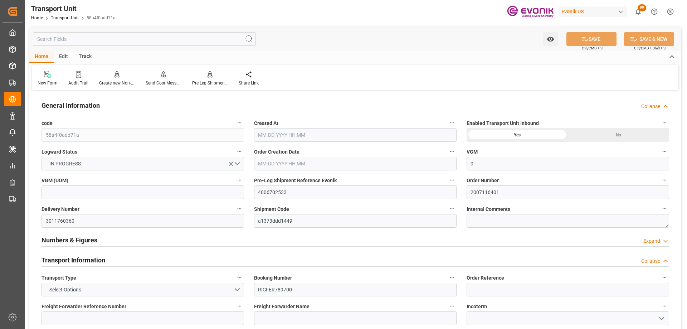
type input "[DATE] 00:00"
type input "[DATE] 12:00"
drag, startPoint x: 308, startPoint y: 190, endPoint x: 212, endPoint y: 174, distance: 96.8
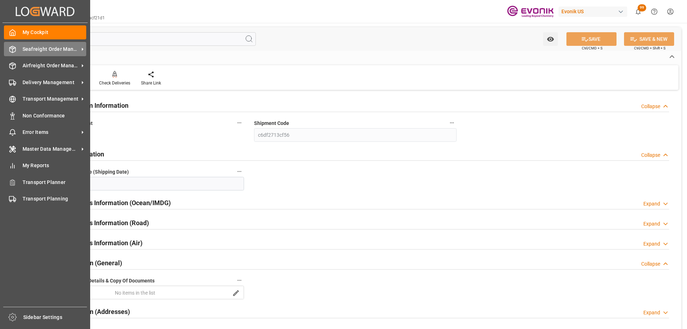
scroll to position [164, 0]
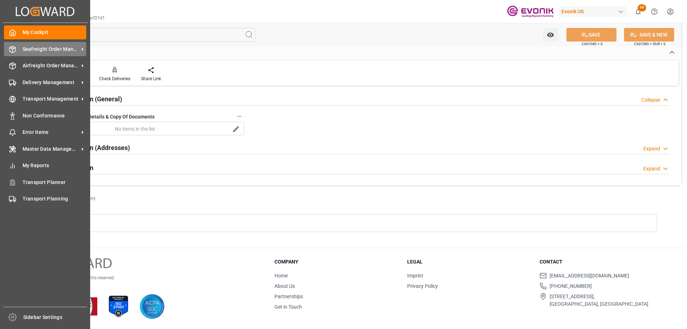
click at [35, 52] on span "Seafreight Order Management" at bounding box center [51, 49] width 57 height 8
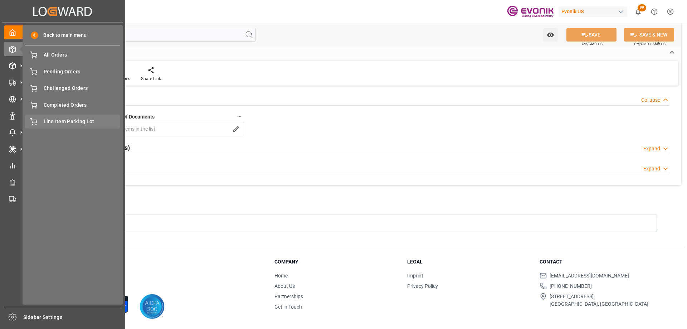
click at [82, 125] on span "Line Item Parking Lot" at bounding box center [82, 122] width 77 height 8
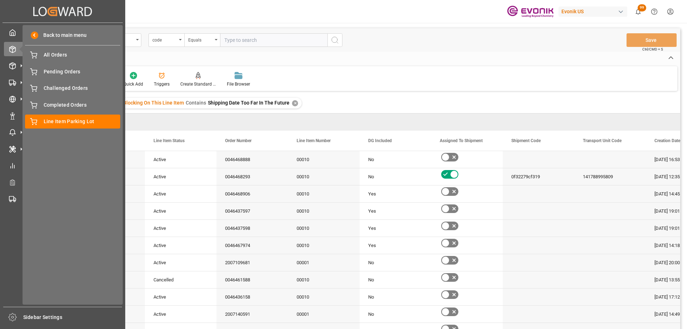
click at [13, 13] on div "Created by potrace 1.15, written by Peter Selinger 2001-2017 Created by potrace…" at bounding box center [63, 11] width 120 height 23
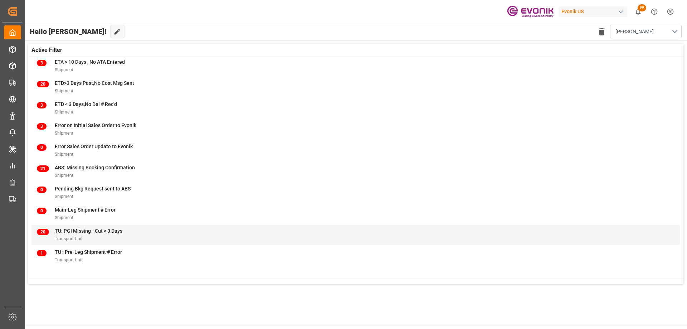
scroll to position [72, 0]
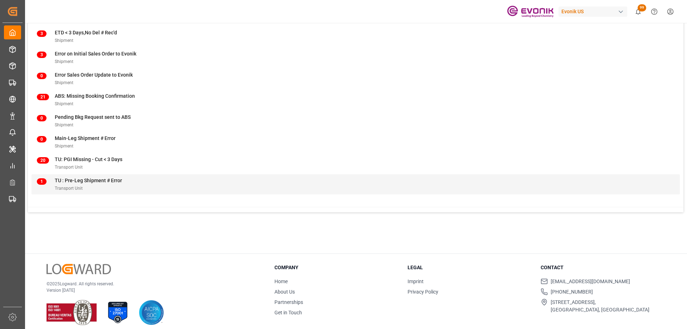
click at [131, 188] on div "1 TU : Pre-Leg Shipment # Error Transport Unit" at bounding box center [356, 184] width 638 height 15
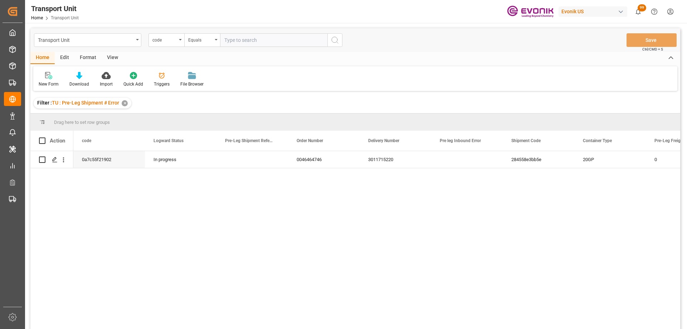
drag, startPoint x: 256, startPoint y: 175, endPoint x: 199, endPoint y: 199, distance: 61.1
click at [199, 199] on div "0a7c55f21902 In progress 0046464746 3011715220 284558e3bb5e 20GP 0 No" at bounding box center [376, 242] width 607 height 183
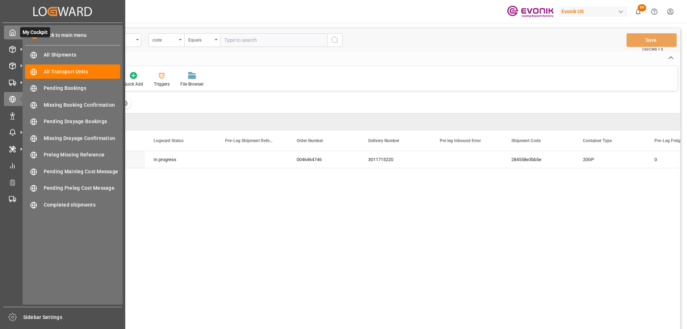
click at [17, 32] on div "My Cockpit My Cockpit" at bounding box center [62, 32] width 117 height 14
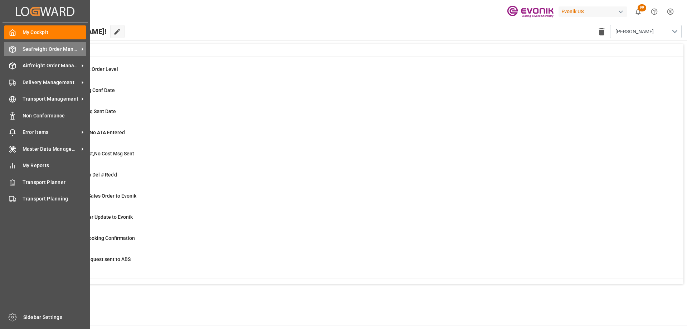
click at [20, 49] on div "Seafreight Order Management Seafreight Order Management" at bounding box center [45, 49] width 82 height 14
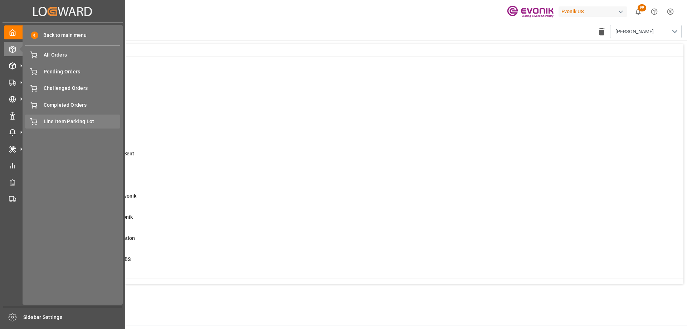
click at [63, 121] on span "Line Item Parking Lot" at bounding box center [82, 122] width 77 height 8
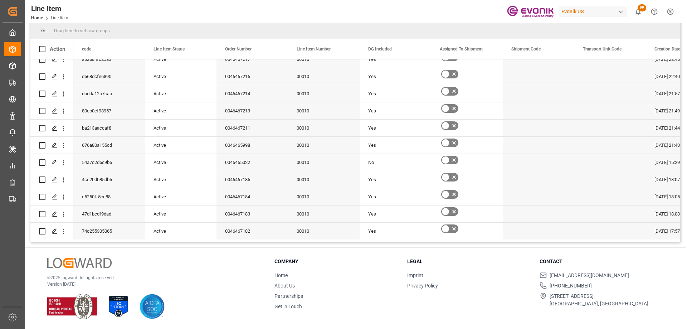
scroll to position [1288, 0]
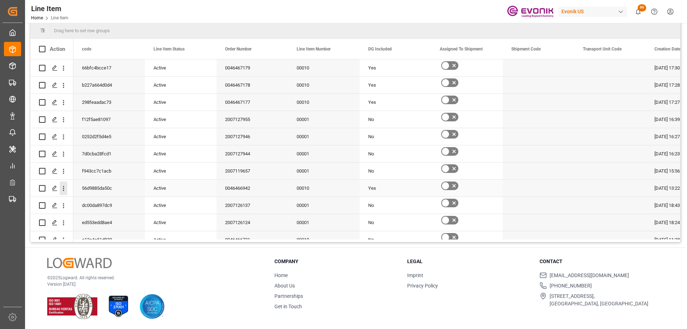
click at [60, 188] on icon "open menu" at bounding box center [64, 189] width 8 height 8
click at [75, 199] on div "Open in new tab" at bounding box center [104, 203] width 88 height 15
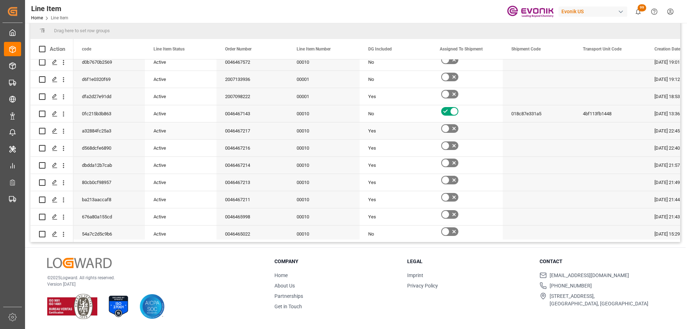
scroll to position [716, 0]
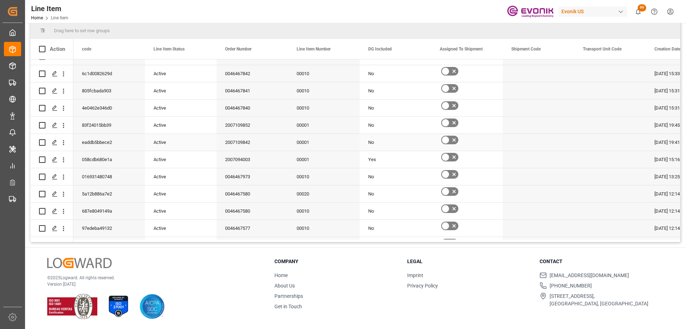
click at [64, 142] on icon "open menu" at bounding box center [63, 142] width 1 height 5
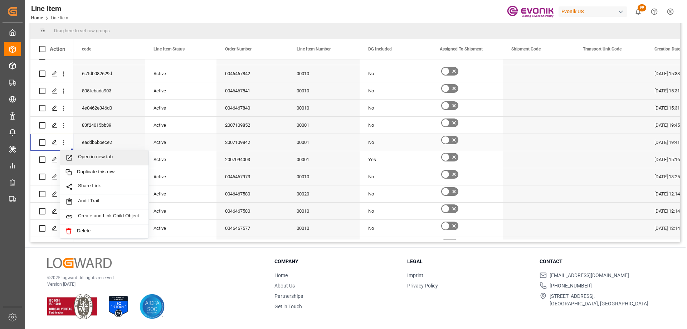
click at [88, 160] on span "Open in new tab" at bounding box center [110, 158] width 65 height 8
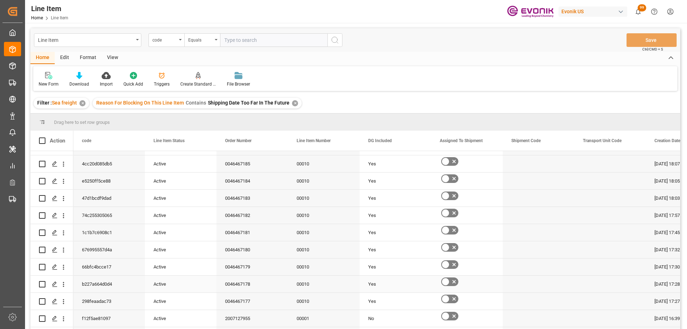
scroll to position [1396, 0]
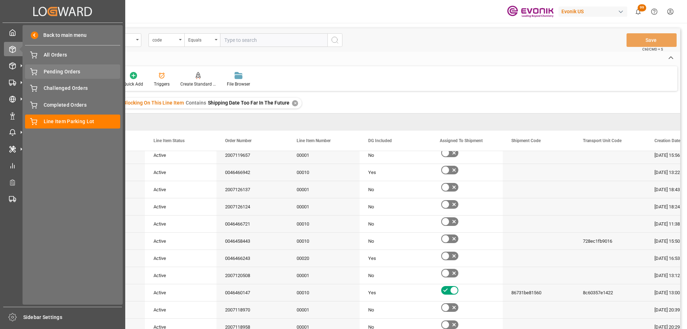
click at [53, 75] on span "Pending Orders" at bounding box center [82, 72] width 77 height 8
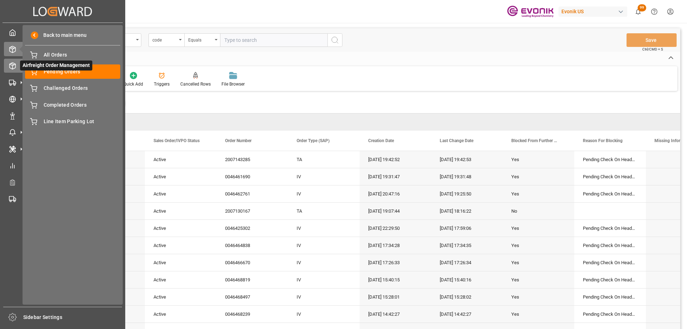
click at [13, 65] on icon at bounding box center [12, 65] width 7 height 7
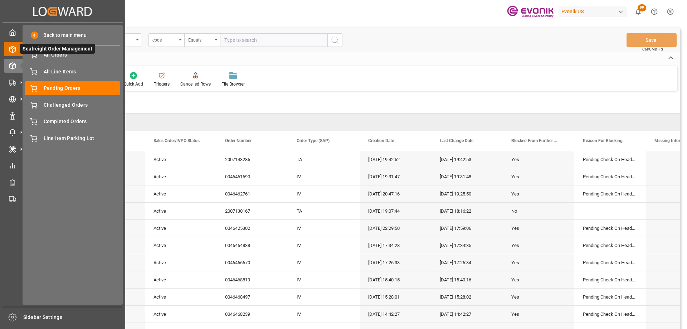
click at [8, 54] on div "Seafreight Order Management Seafreight Order Management" at bounding box center [62, 49] width 117 height 14
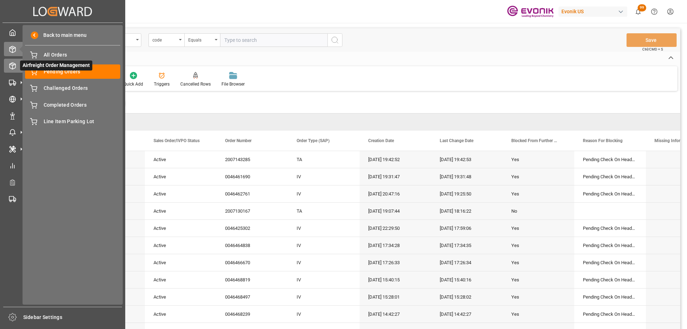
click at [14, 71] on div "Airfreight Order Management Airfreight Order Management" at bounding box center [62, 66] width 117 height 14
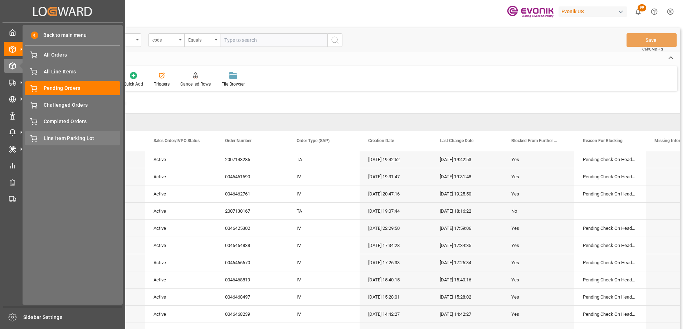
click at [70, 137] on span "Line Item Parking Lot" at bounding box center [82, 139] width 77 height 8
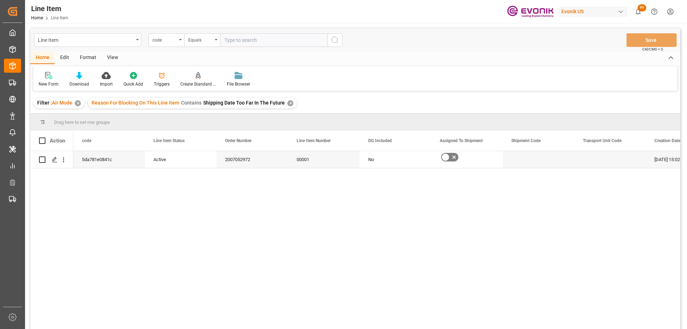
click at [287, 101] on div "✕" at bounding box center [290, 103] width 6 height 6
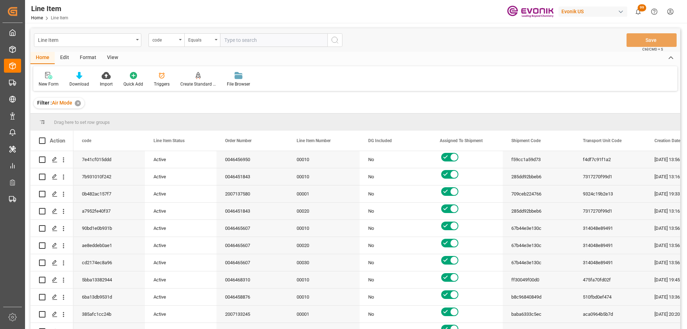
click at [77, 102] on div "✕" at bounding box center [78, 103] width 6 height 6
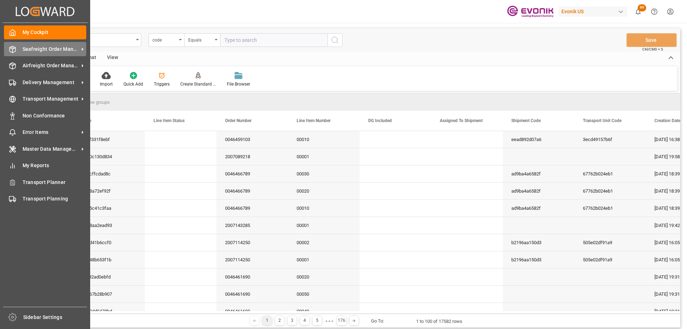
click at [23, 51] on span "Seafreight Order Management" at bounding box center [51, 49] width 57 height 8
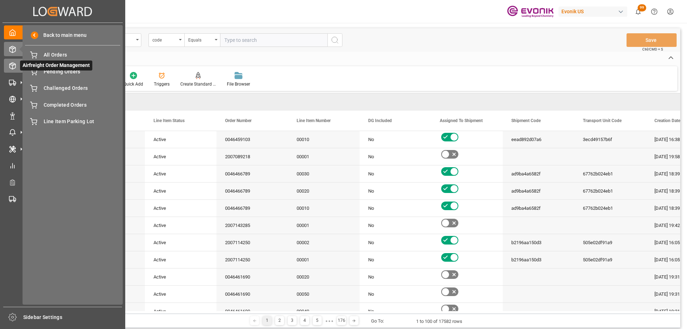
click at [9, 66] on icon at bounding box center [12, 65] width 7 height 7
click at [61, 73] on span "All Line Items" at bounding box center [82, 72] width 77 height 8
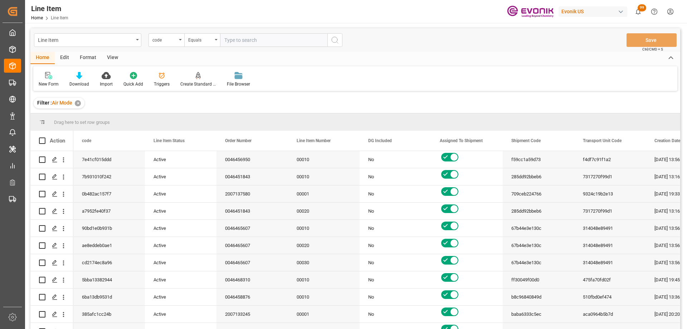
click at [668, 9] on html "Created by potrace 1.15, written by Peter Selinger 2001-2017 Created by potrace…" at bounding box center [343, 164] width 687 height 329
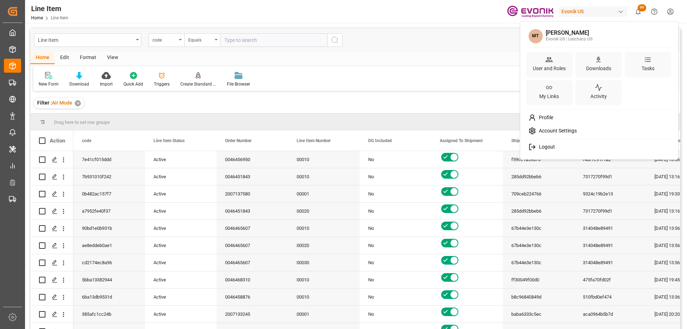
click at [78, 103] on html "Created by potrace 1.15, written by Peter Selinger 2001-2017 Created by potrace…" at bounding box center [343, 164] width 687 height 329
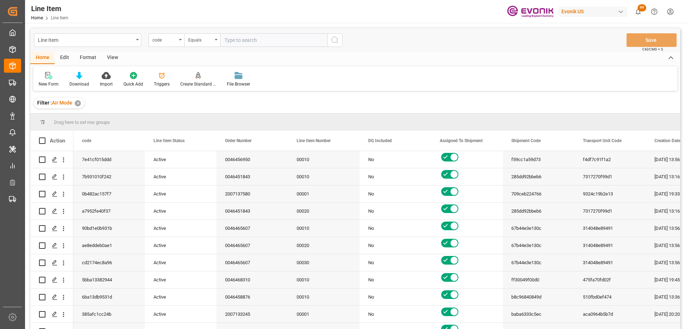
click at [78, 103] on div "✕" at bounding box center [78, 103] width 6 height 6
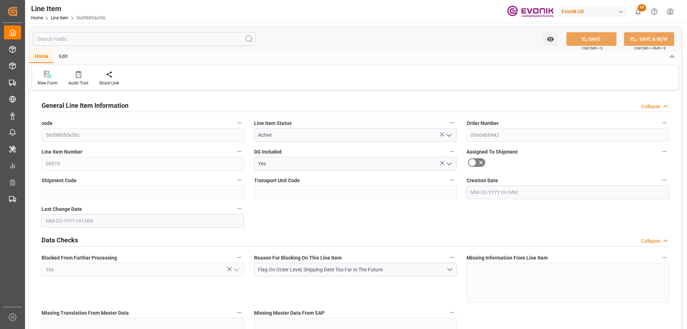
type input "19"
type input "16780.8"
type input "15504"
type input "21.7787"
type input "76"
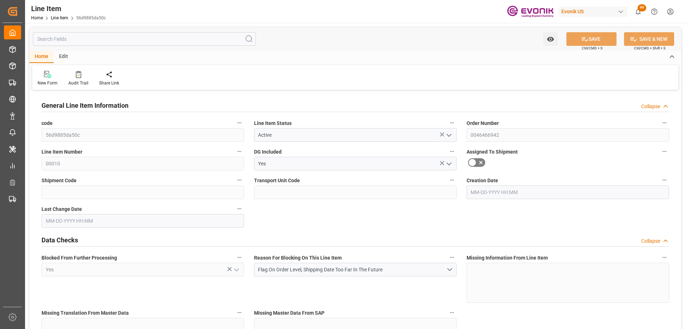
type input "28744416"
type input "76"
type input "16780.8"
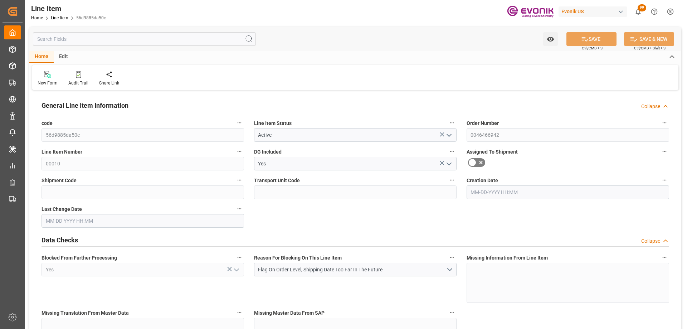
type input "17160.8"
type input "15504"
type input "21.7787"
type input "21778.712"
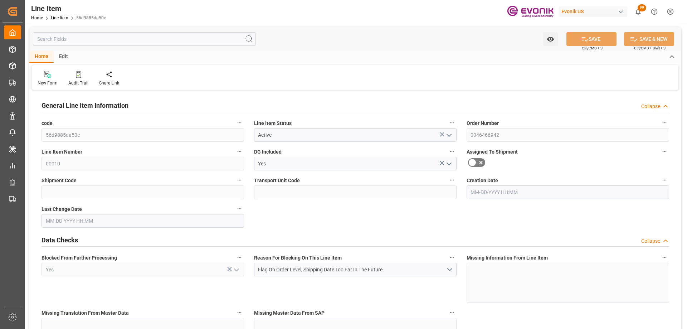
type input "0"
type input "08-05-2025 13:22"
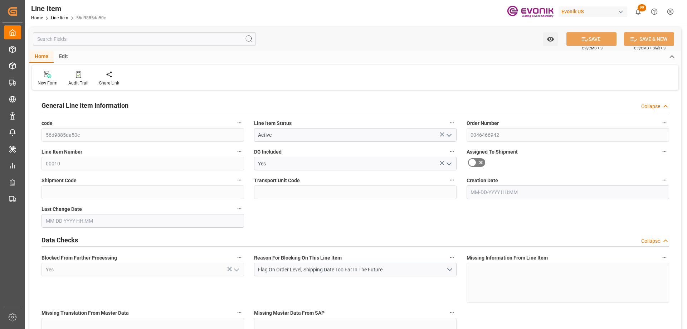
type input "08-05-2025 13:22"
type input "11-17-2025"
type input "10-06-2025"
type input "09-29-2025"
click at [151, 40] on input "text" at bounding box center [144, 39] width 223 height 14
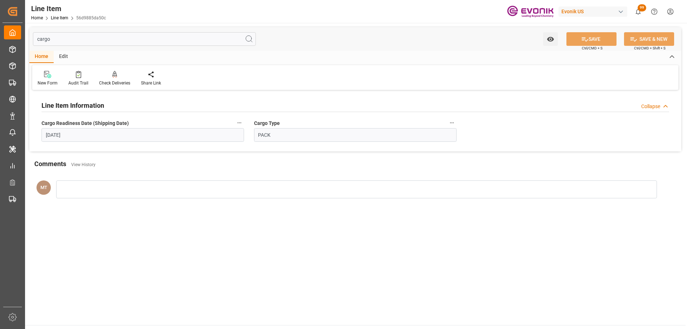
type input "cargo"
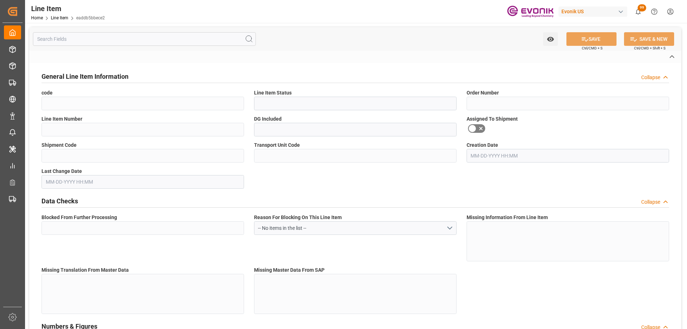
type input "eaddb5bbece2"
type input "Active"
type input "2007109842"
type input "00001"
type input "No"
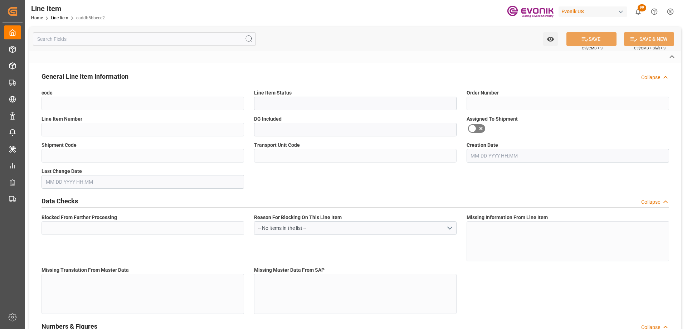
type input "Yes"
type input "BG"
type input "No"
type input "99141029"
type textarea "Chromatocel B-151:LRK:25KG/Bag"
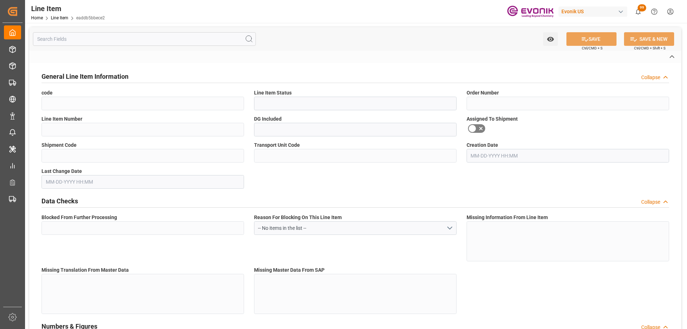
type input "USD"
type input "PACK"
type input "2818200000"
type input "EAR99"
type input "US"
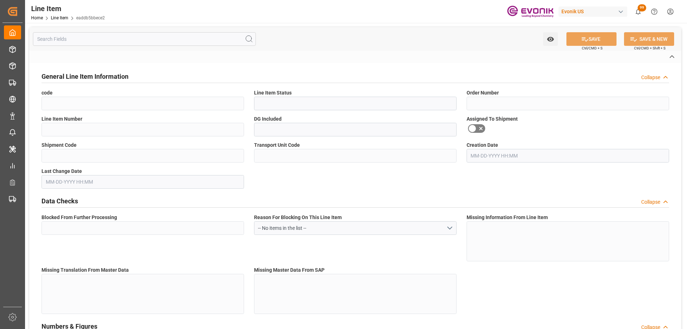
type input "BG"
type input "KGM"
type textarea "KGM"
type input "KGM"
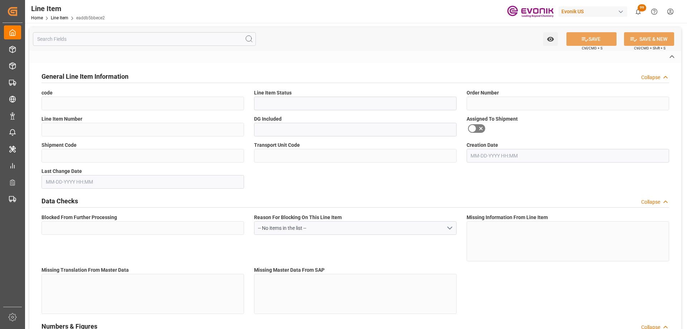
type input "KGM"
type textarea "KGM"
type input "M3"
type textarea "DMQ"
type input "M3"
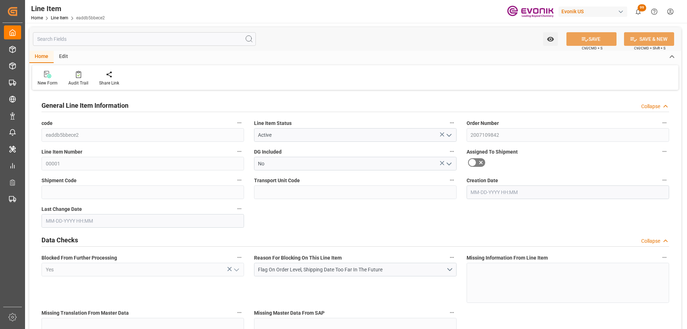
type input "19"
type input "19053.2"
type input "19000"
type input "27.5964"
type input "760"
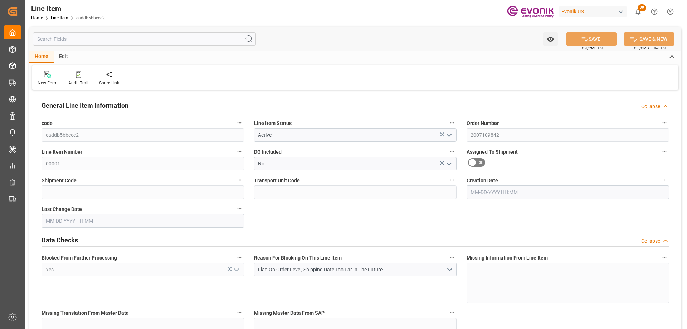
type input "50179"
type input "760"
type input "19000"
type input "19053.2"
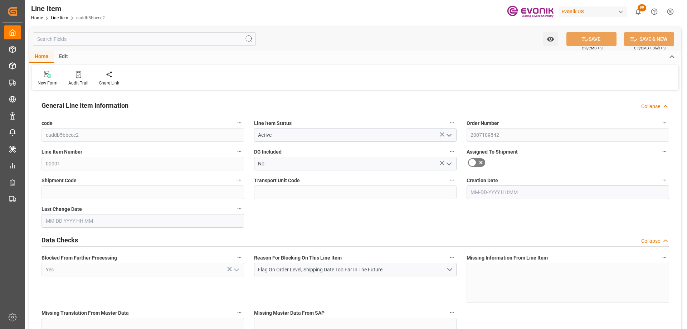
type input "19499.7"
type input "19000"
type input "27.5964"
type input "27596.36"
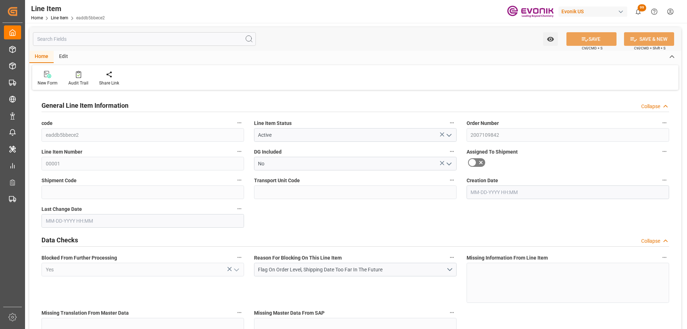
type input "0"
type input "[DATE] 19:41"
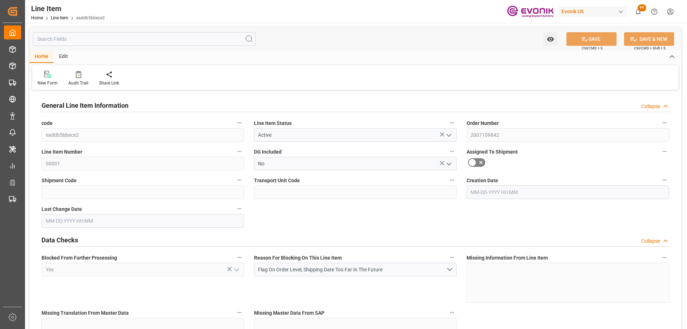
type input "[DATE] 15:17"
type input "[DATE]"
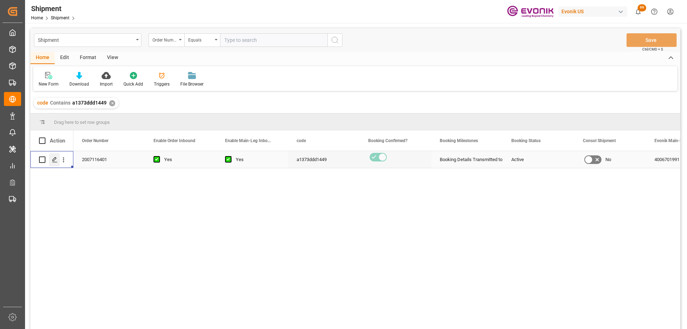
click at [55, 157] on icon "Press SPACE to select this row." at bounding box center [55, 160] width 6 height 6
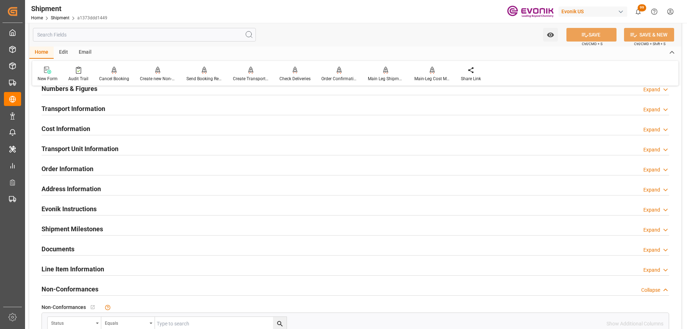
scroll to position [322, 0]
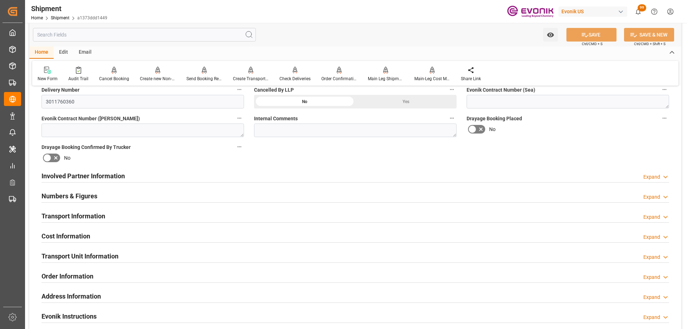
click at [139, 174] on div "Involved Partner Information Expand" at bounding box center [356, 176] width 628 height 14
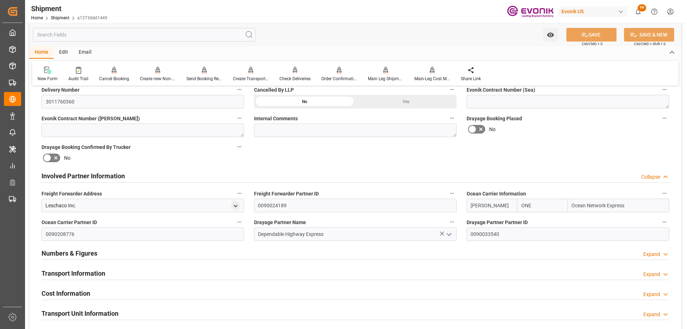
click at [98, 274] on h2 "Transport Information" at bounding box center [74, 273] width 64 height 10
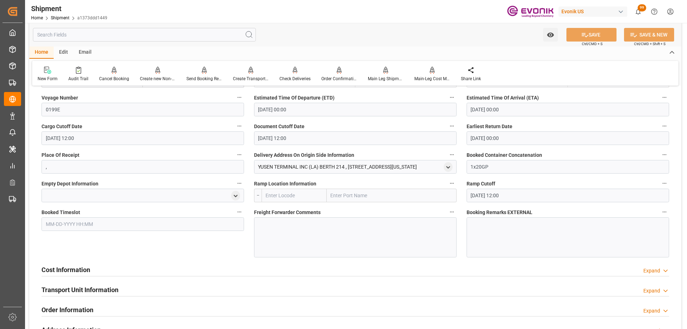
scroll to position [680, 0]
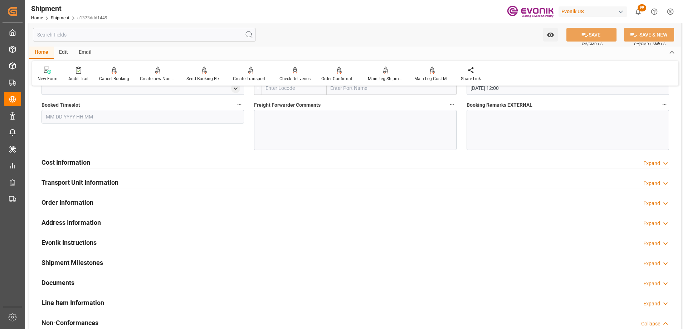
click at [84, 202] on h2 "Order Information" at bounding box center [68, 203] width 52 height 10
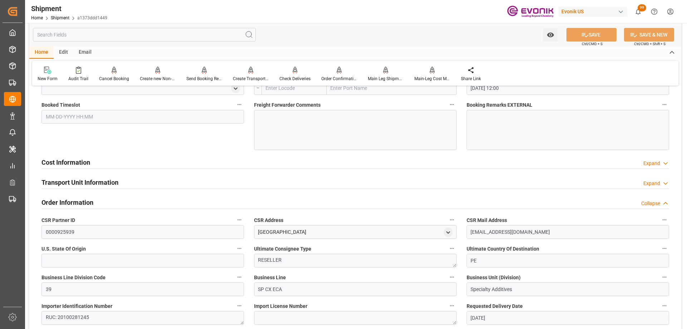
scroll to position [859, 0]
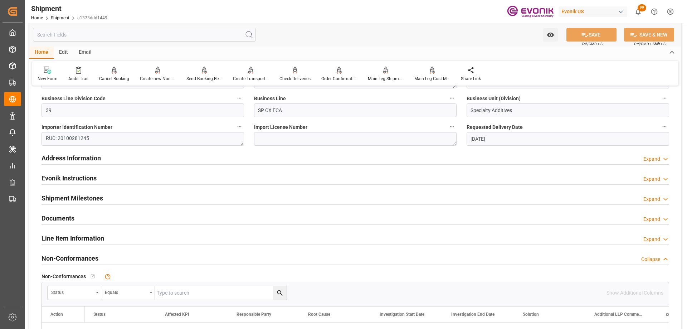
drag, startPoint x: 121, startPoint y: 181, endPoint x: 136, endPoint y: 180, distance: 15.1
click at [121, 181] on div "Evonik Instructions Expand" at bounding box center [356, 178] width 628 height 14
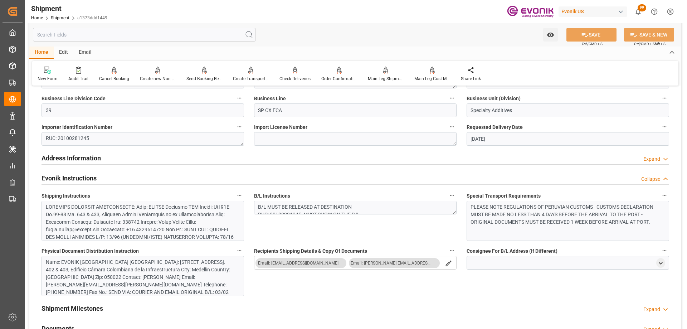
scroll to position [966, 0]
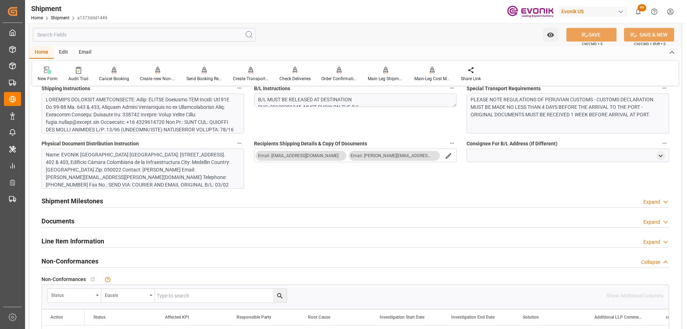
click at [188, 112] on div at bounding box center [140, 239] width 189 height 286
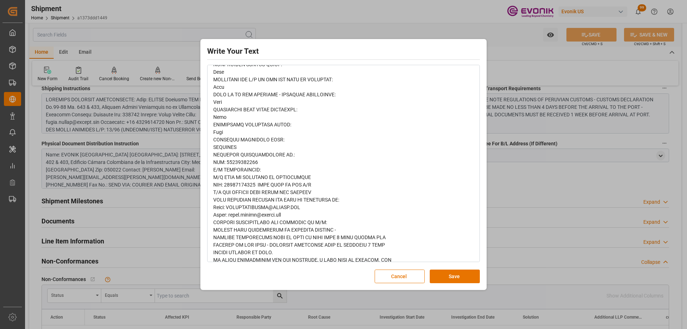
scroll to position [470, 0]
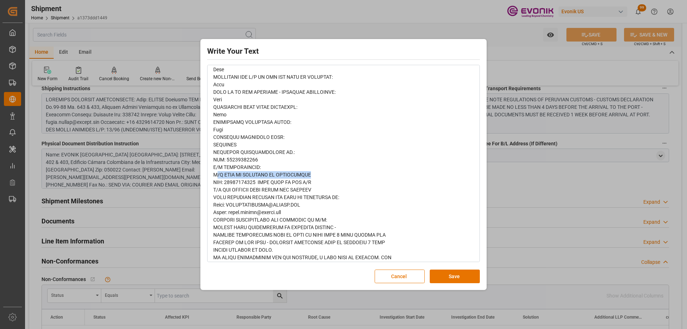
drag, startPoint x: 338, startPoint y: 178, endPoint x: 217, endPoint y: 173, distance: 121.0
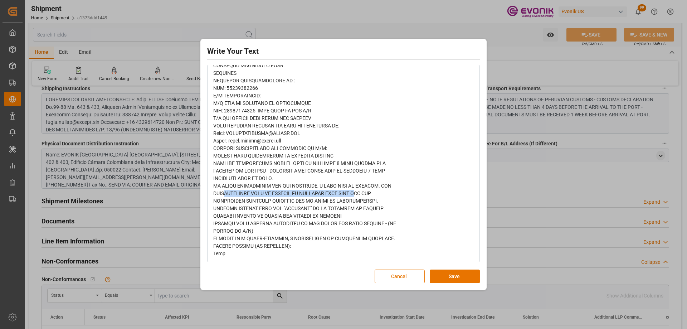
drag, startPoint x: 227, startPoint y: 191, endPoint x: 358, endPoint y: 197, distance: 131.8
drag, startPoint x: 395, startPoint y: 125, endPoint x: 371, endPoint y: 116, distance: 25.8
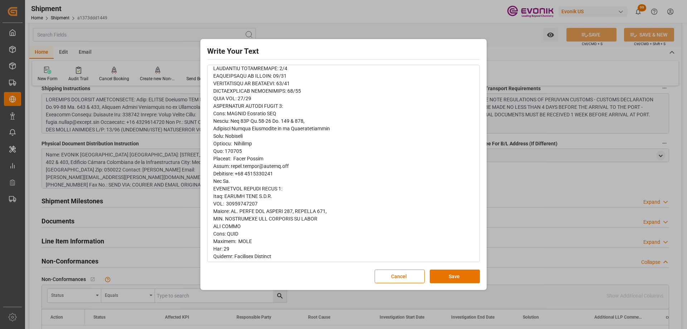
scroll to position [4, 0]
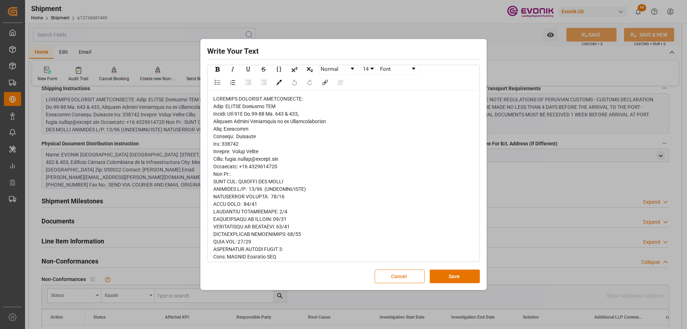
click at [397, 278] on button "Cancel" at bounding box center [400, 277] width 50 height 14
